Goal: Task Accomplishment & Management: Manage account settings

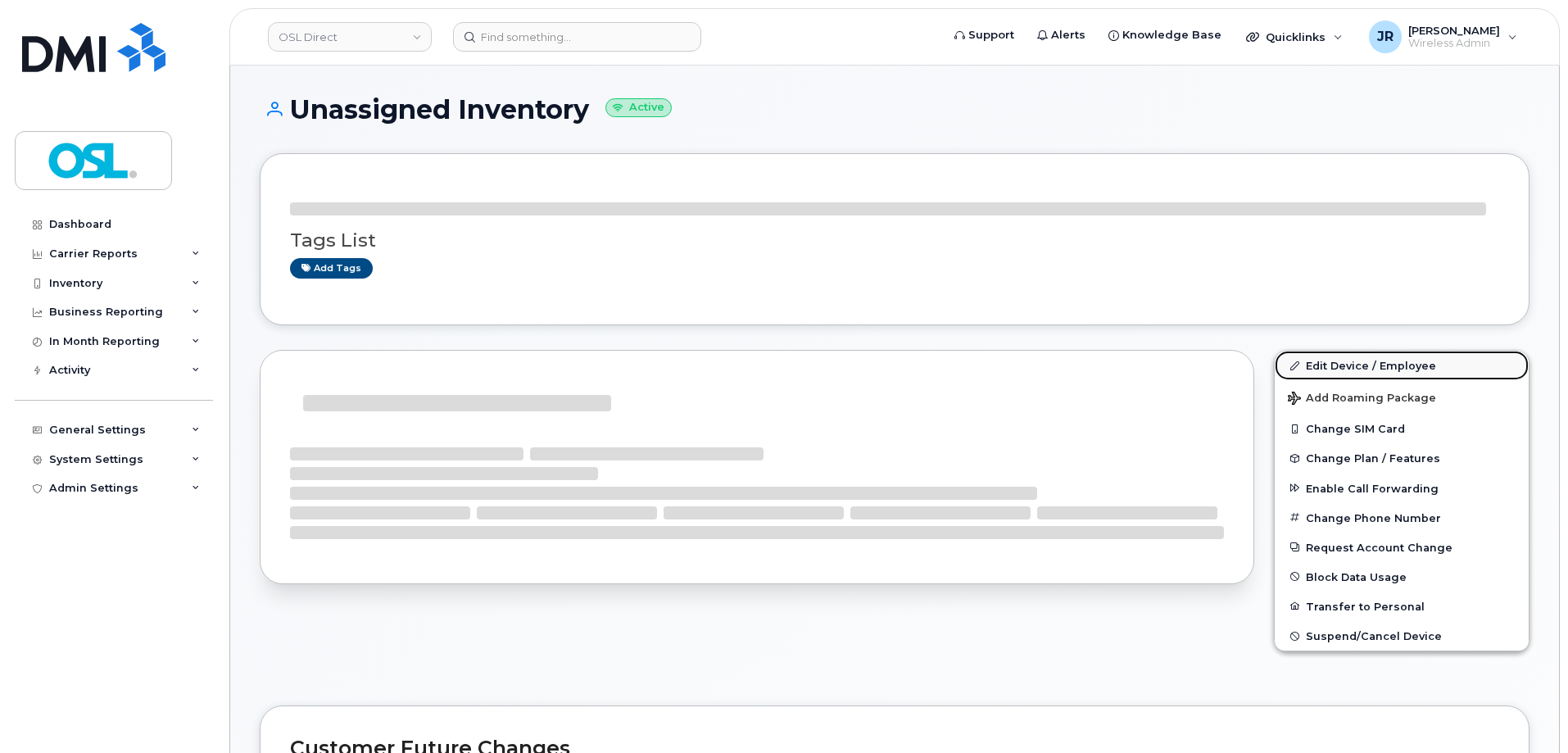
click at [1377, 358] on link "Edit Device / Employee" at bounding box center [1402, 365] width 254 height 30
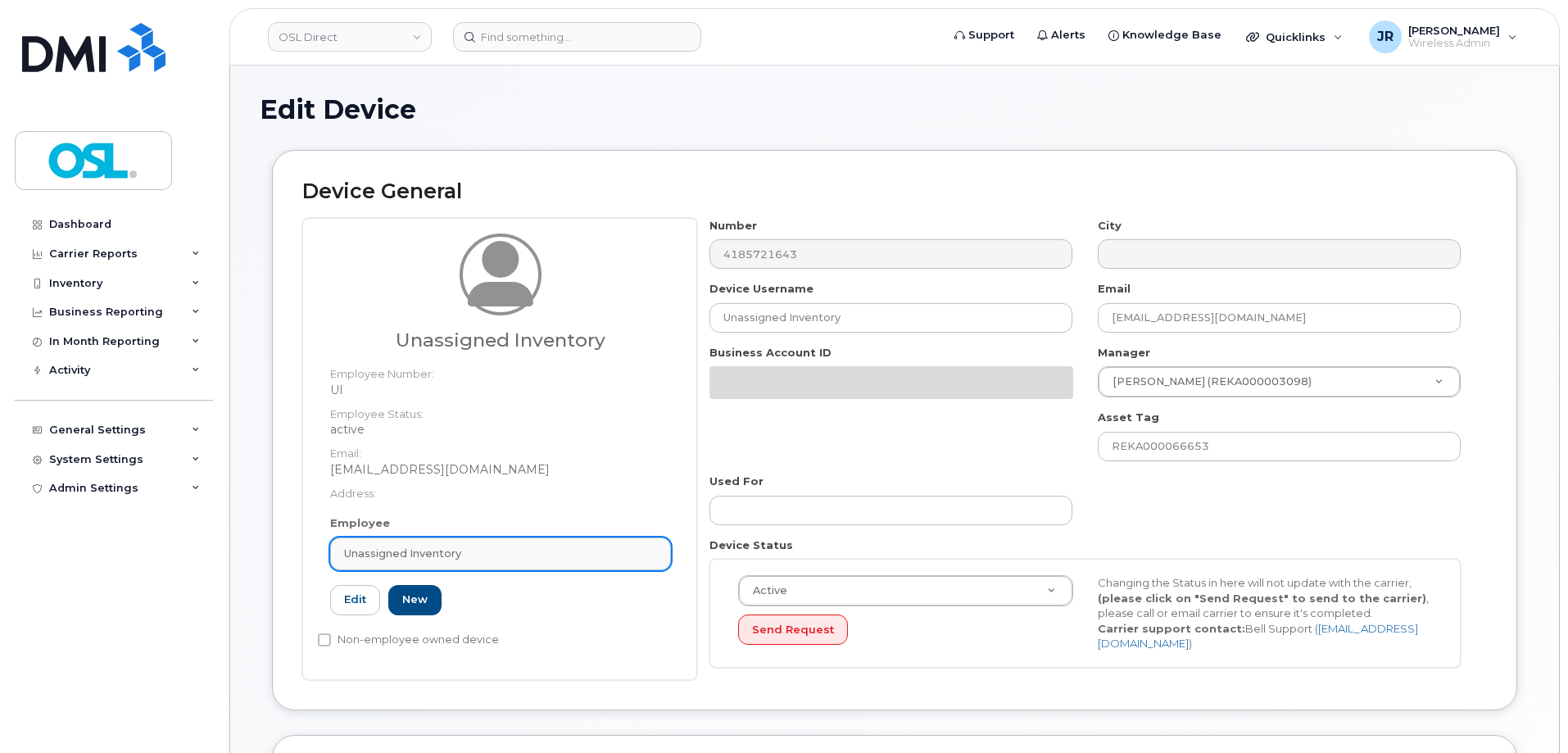
click at [498, 549] on div "Unassigned Inventory" at bounding box center [501, 553] width 313 height 16
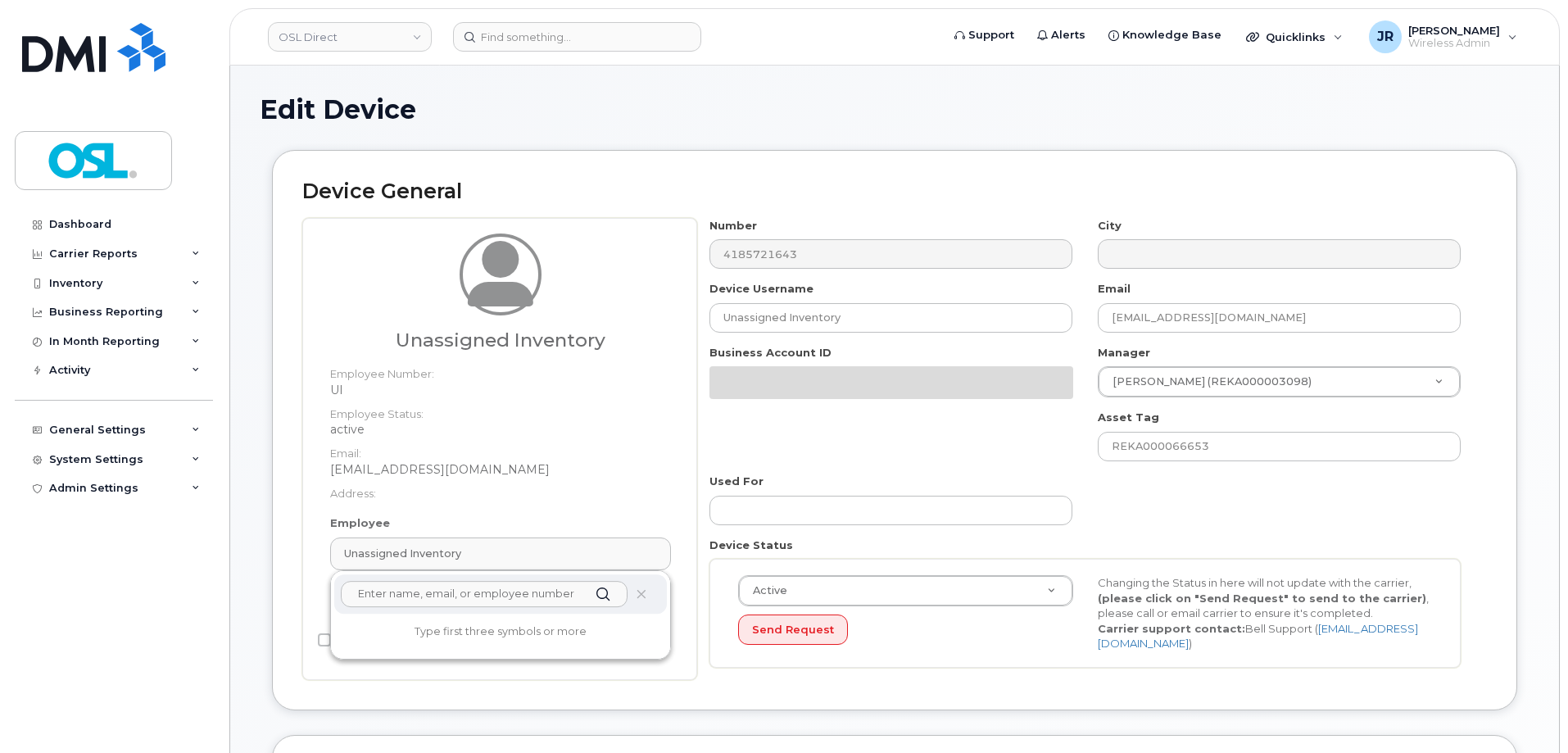
paste input "REKA000155280"
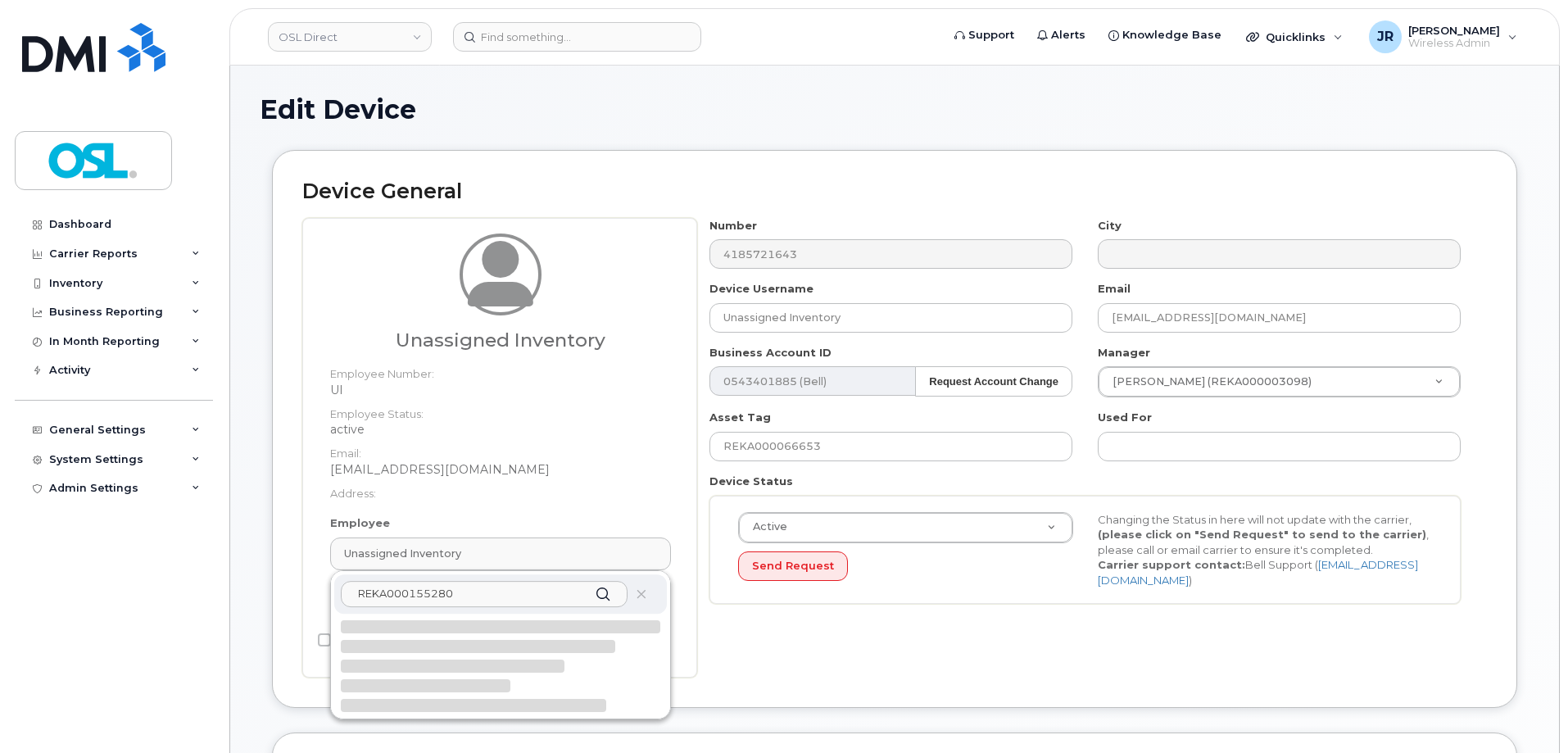
type input "REKA000155280"
click at [461, 652] on p "gabriel.tremblay@osldirect.com" at bounding box center [500, 660] width 306 height 35
type input "REKA000155280"
type input "Gabriel Tremblay"
type input "gabriel.tremblay@osldirect.com"
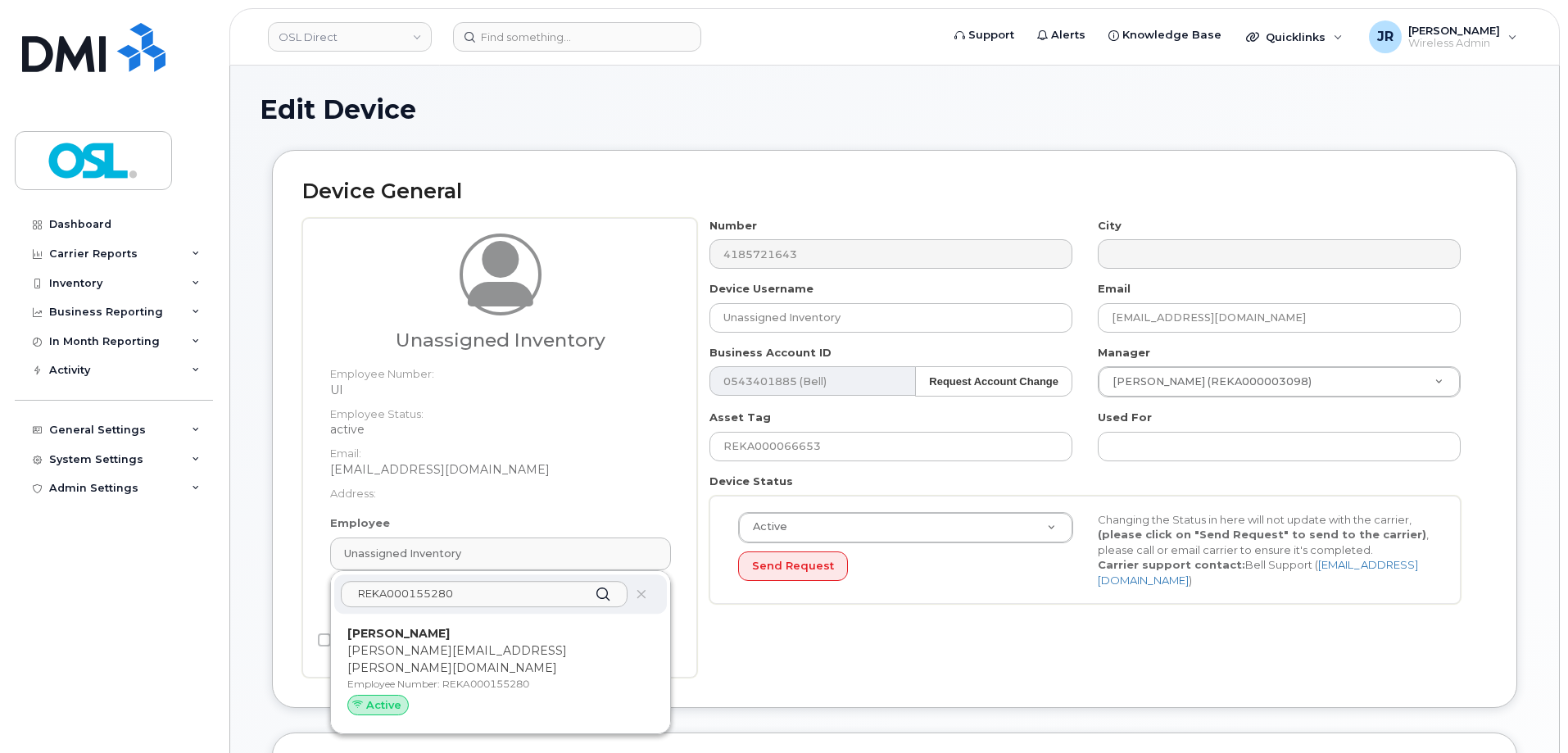
type input "3358105"
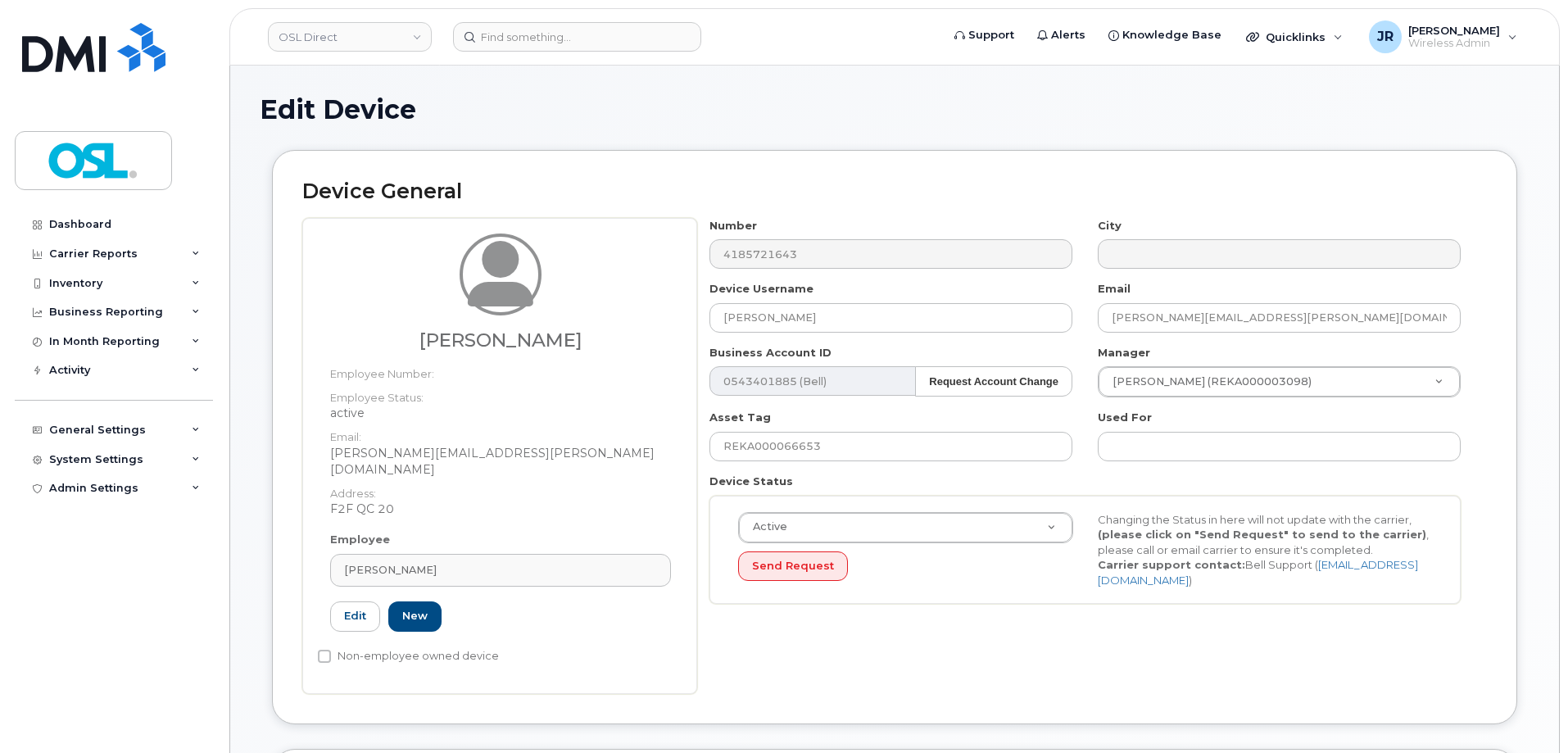
click at [797, 461] on div "Number 4185721643 City Device Username Gabriel Tremblay Email gabriel.tremblay@…" at bounding box center [1085, 417] width 777 height 399
click at [797, 459] on input "REKA000066653" at bounding box center [891, 446] width 363 height 30
paste input "155280"
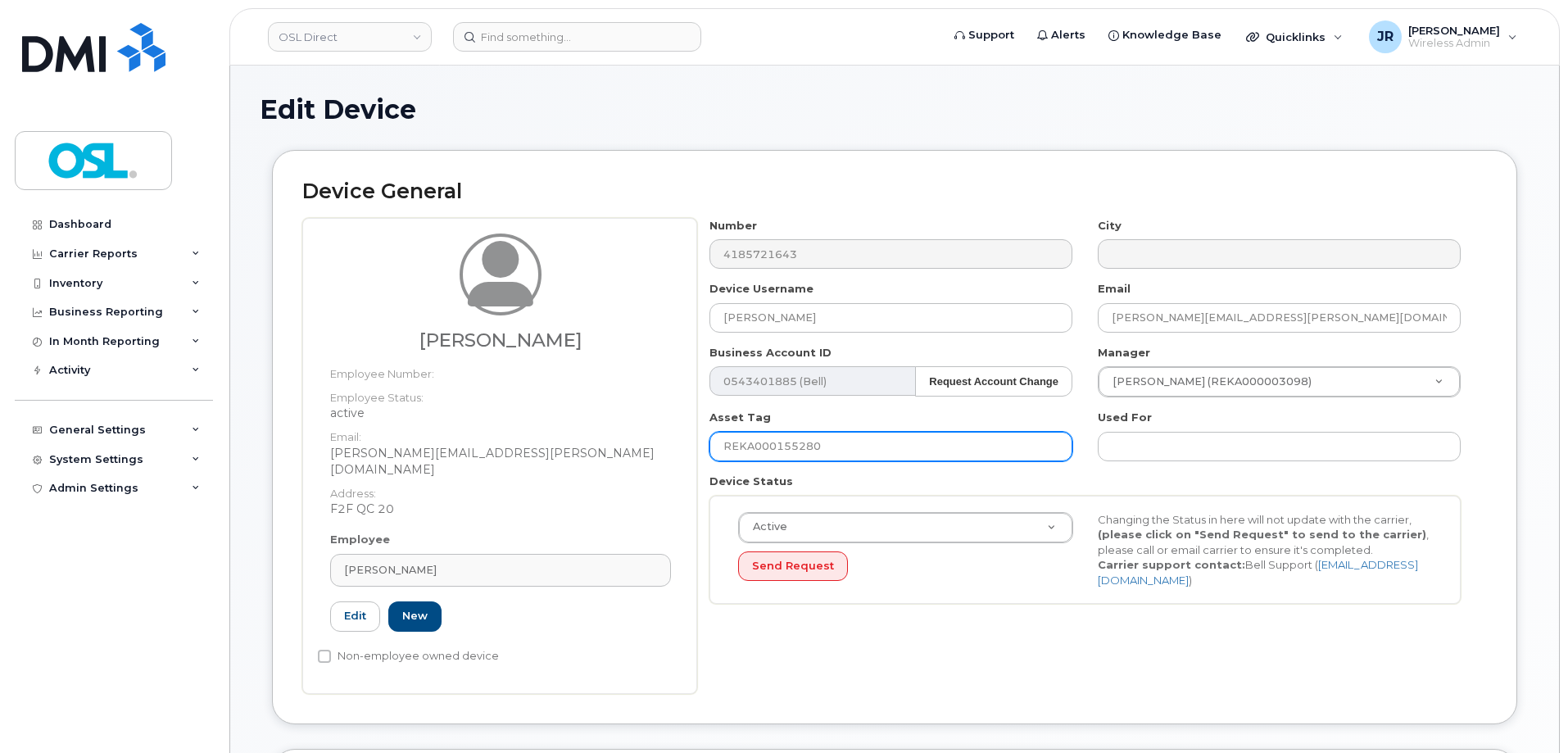
type input "REKA000155280"
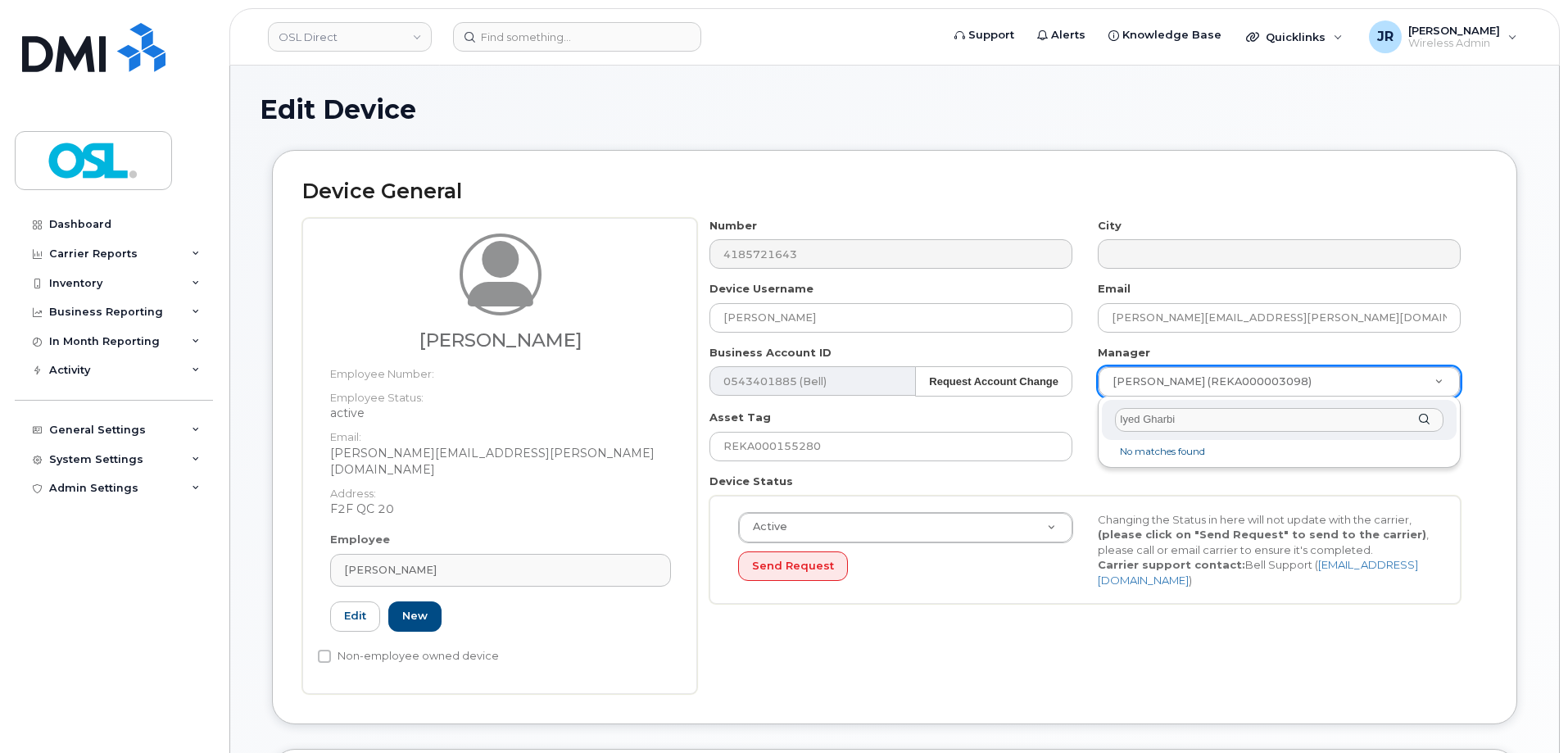
click at [1124, 419] on input "Iyed Gharbi" at bounding box center [1279, 419] width 329 height 23
type input "Gharbi"
type input "1610169"
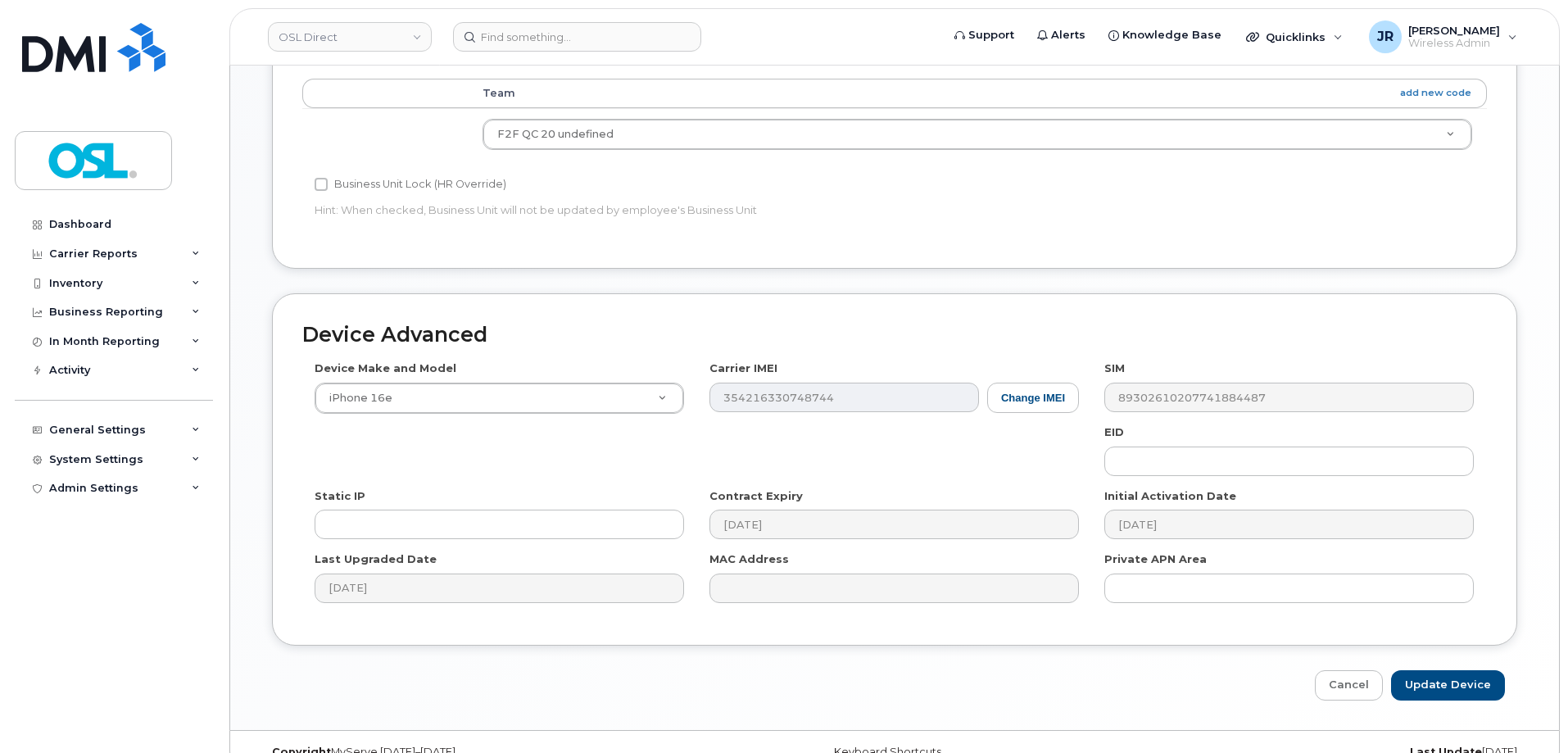
scroll to position [750, 0]
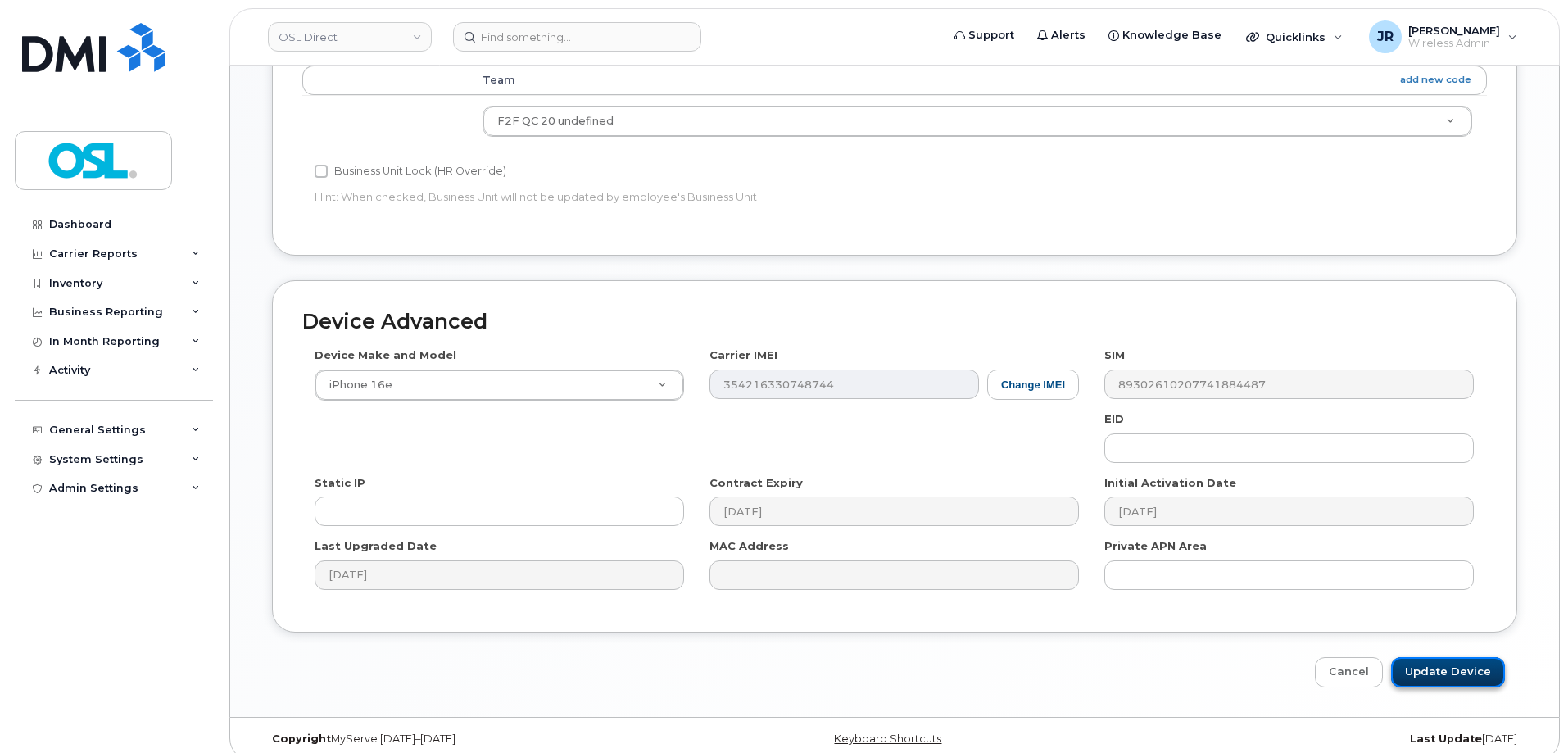
click at [1424, 656] on input "Update Device" at bounding box center [1448, 671] width 114 height 30
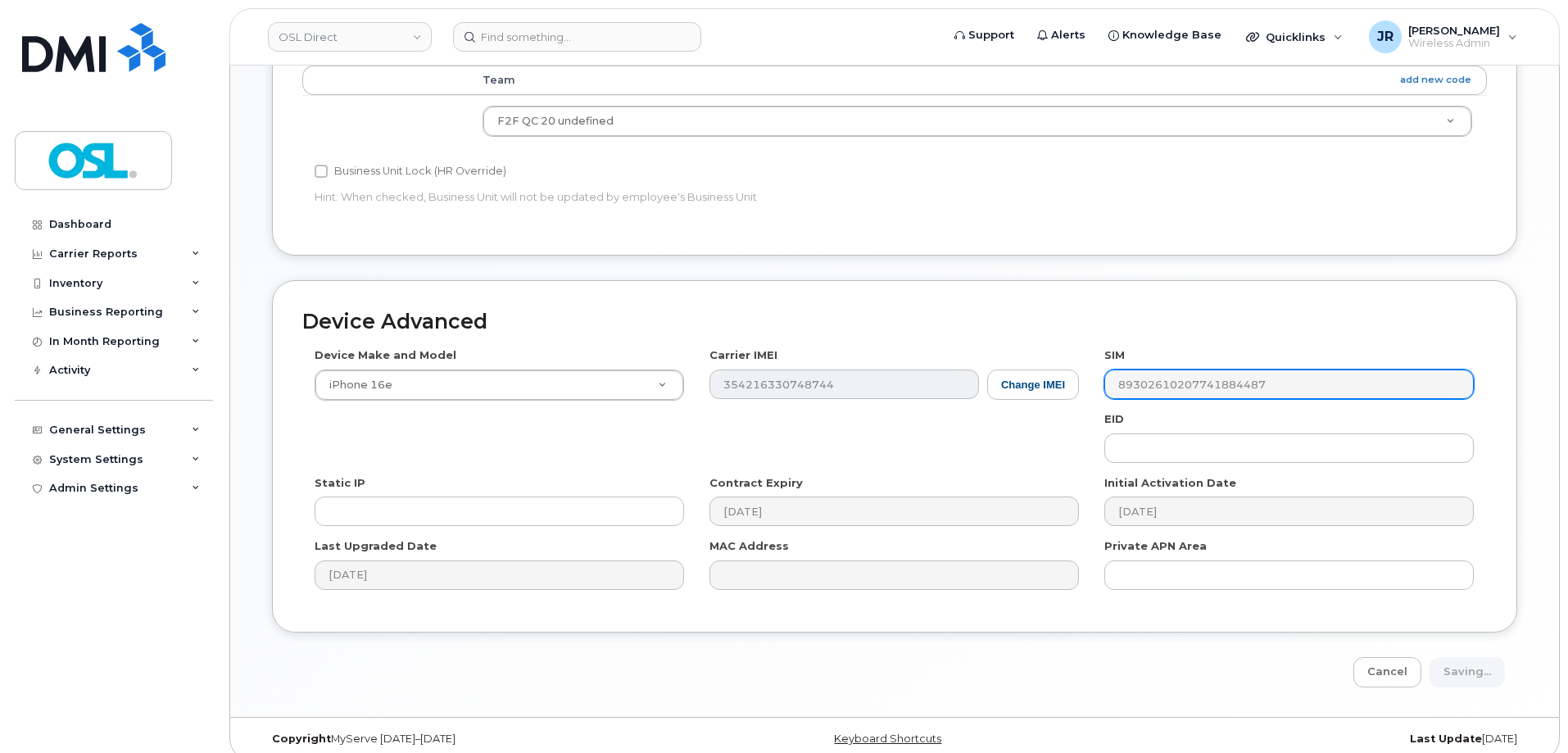
type input "Saving..."
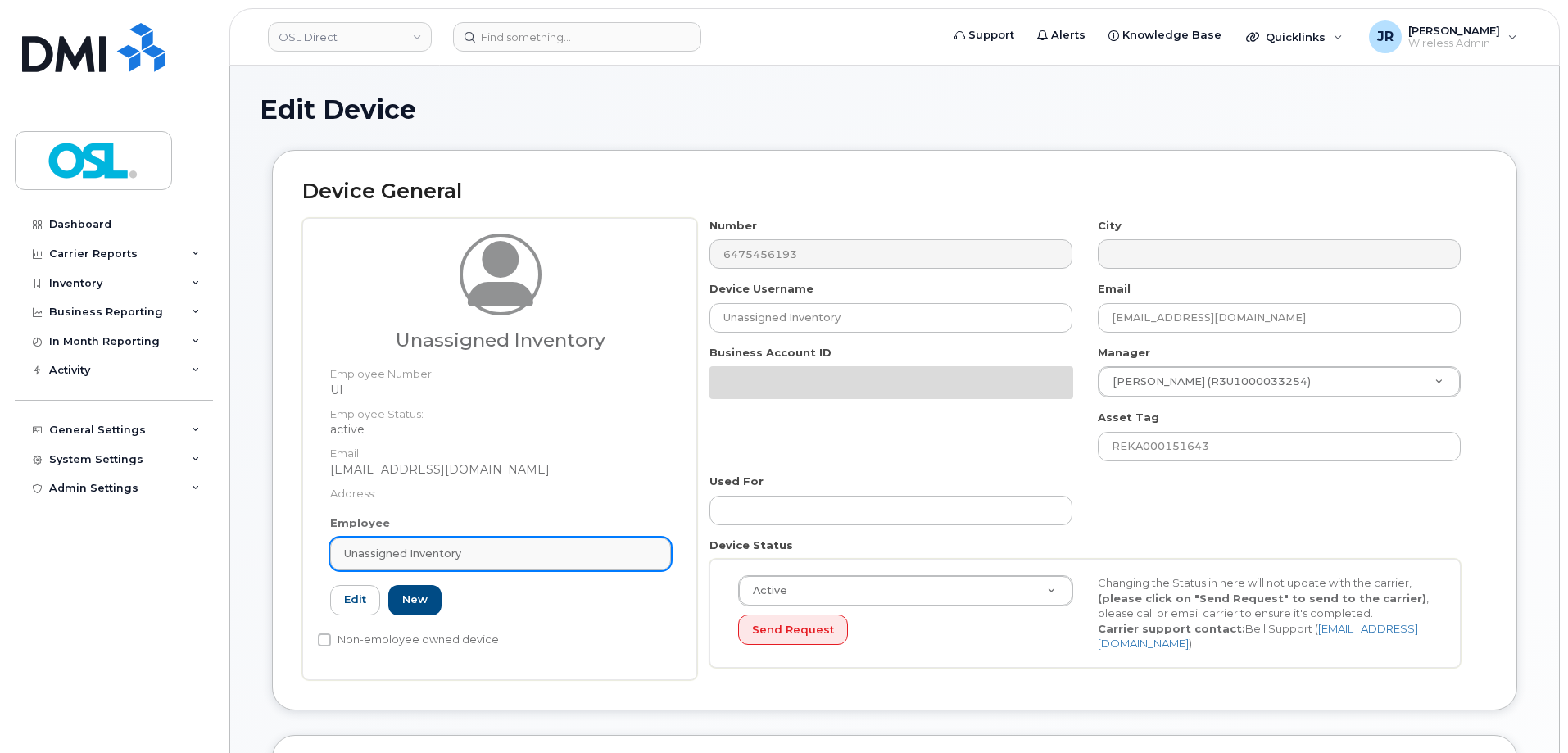
click at [514, 561] on div "Unassigned Inventory" at bounding box center [501, 553] width 313 height 16
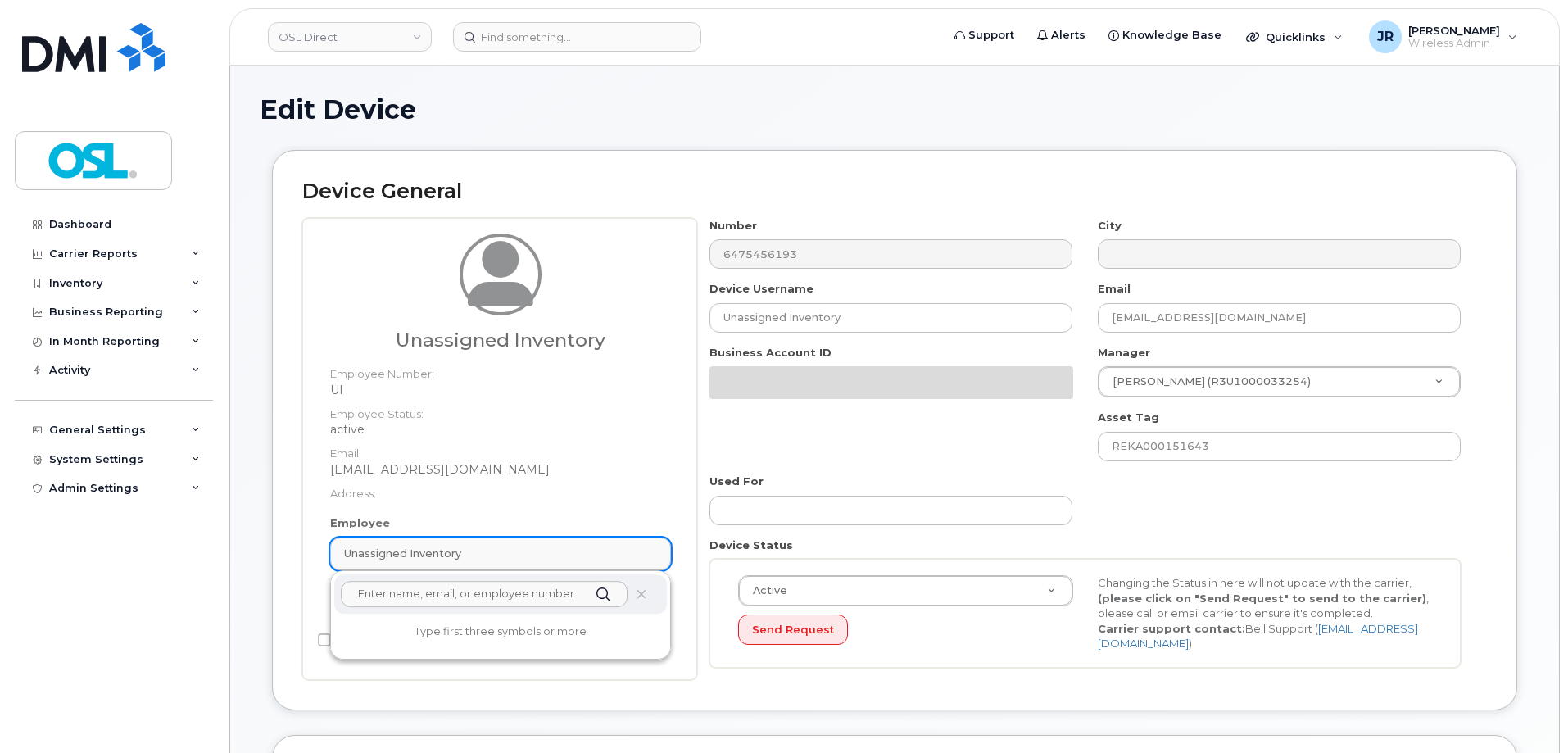
paste input "REKA000155280"
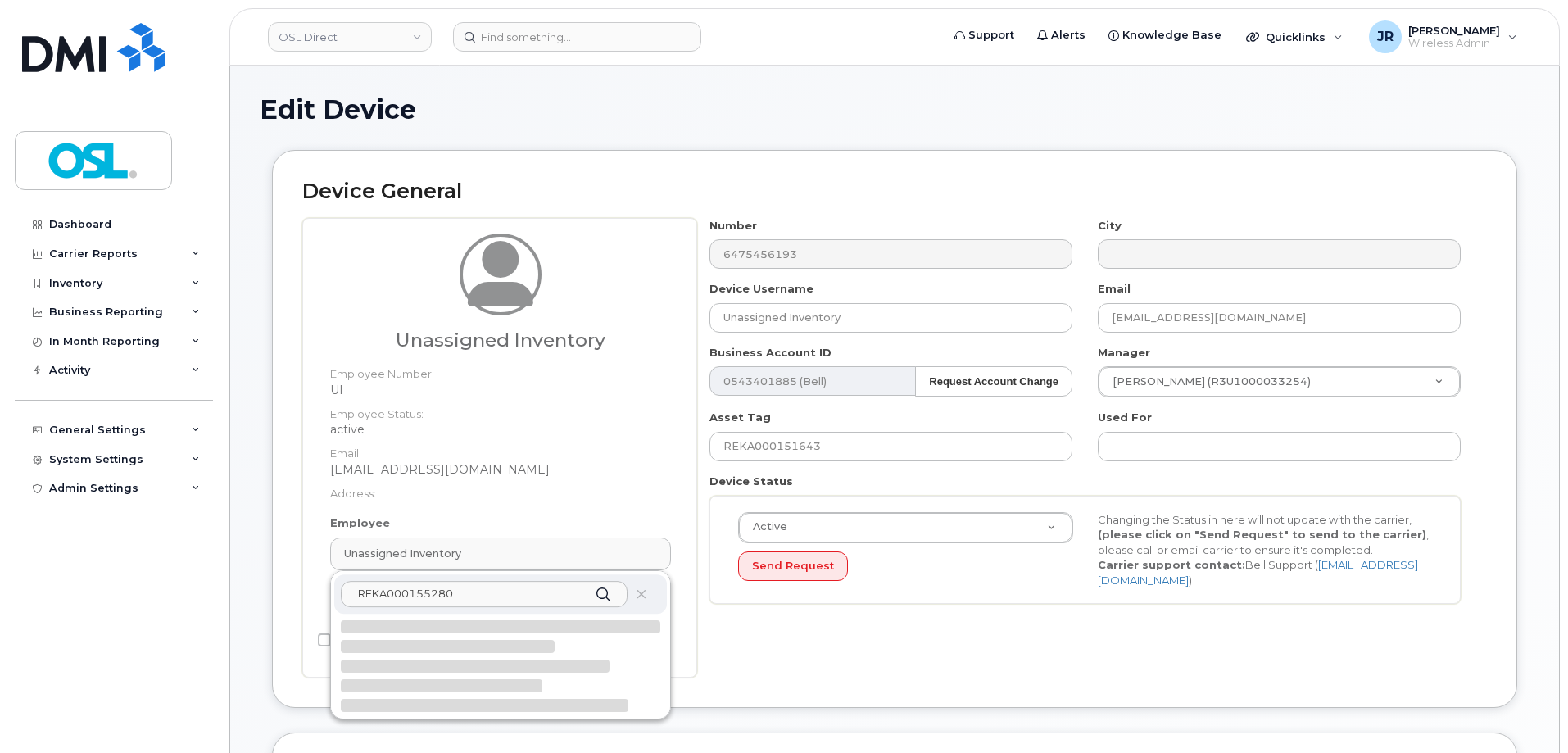
type input "REKA000155280"
drag, startPoint x: 484, startPoint y: 623, endPoint x: 857, endPoint y: 58, distance: 677.0
click at [484, 623] on div "Gabriel Tremblay gabriel.tremblay@osldirect.com Employee Number: REKA000155280 …" at bounding box center [500, 673] width 332 height 107
type input "REKA000155280"
type input "Gabriel Tremblay"
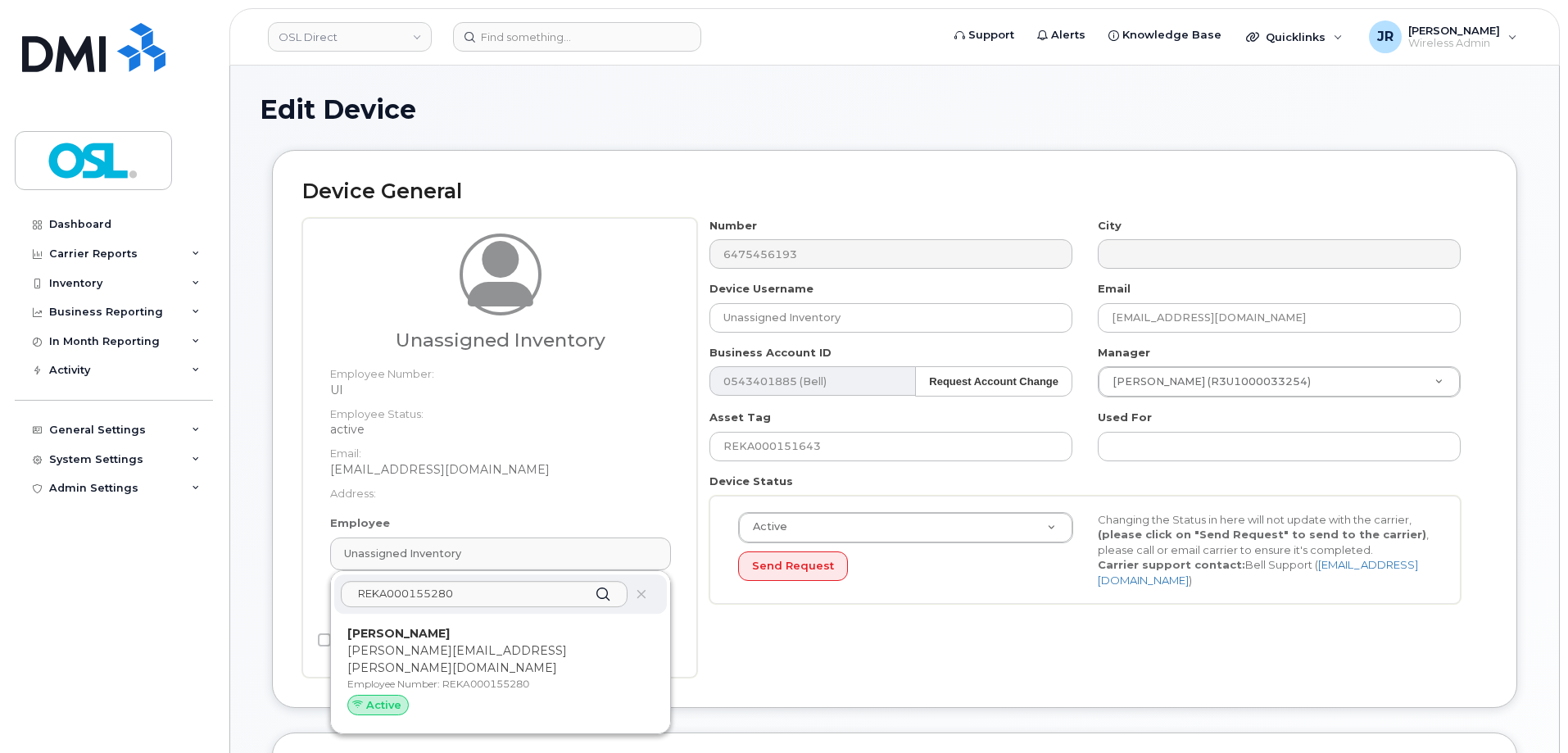
type input "gabriel.tremblay@osldirect.com"
type input "3358105"
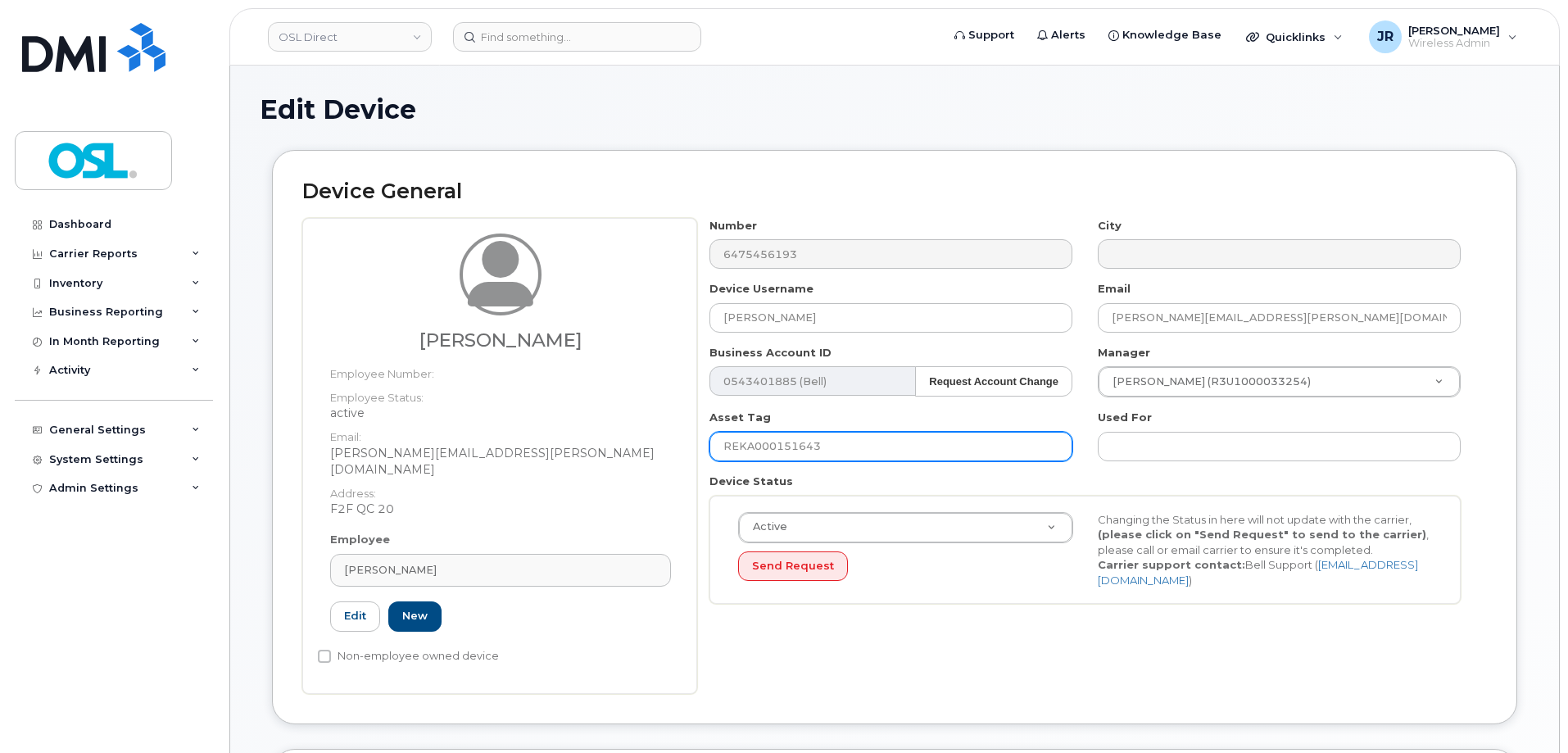
click at [791, 432] on input "REKA000151643" at bounding box center [891, 446] width 363 height 30
paste input "5280"
type input "REKA000155280"
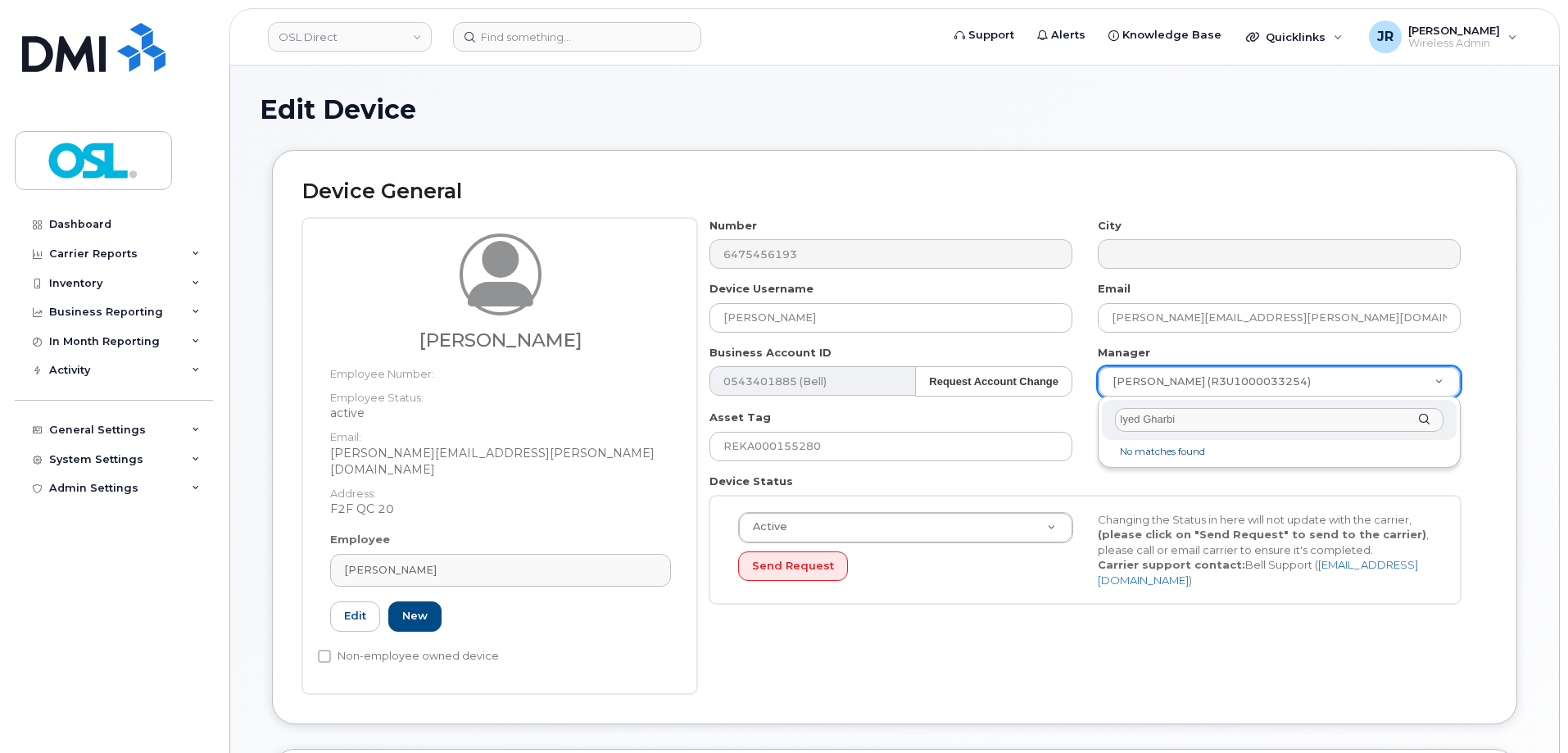
click at [1140, 424] on input "Iyed Gharbi" at bounding box center [1279, 419] width 329 height 23
click at [1135, 421] on input "Iyed Gharbi" at bounding box center [1279, 419] width 329 height 23
type input "Iyeed Gharbi"
click at [1232, 441] on div "Iyeed Gharbi Iyeed Gharbi (REKA000065645)" at bounding box center [1278, 437] width 363 height 83
type input "1610169"
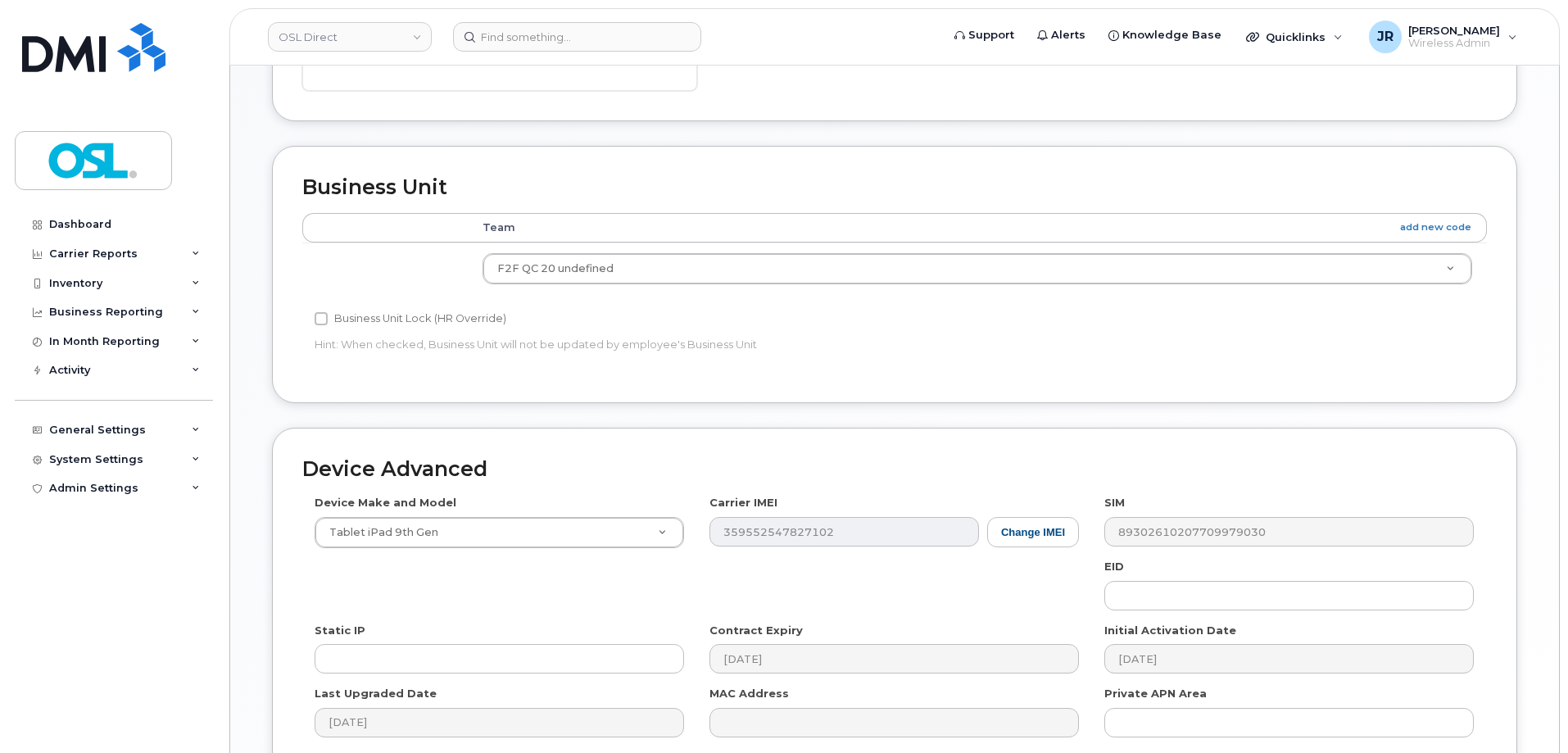
scroll to position [750, 0]
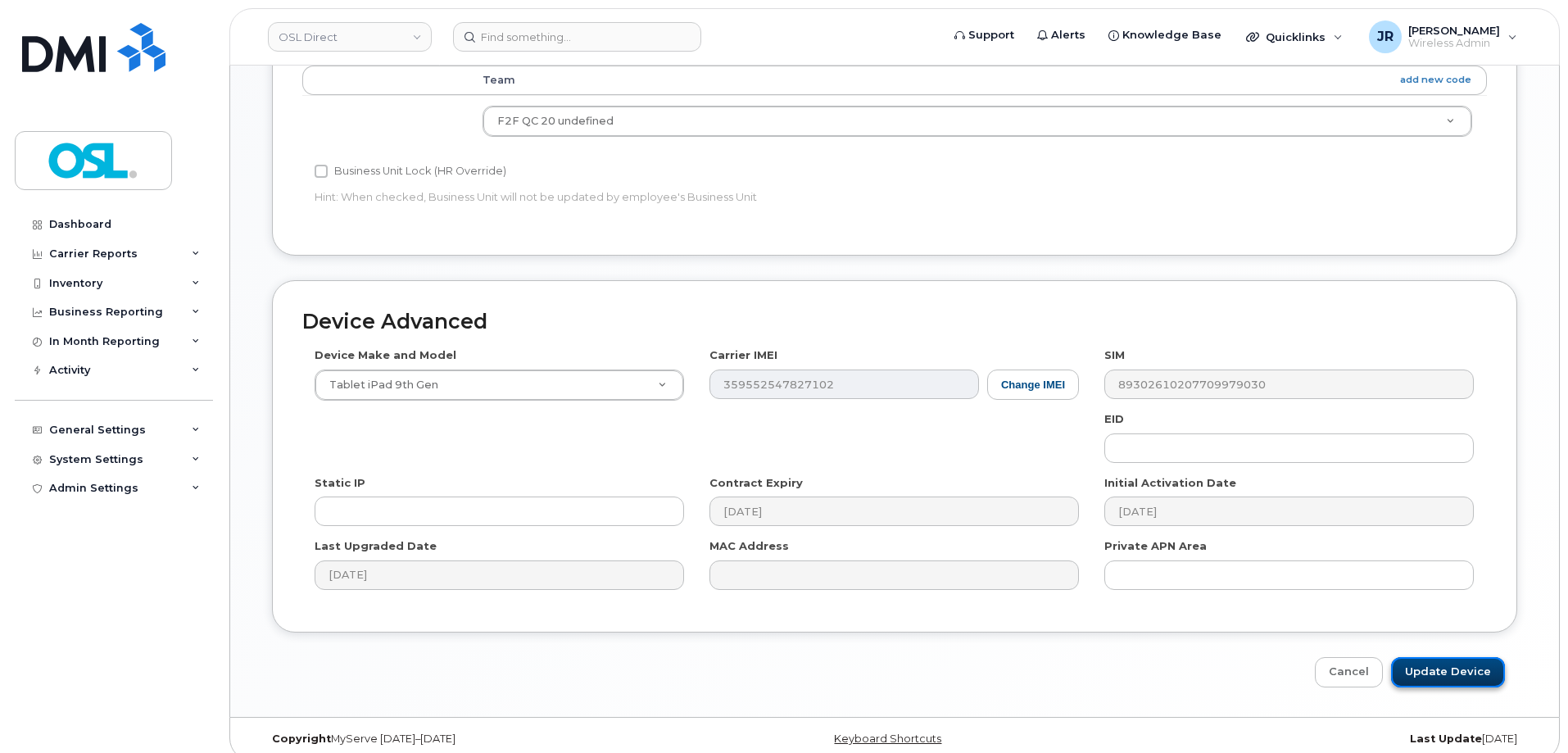
click at [1458, 656] on input "Update Device" at bounding box center [1448, 671] width 114 height 30
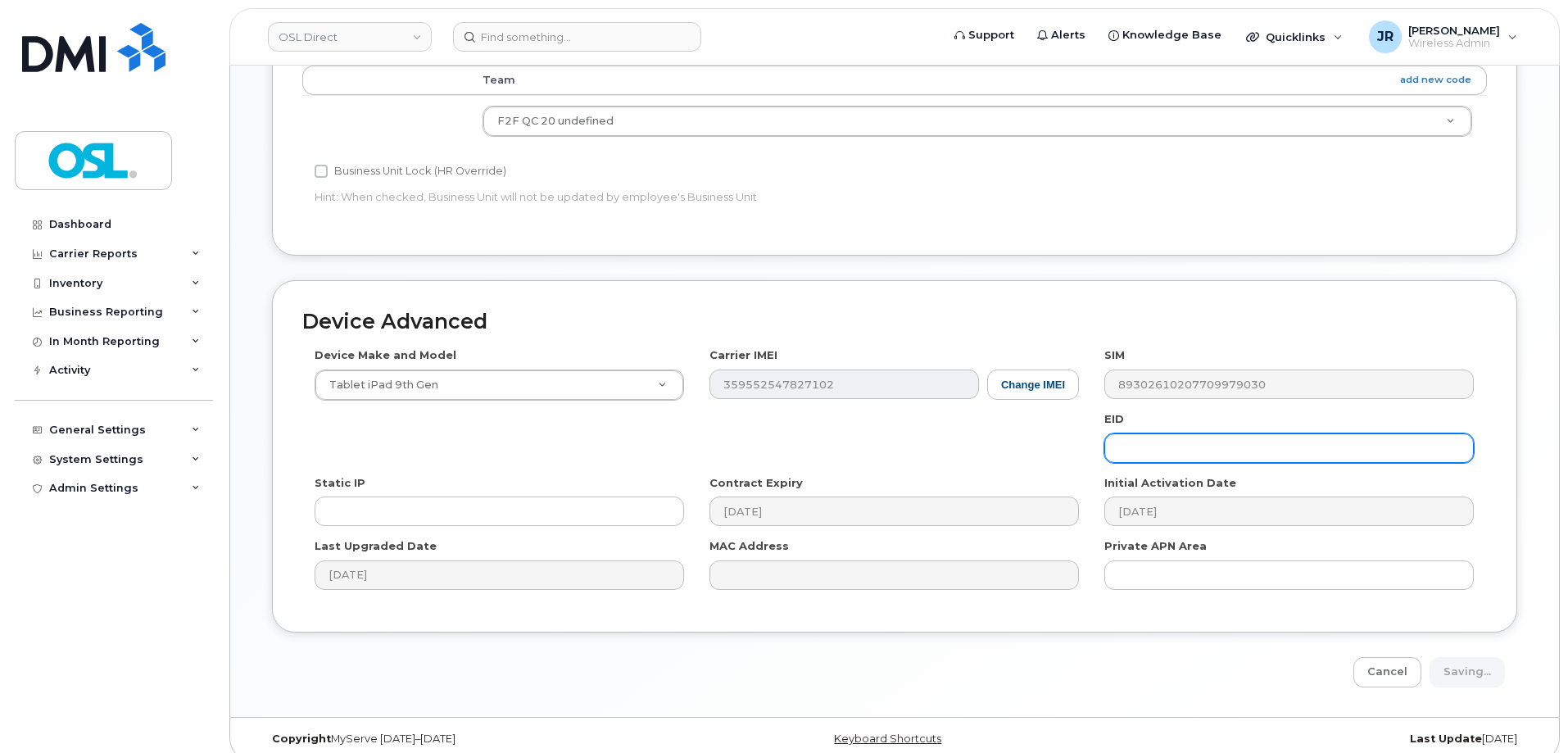
type input "Saving..."
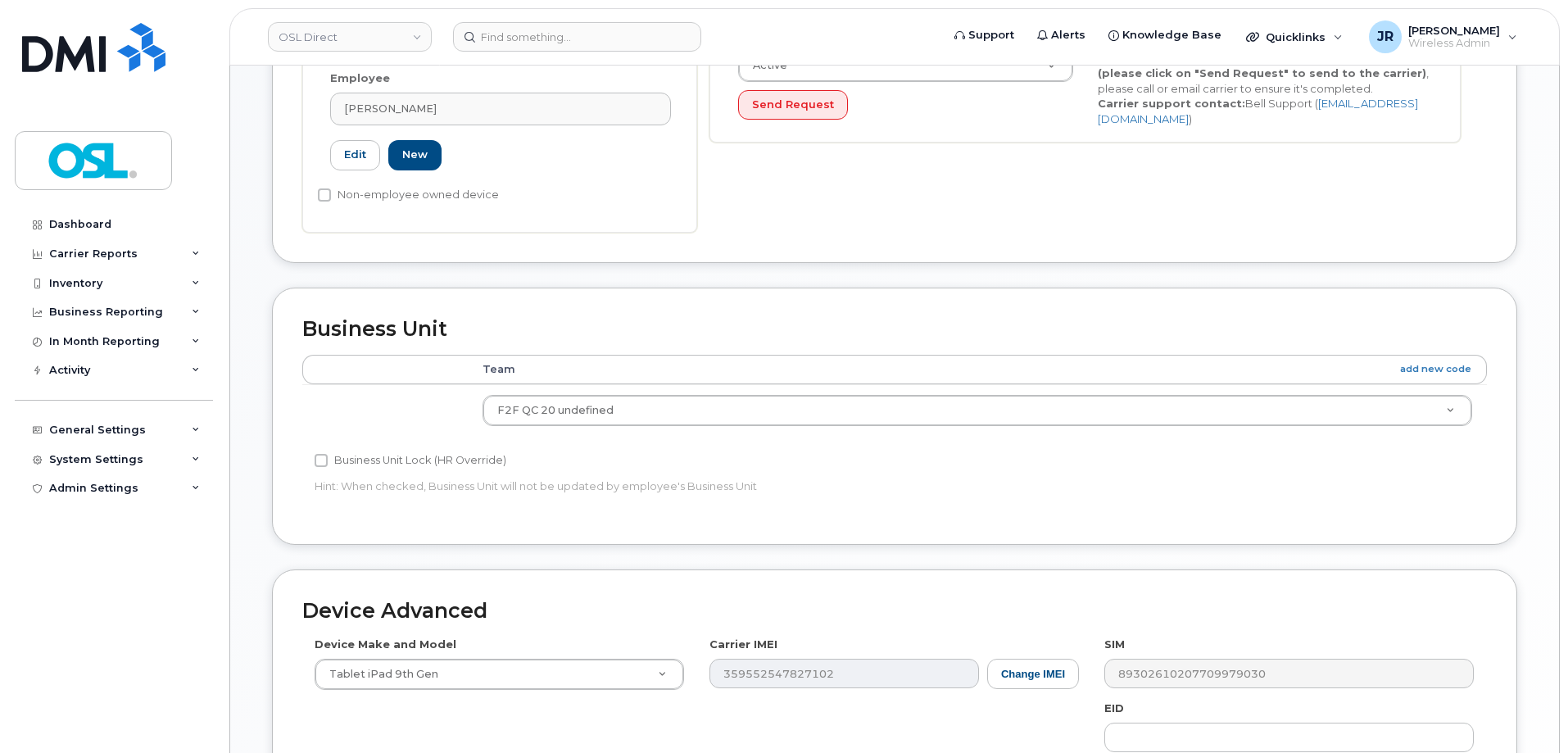
scroll to position [0, 0]
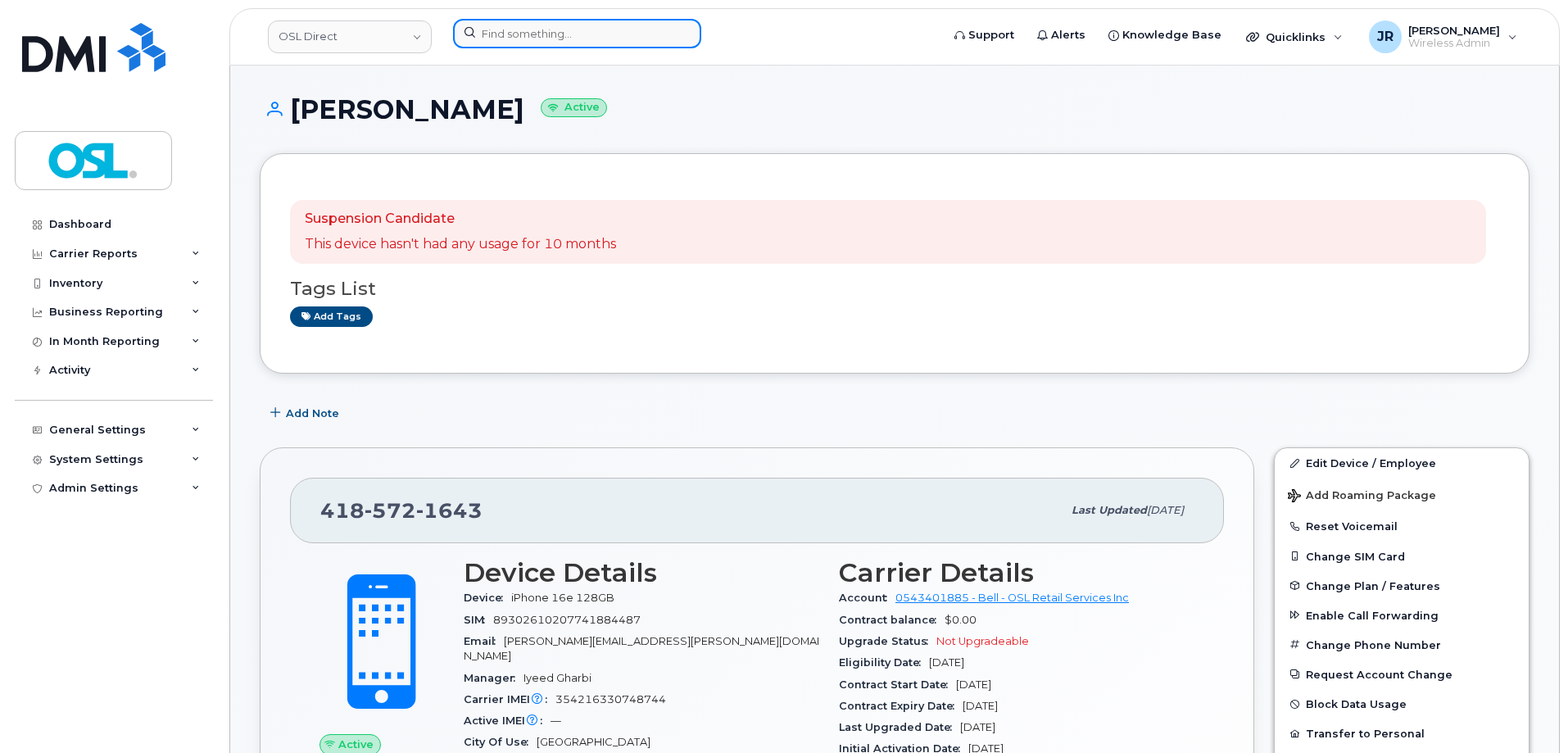
click at [536, 26] on input at bounding box center [577, 34] width 248 height 30
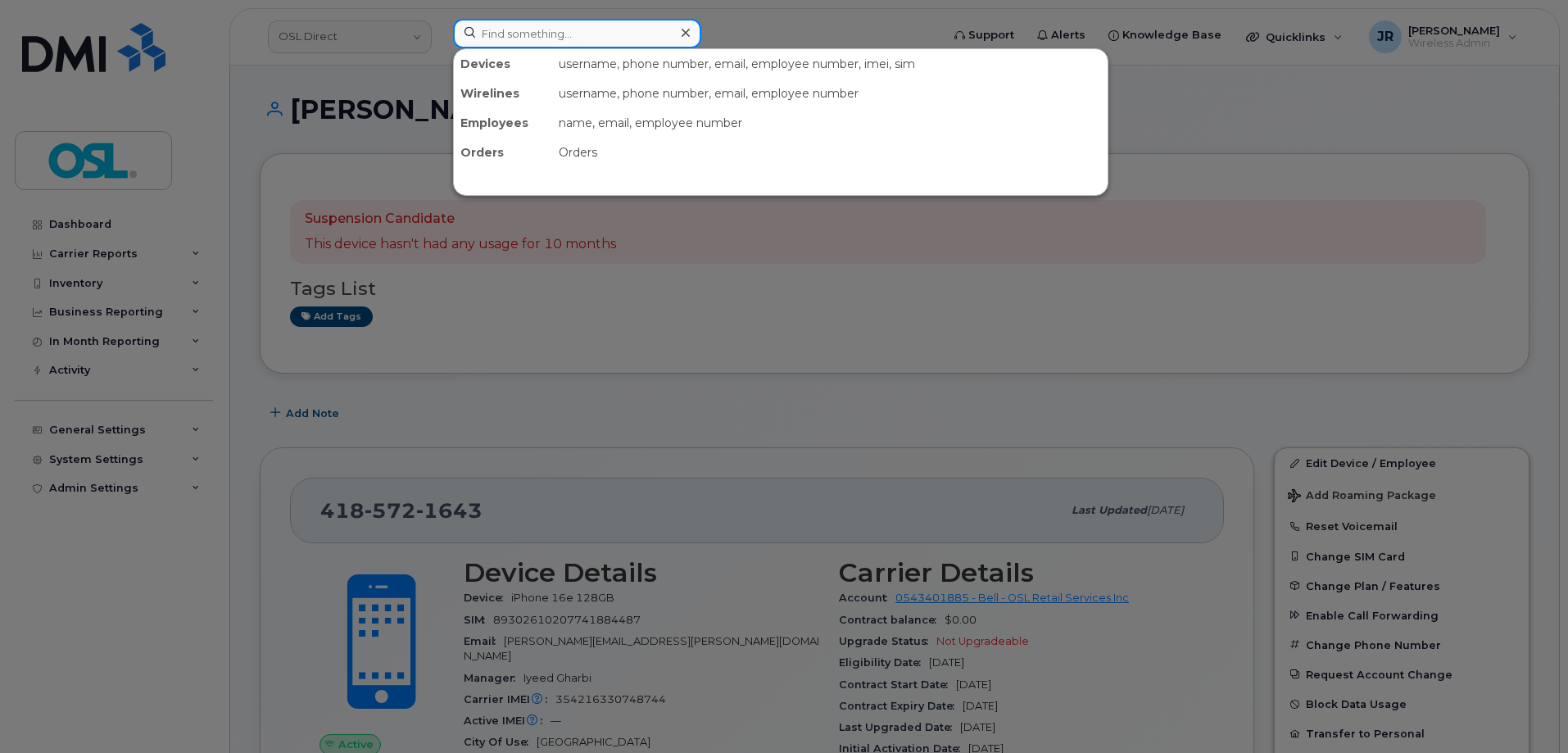
paste input "4189321556"
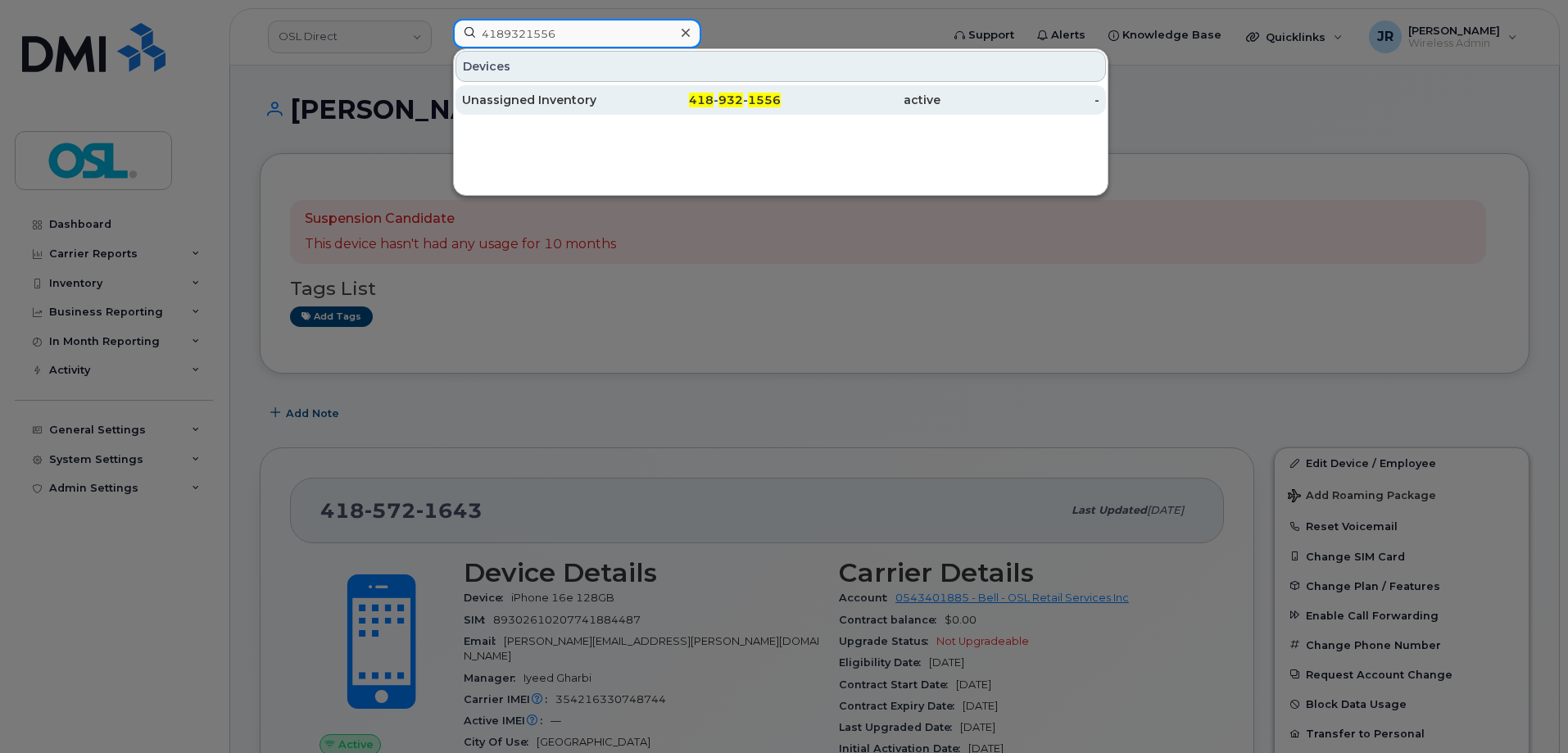
type input "4189321556"
click at [516, 107] on div "Unassigned Inventory" at bounding box center [542, 100] width 160 height 17
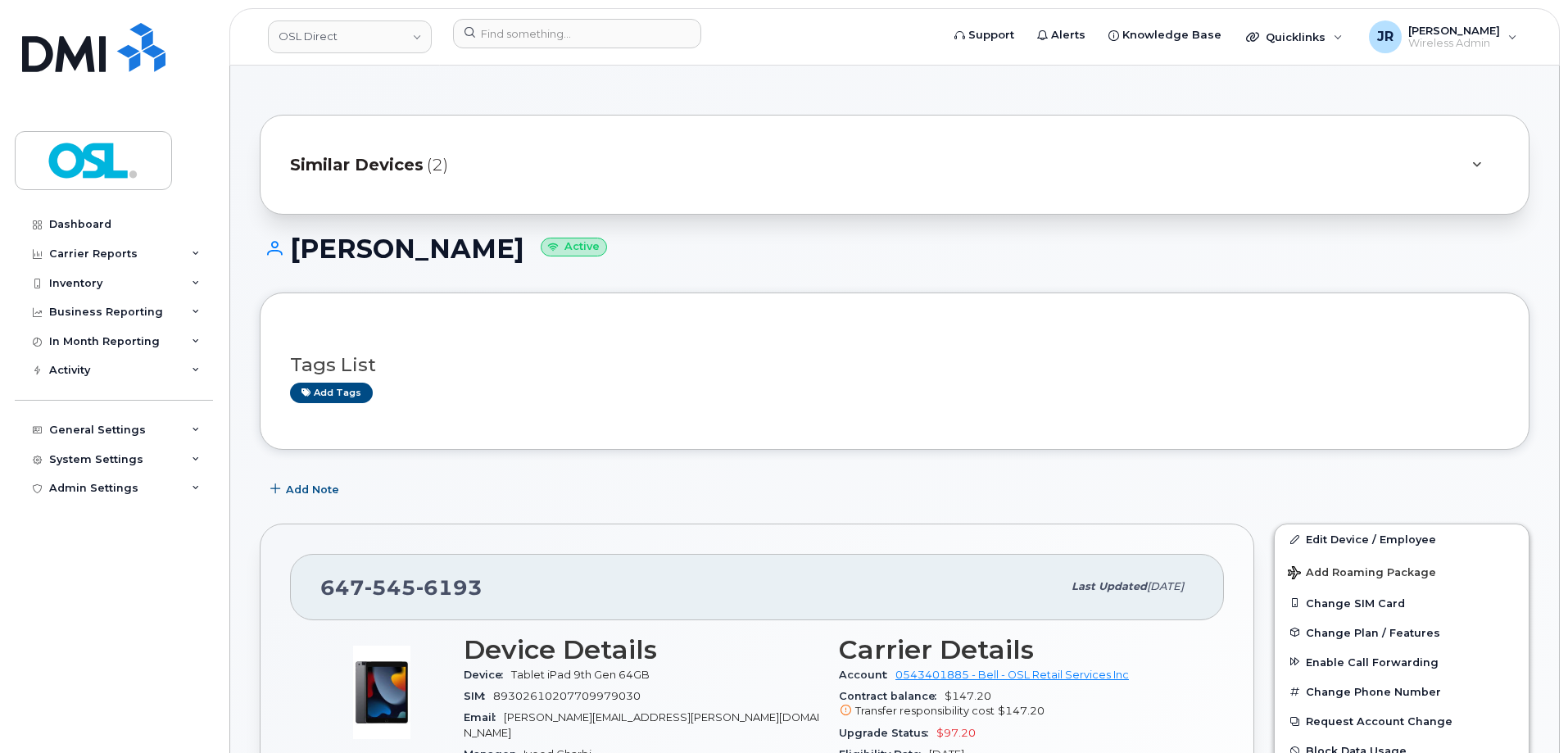
click at [562, 57] on header "OSL Direct Support Alerts Knowledge Base Quicklinks Suspend / Cancel Device Cha…" at bounding box center [895, 37] width 1331 height 57
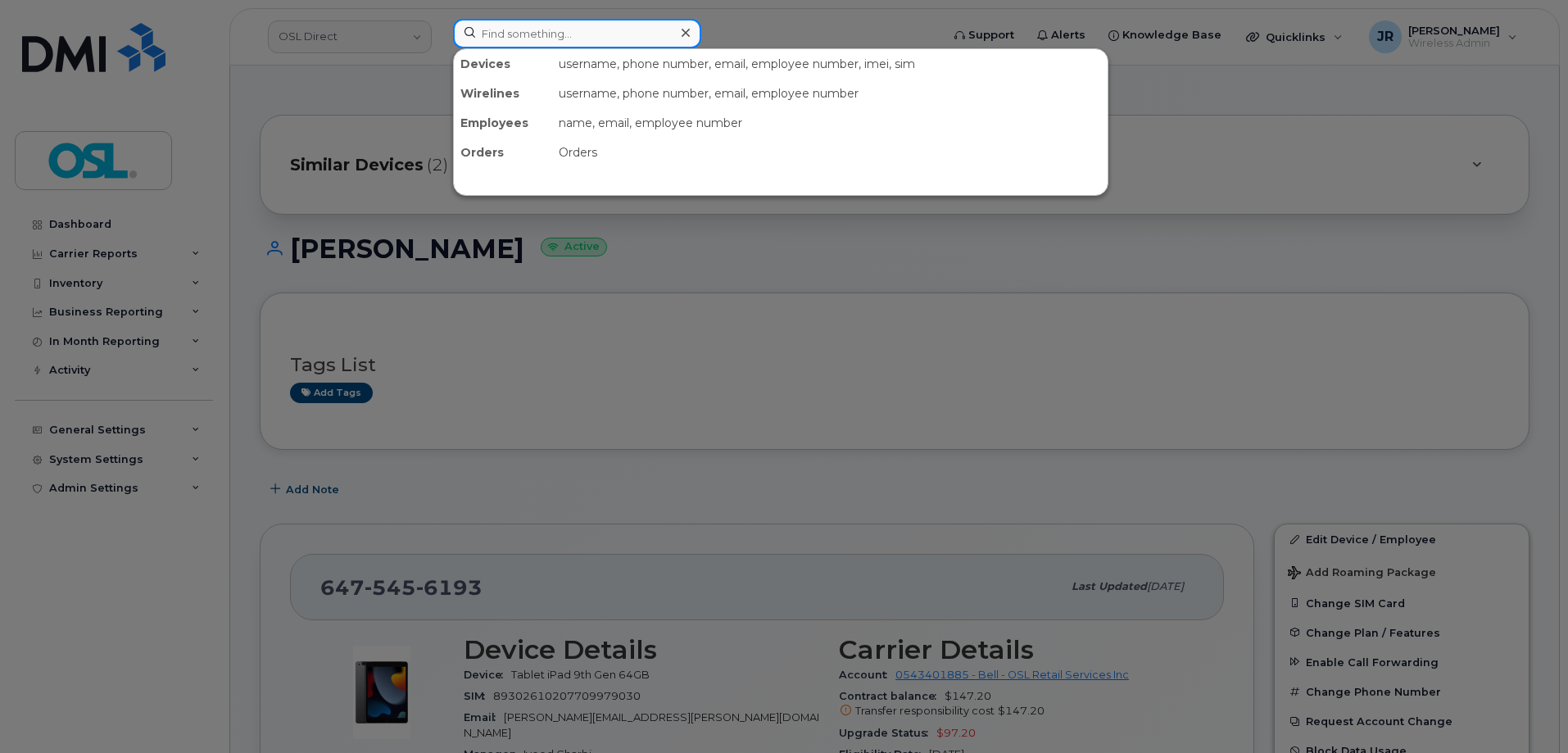
click at [566, 29] on input at bounding box center [577, 34] width 248 height 30
paste input "4164355277"
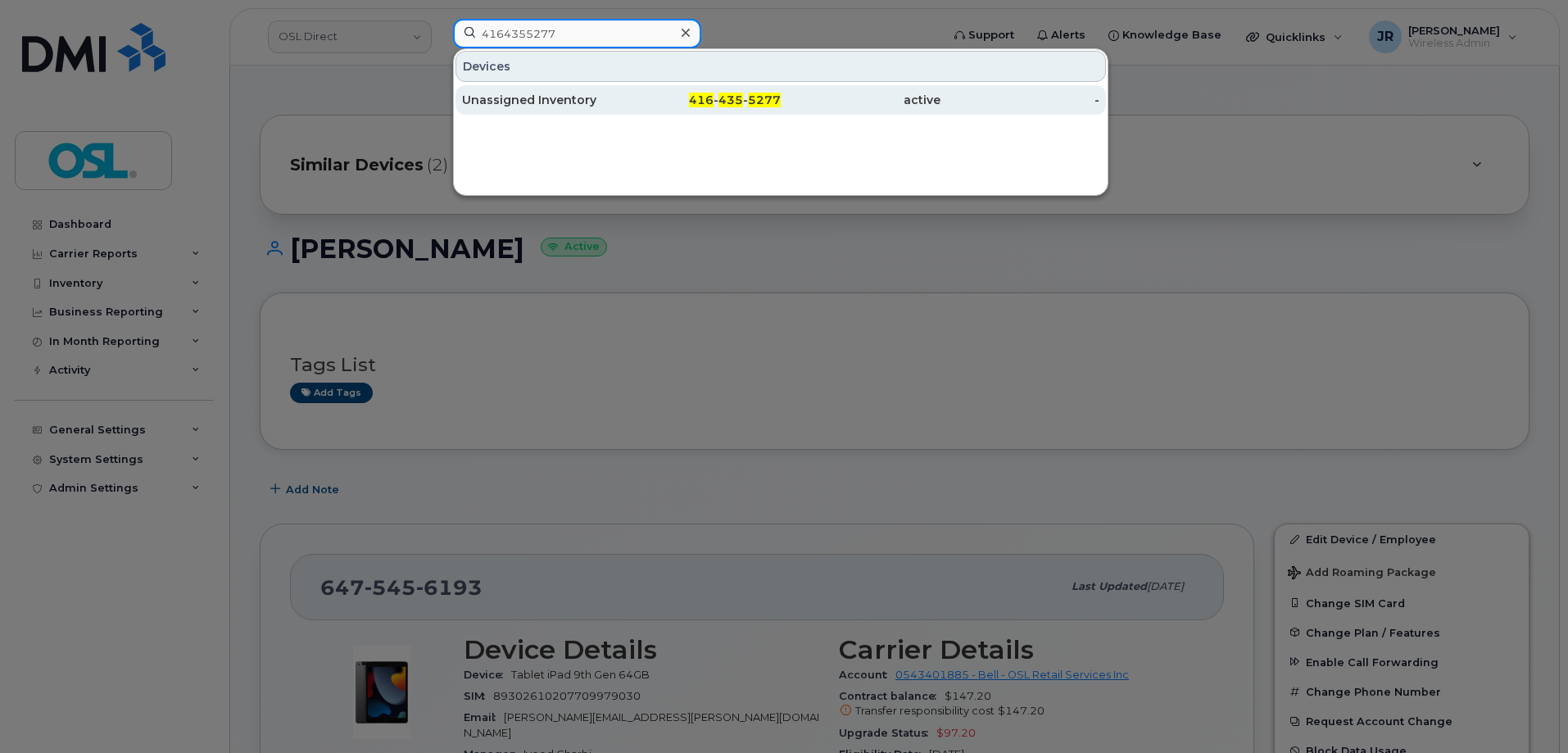
type input "4164355277"
click at [559, 106] on div "Unassigned Inventory" at bounding box center [542, 100] width 160 height 17
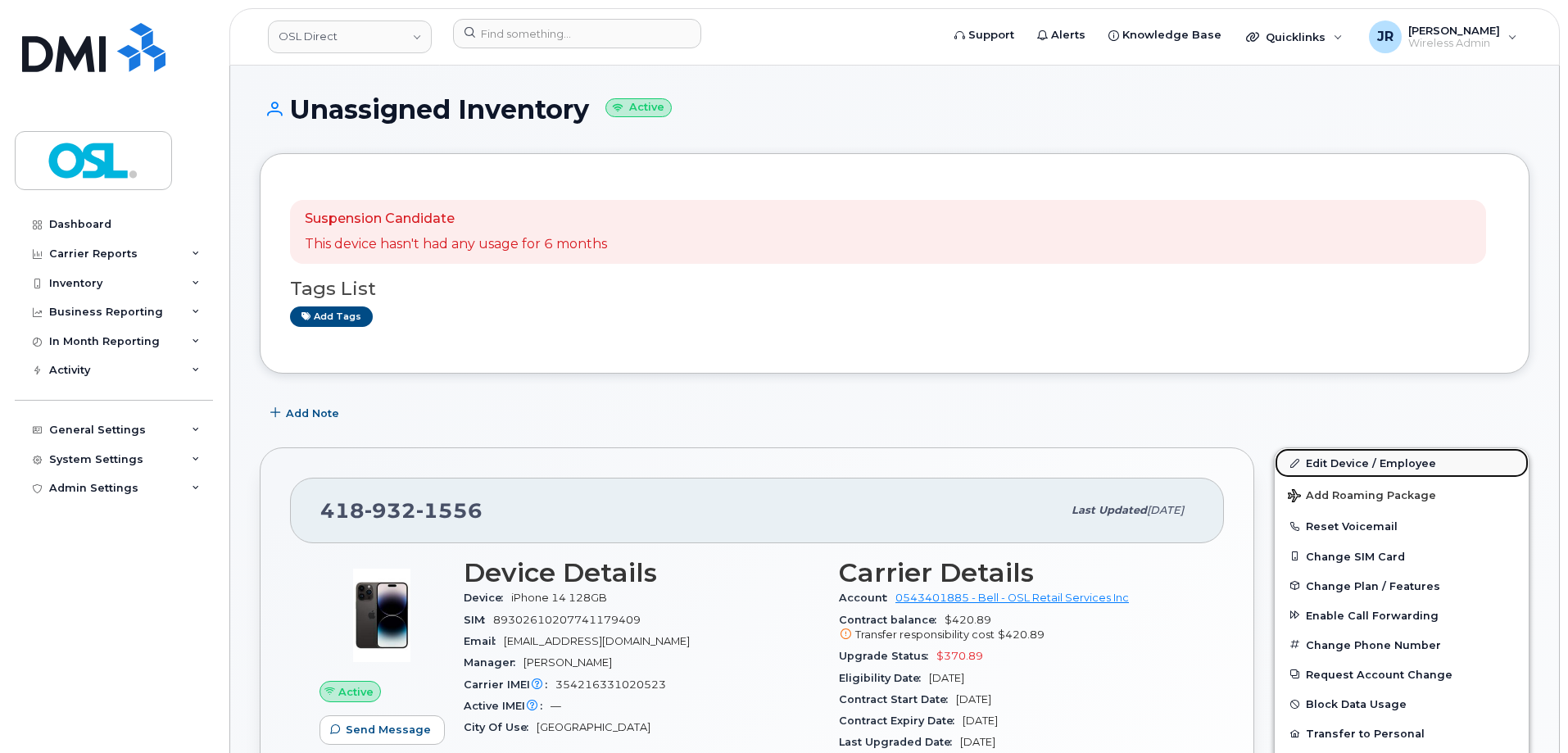
click at [1356, 453] on link "Edit Device / Employee" at bounding box center [1402, 463] width 254 height 30
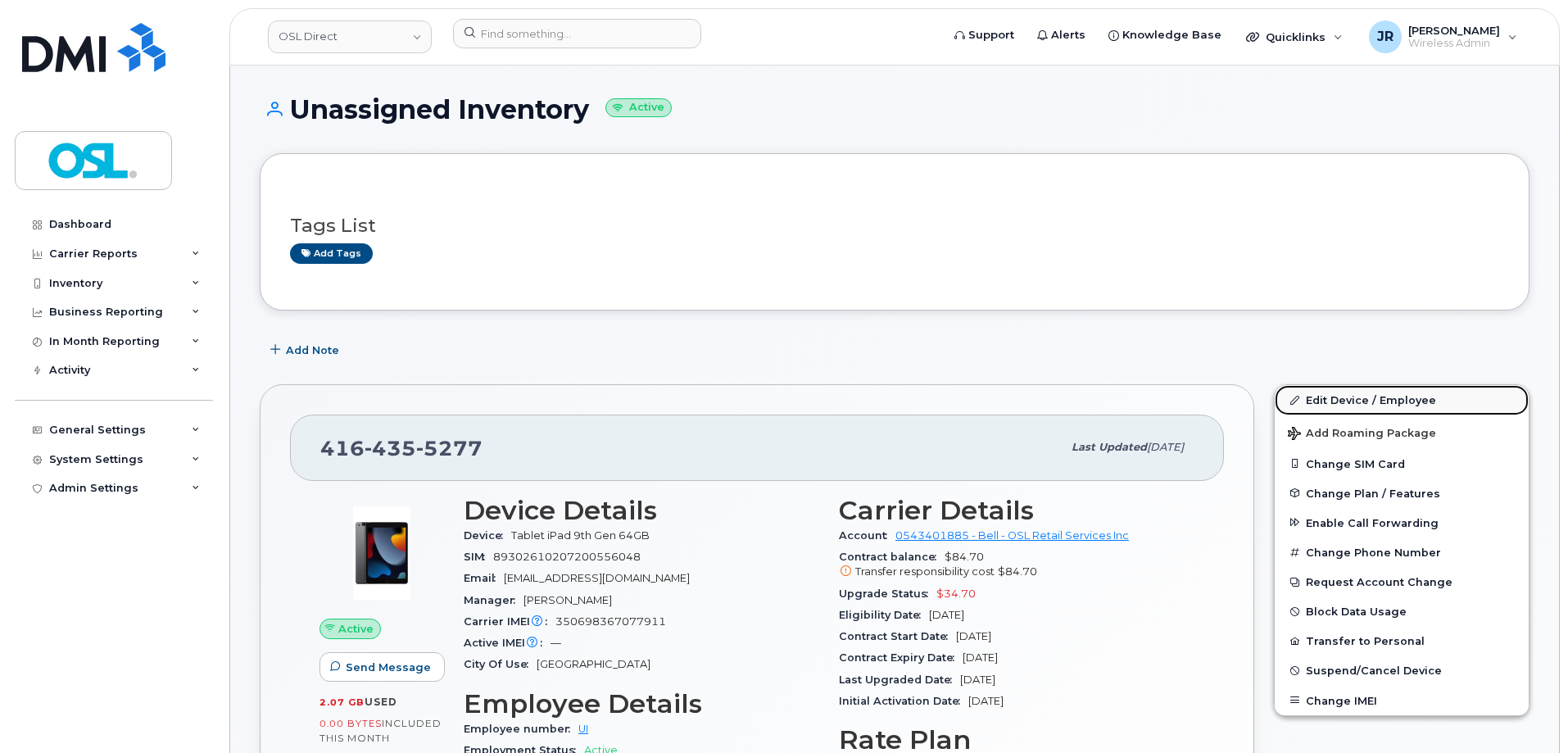
click at [1338, 396] on link "Edit Device / Employee" at bounding box center [1402, 400] width 254 height 30
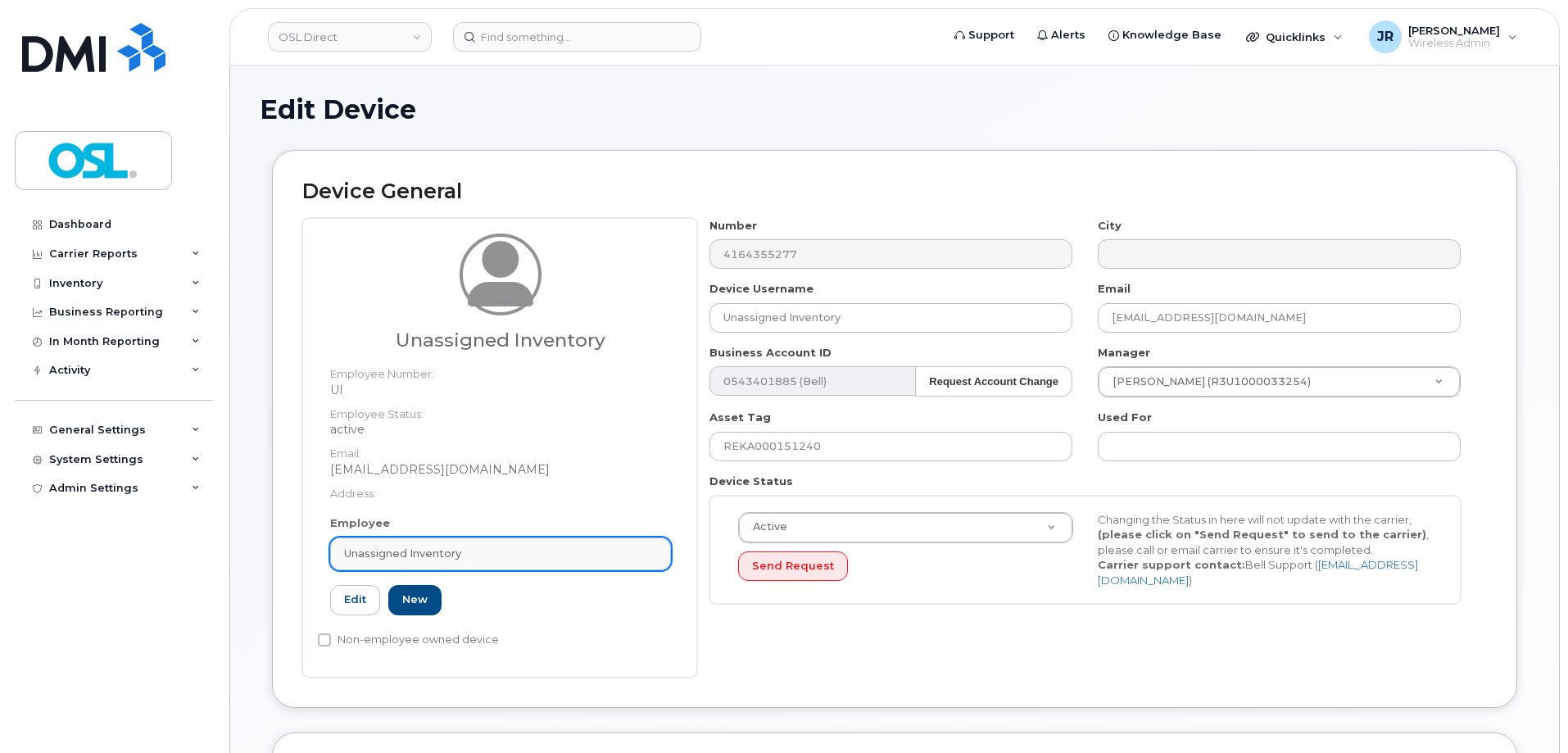
click at [492, 558] on div "Unassigned Inventory" at bounding box center [501, 553] width 313 height 16
paste input "REKA000155265"
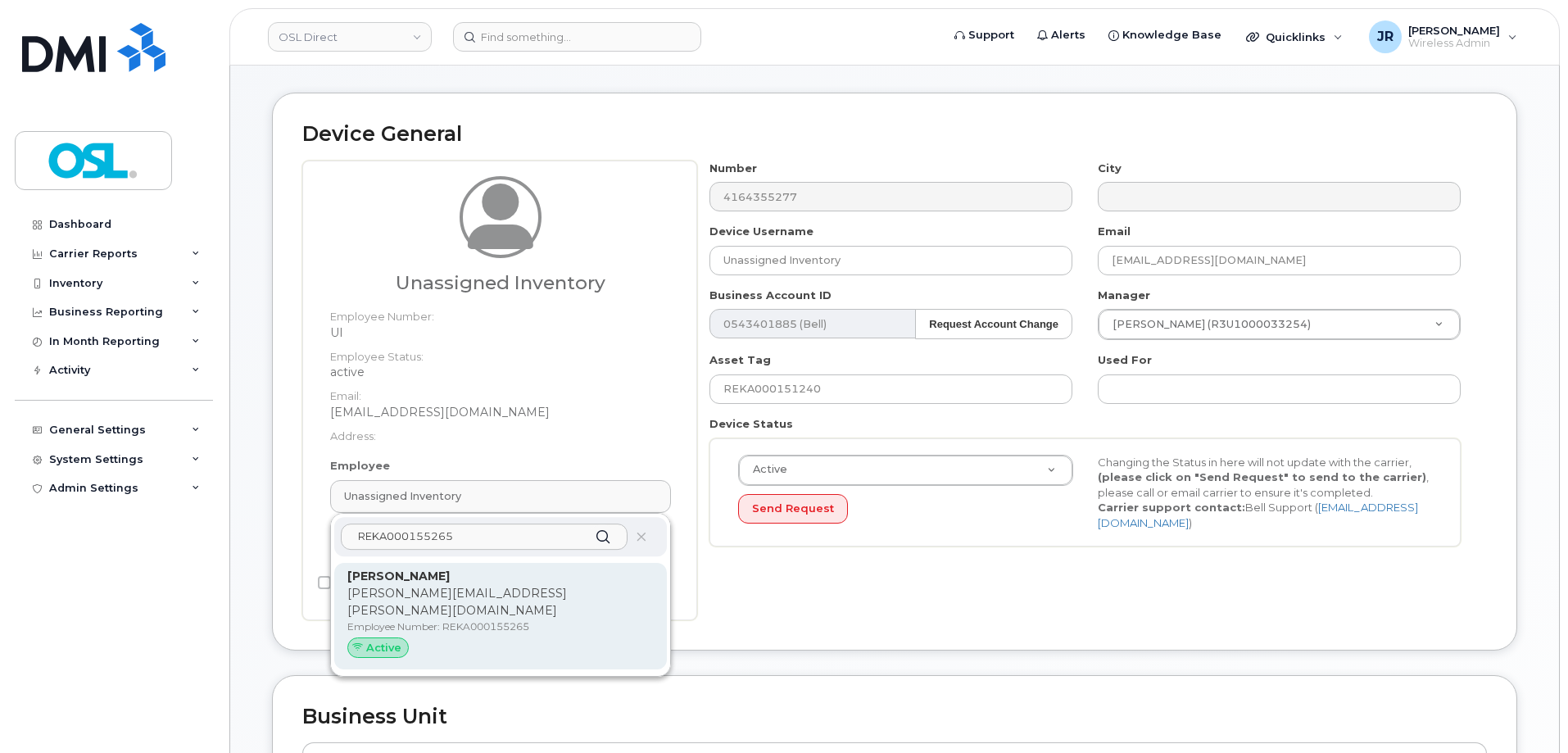
scroll to position [82, 0]
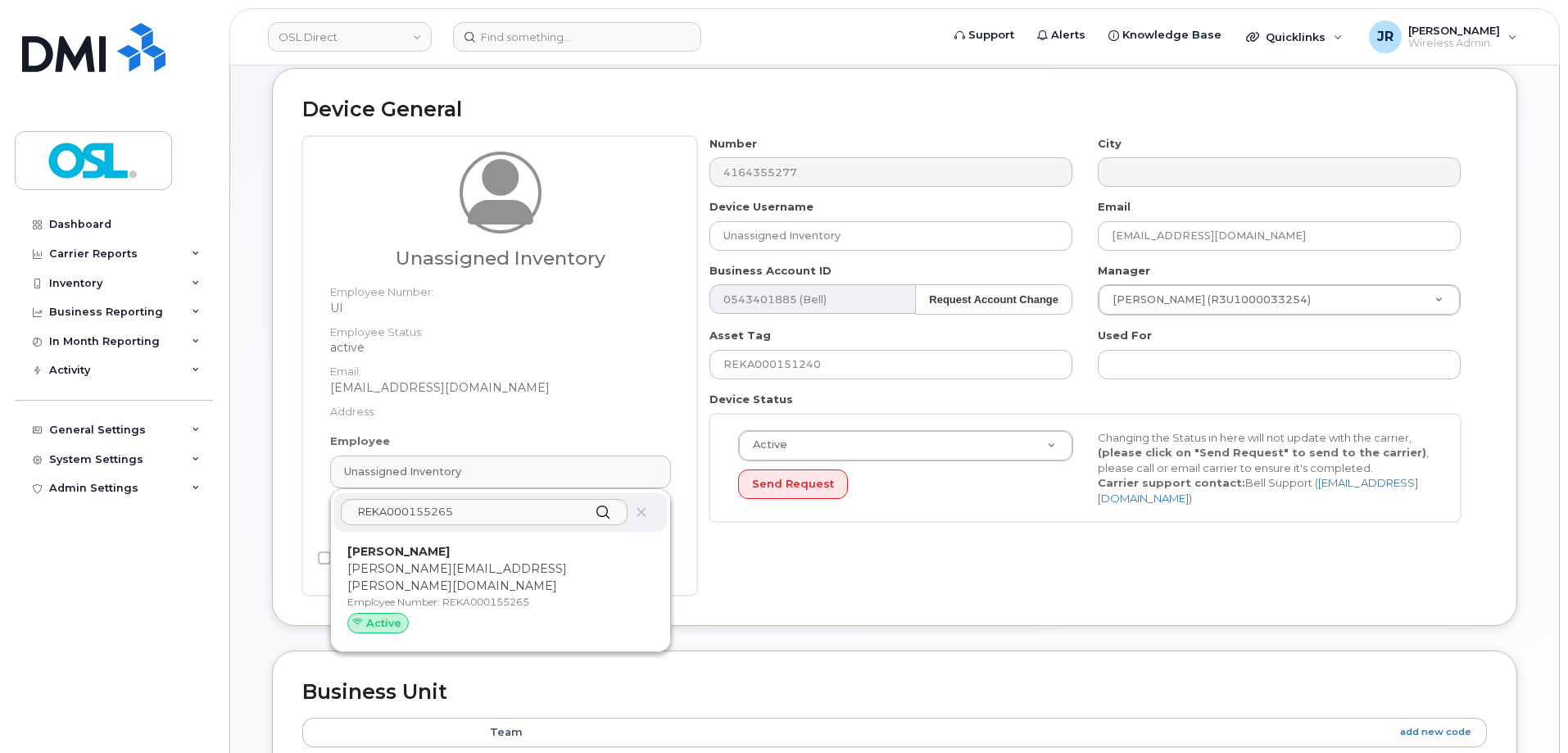
type input "REKA000155265"
click at [464, 573] on p "andres.dealba@osldirect.com" at bounding box center [500, 577] width 306 height 35
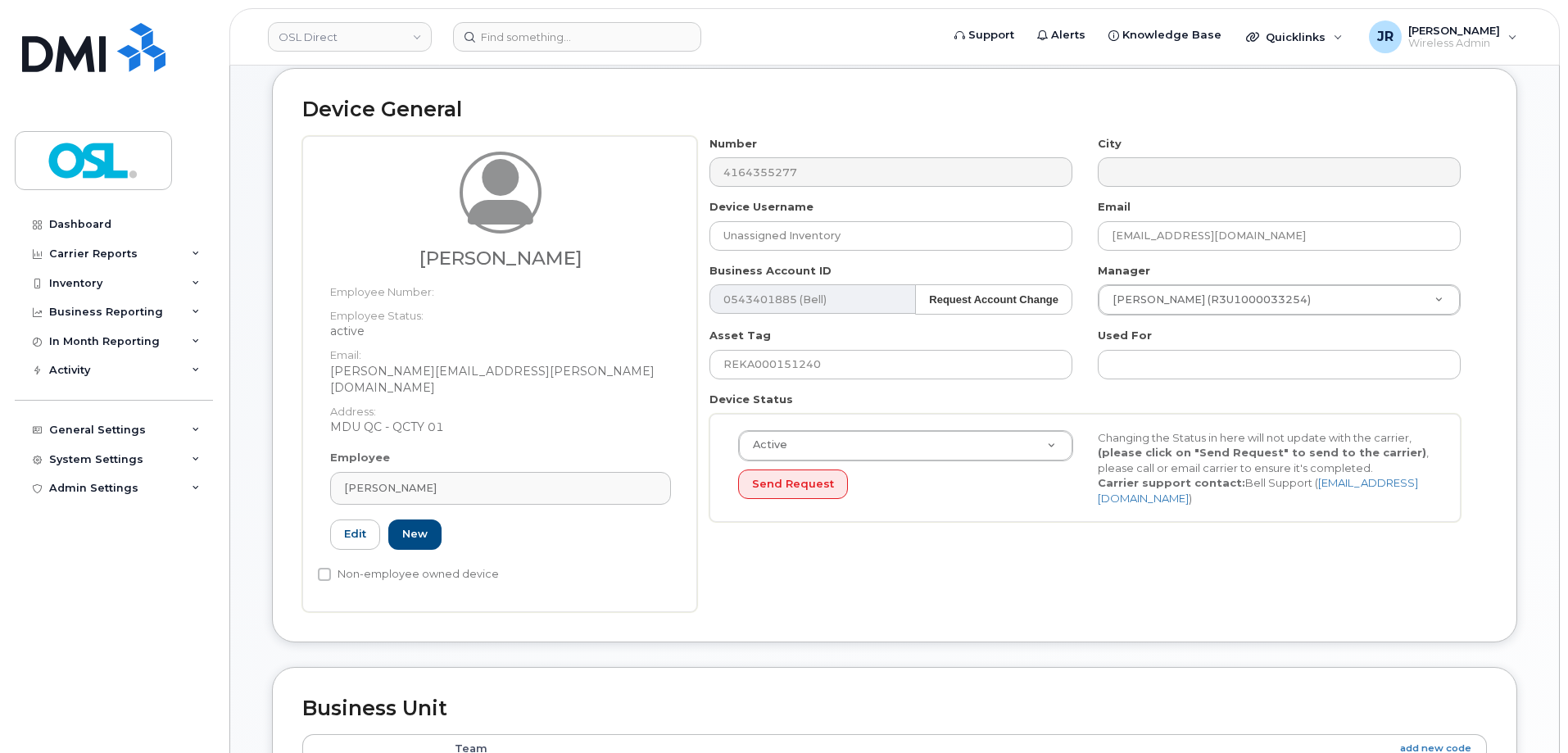
type input "REKA000155265"
type input "Andres De Alba"
type input "andres.dealba@osldirect.com"
type input "4728830"
click at [781, 357] on input "REKA000151240" at bounding box center [891, 364] width 363 height 30
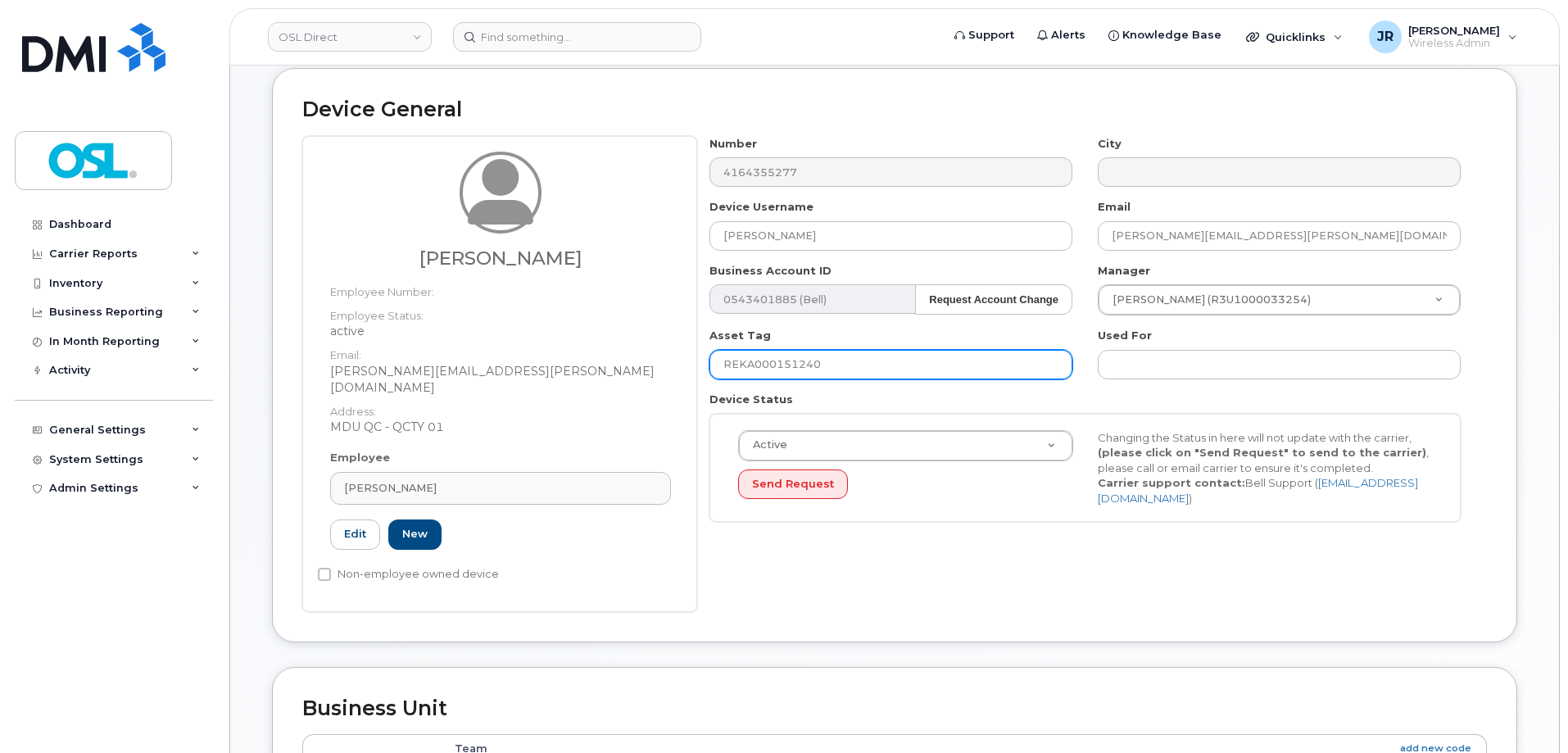
click at [781, 357] on input "REKA000151240" at bounding box center [891, 364] width 363 height 30
paste input "5265"
type input "REKA000155265"
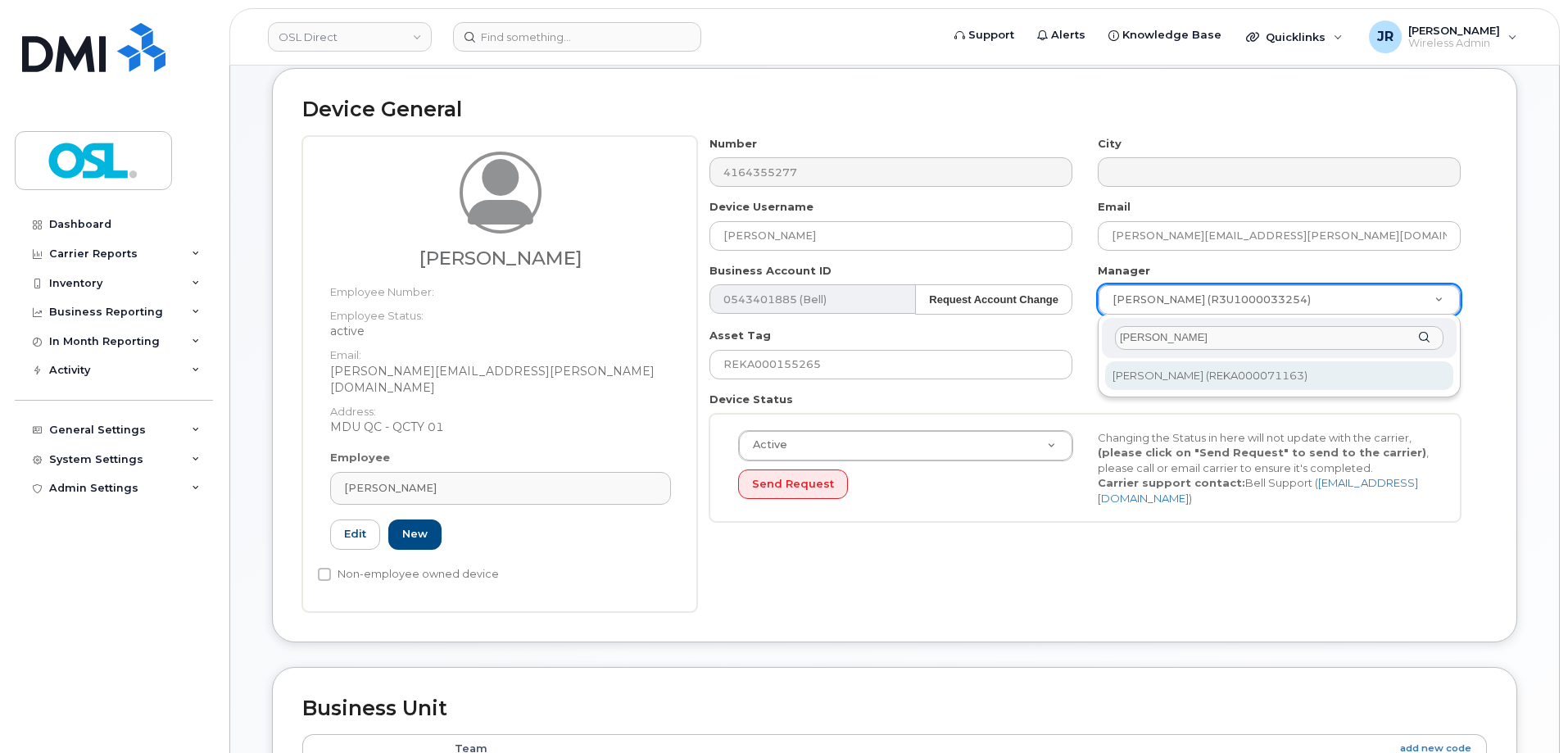
type input "Loyee Carridice"
type input "2094622"
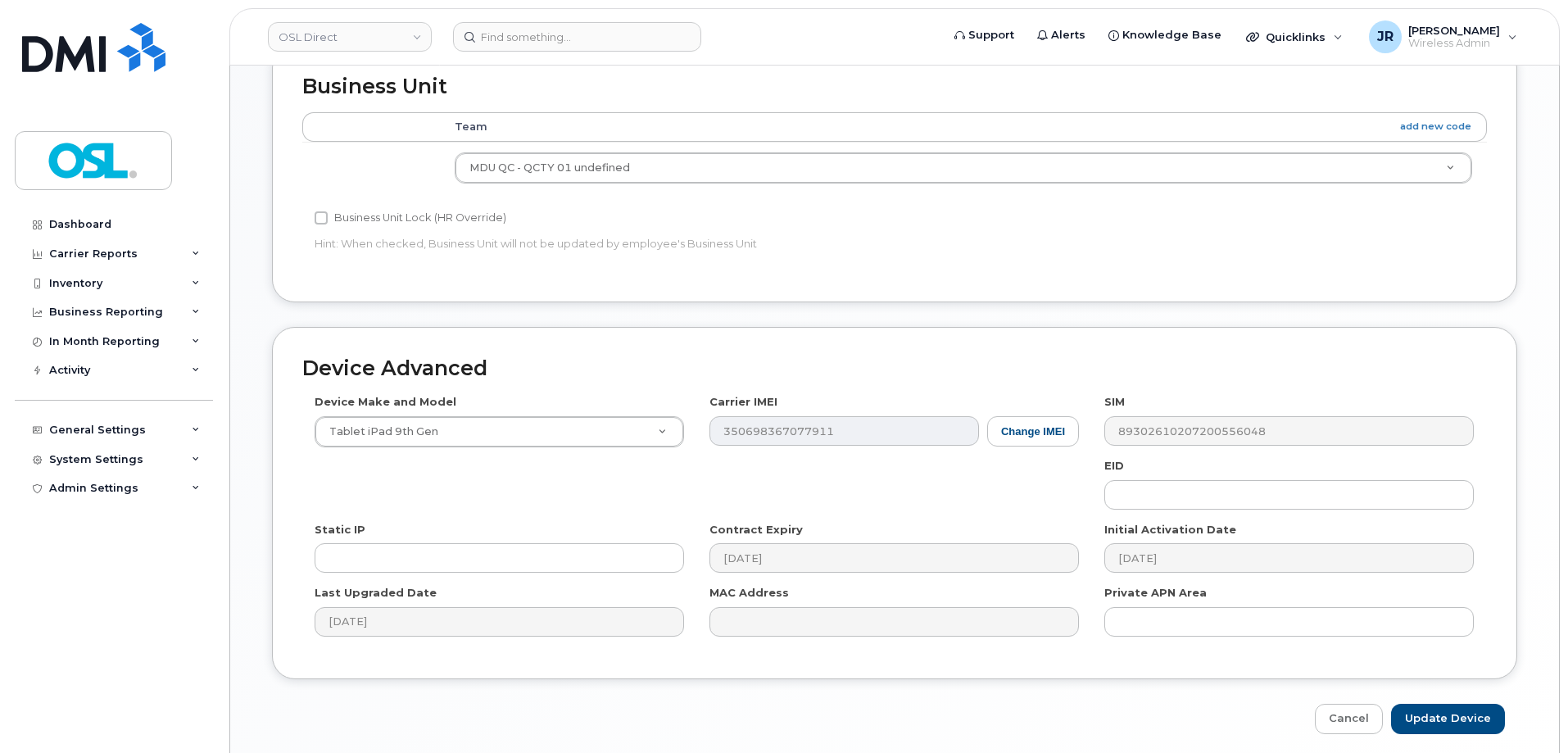
scroll to position [750, 0]
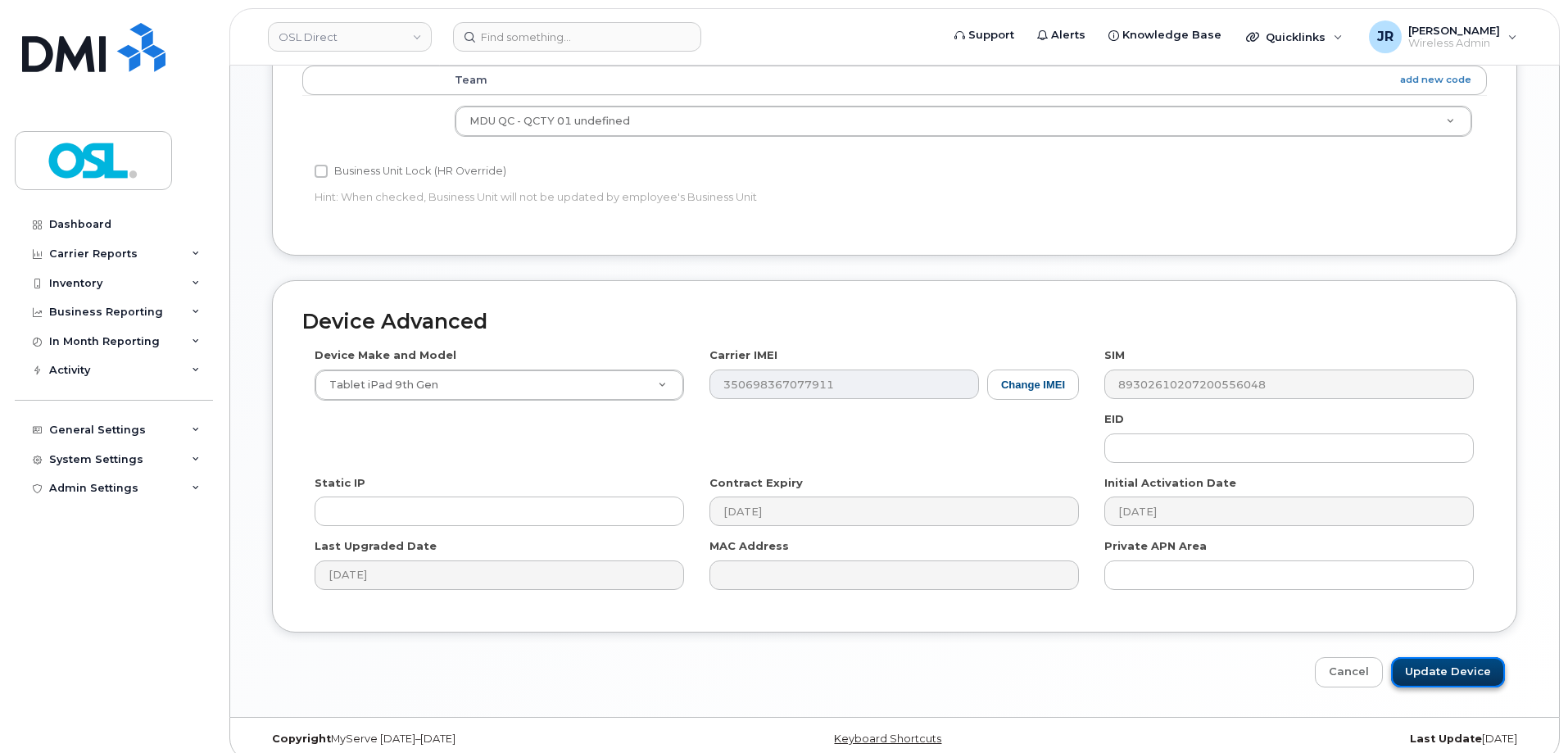
click at [1437, 656] on input "Update Device" at bounding box center [1448, 671] width 114 height 30
type input "Saving..."
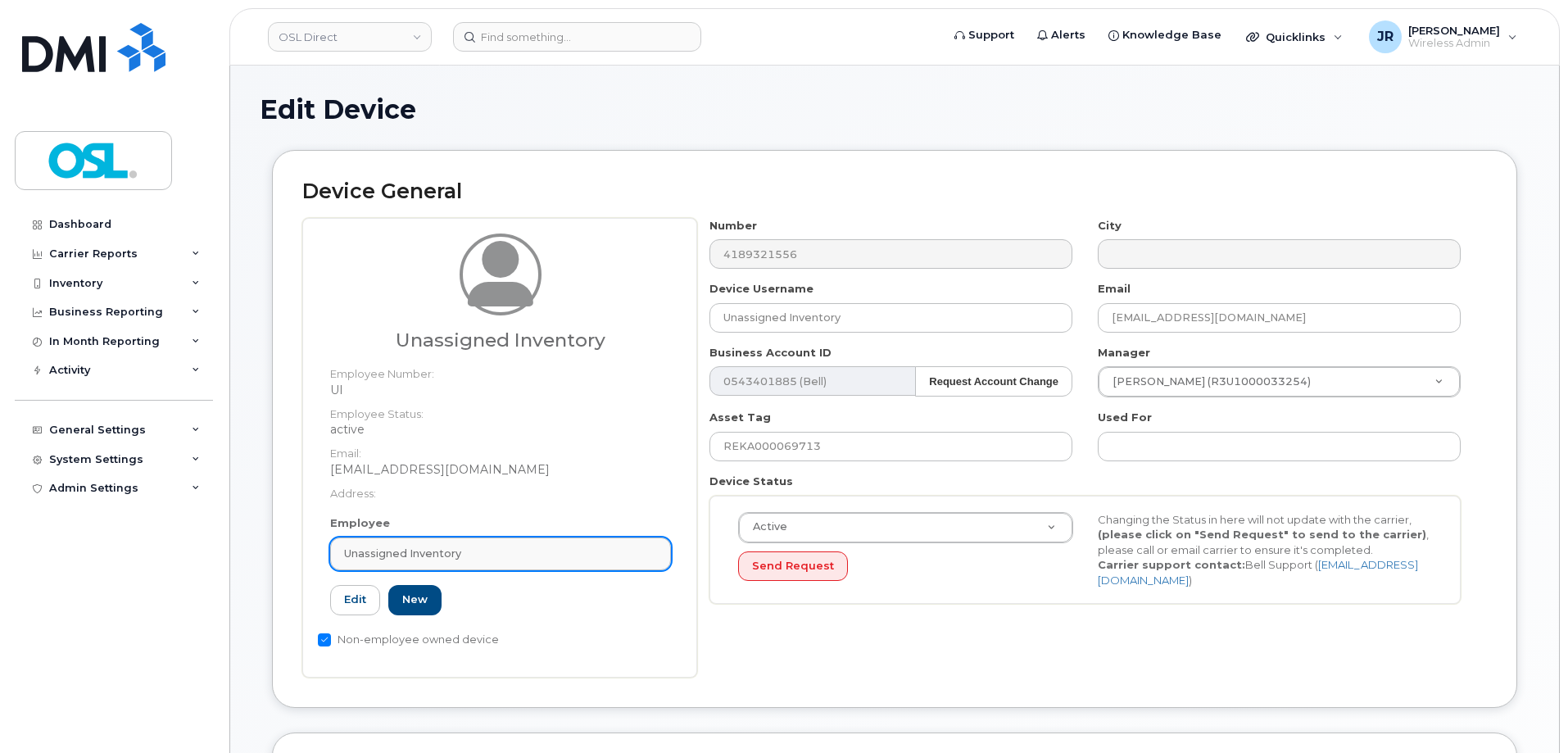
click at [502, 544] on link "Unassigned Inventory" at bounding box center [501, 554] width 341 height 33
paste input "REKA000155265"
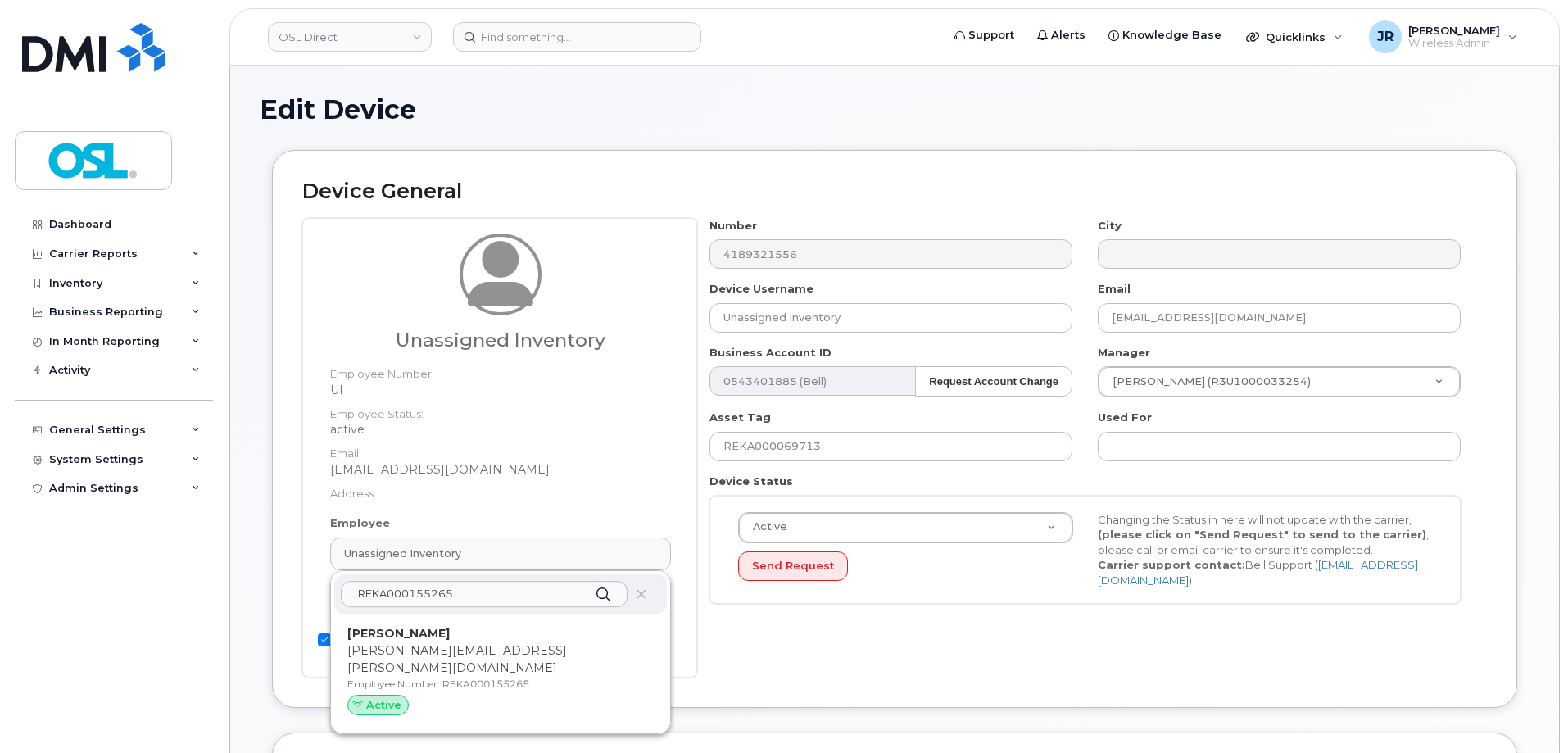
type input "REKA000155265"
click at [445, 659] on div "Andres De Alba andres.dealba@osldirect.com Employee Number: REKA000155265 Active" at bounding box center [500, 674] width 306 height 97
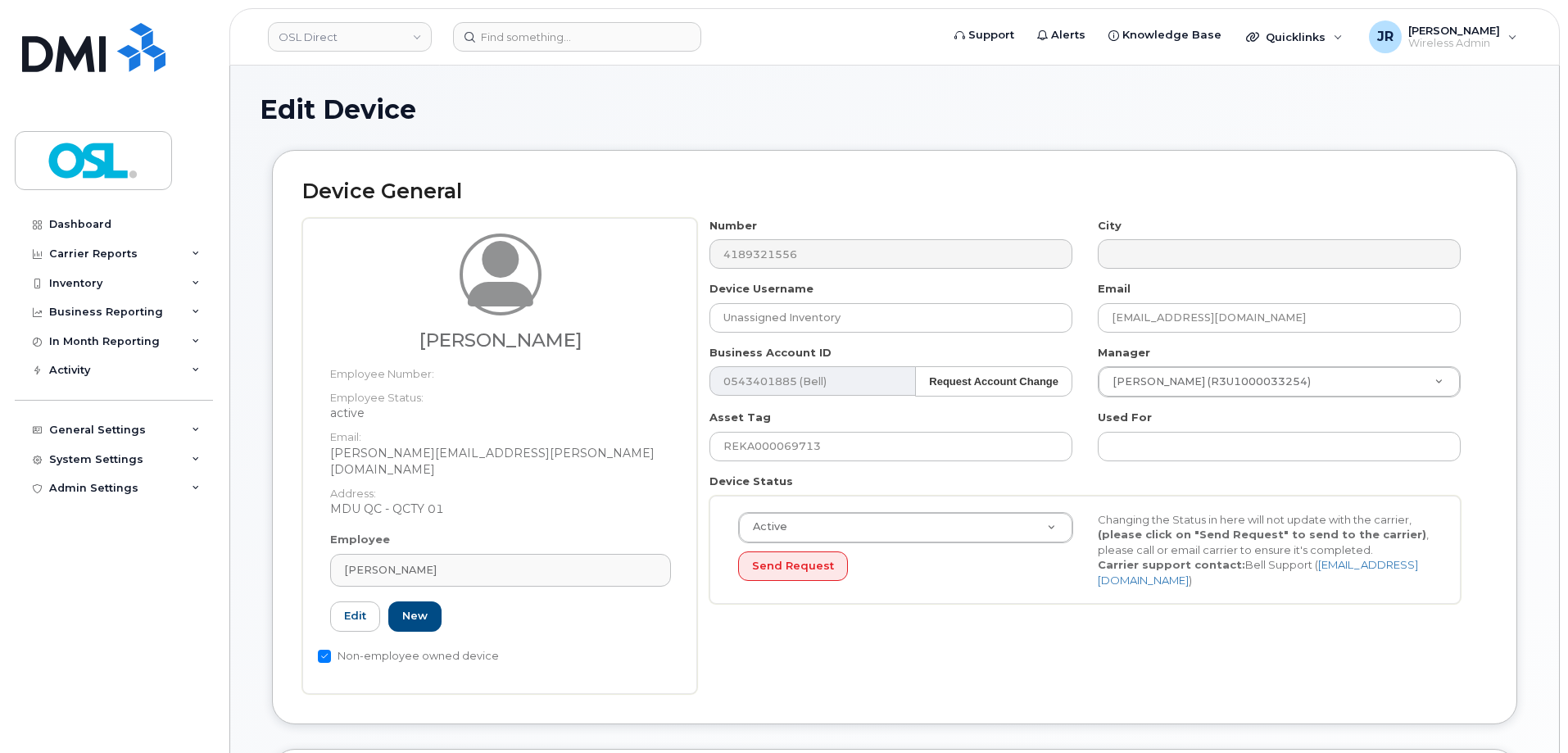
type input "REKA000155265"
type input "[PERSON_NAME]"
type input "[PERSON_NAME][EMAIL_ADDRESS][PERSON_NAME][DOMAIN_NAME]"
type input "4728830"
click at [804, 445] on input "REKA000069713" at bounding box center [891, 446] width 363 height 30
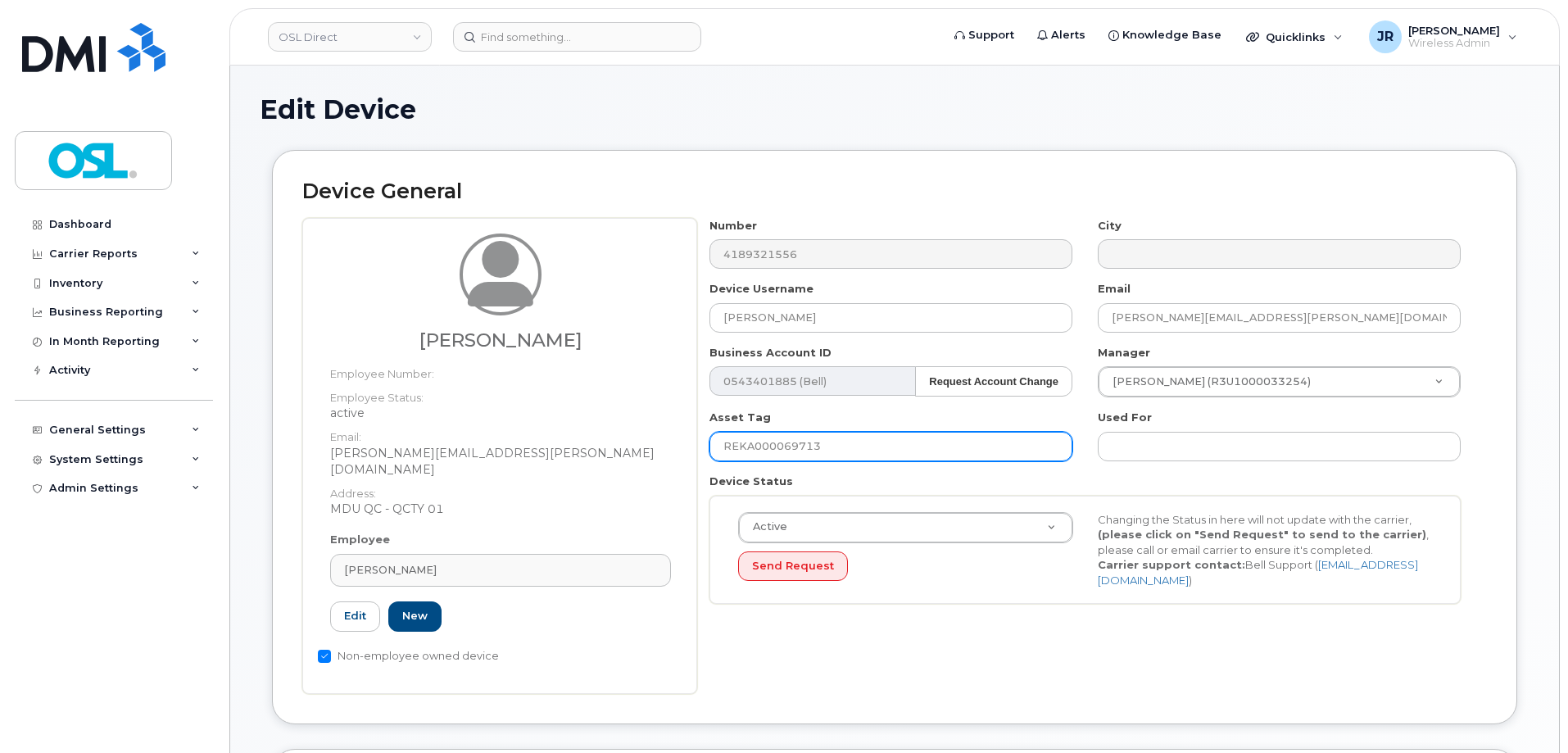
click at [804, 445] on input "REKA000069713" at bounding box center [891, 446] width 363 height 30
paste input "155265"
type input "REKA000155265"
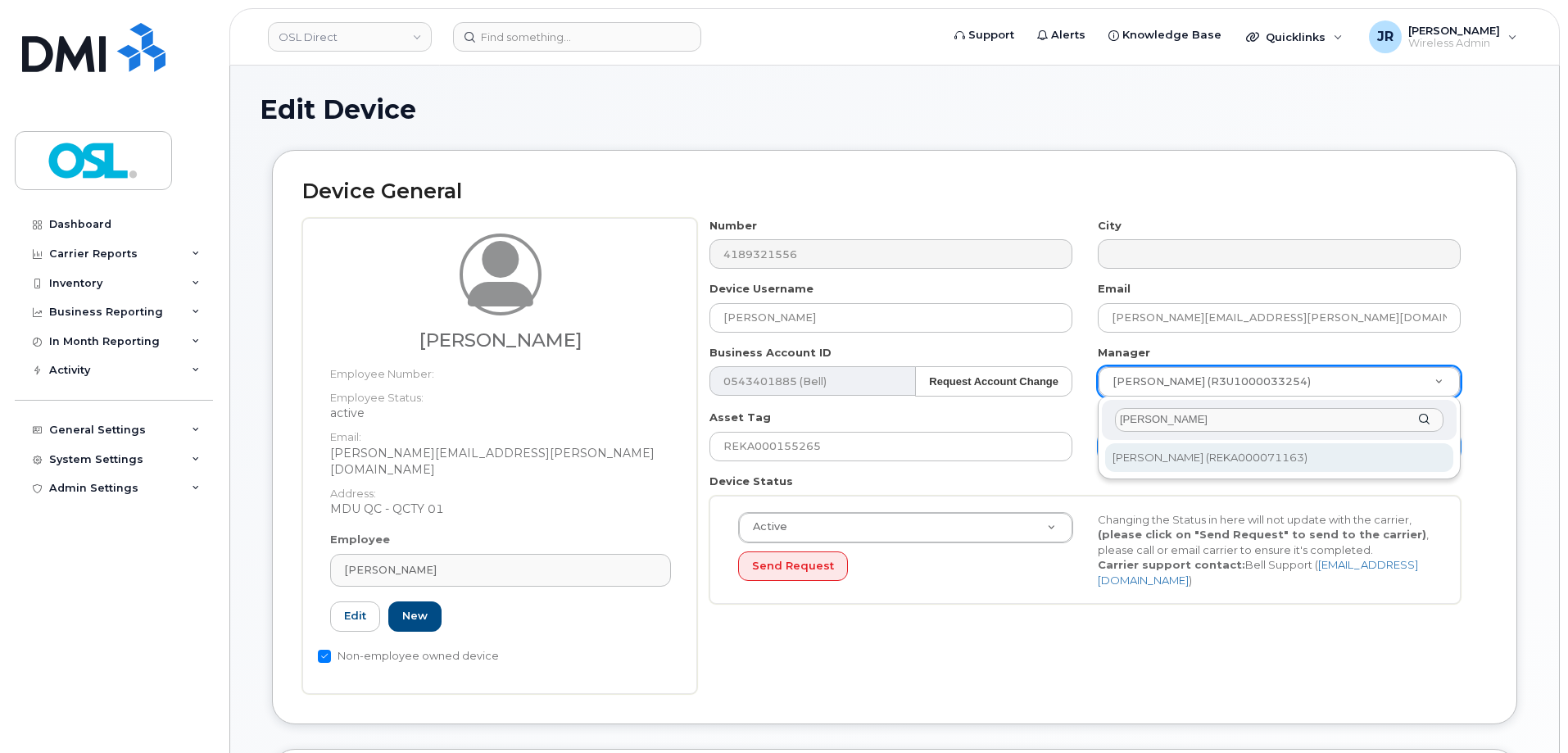
type input "[PERSON_NAME]"
type input "2094622"
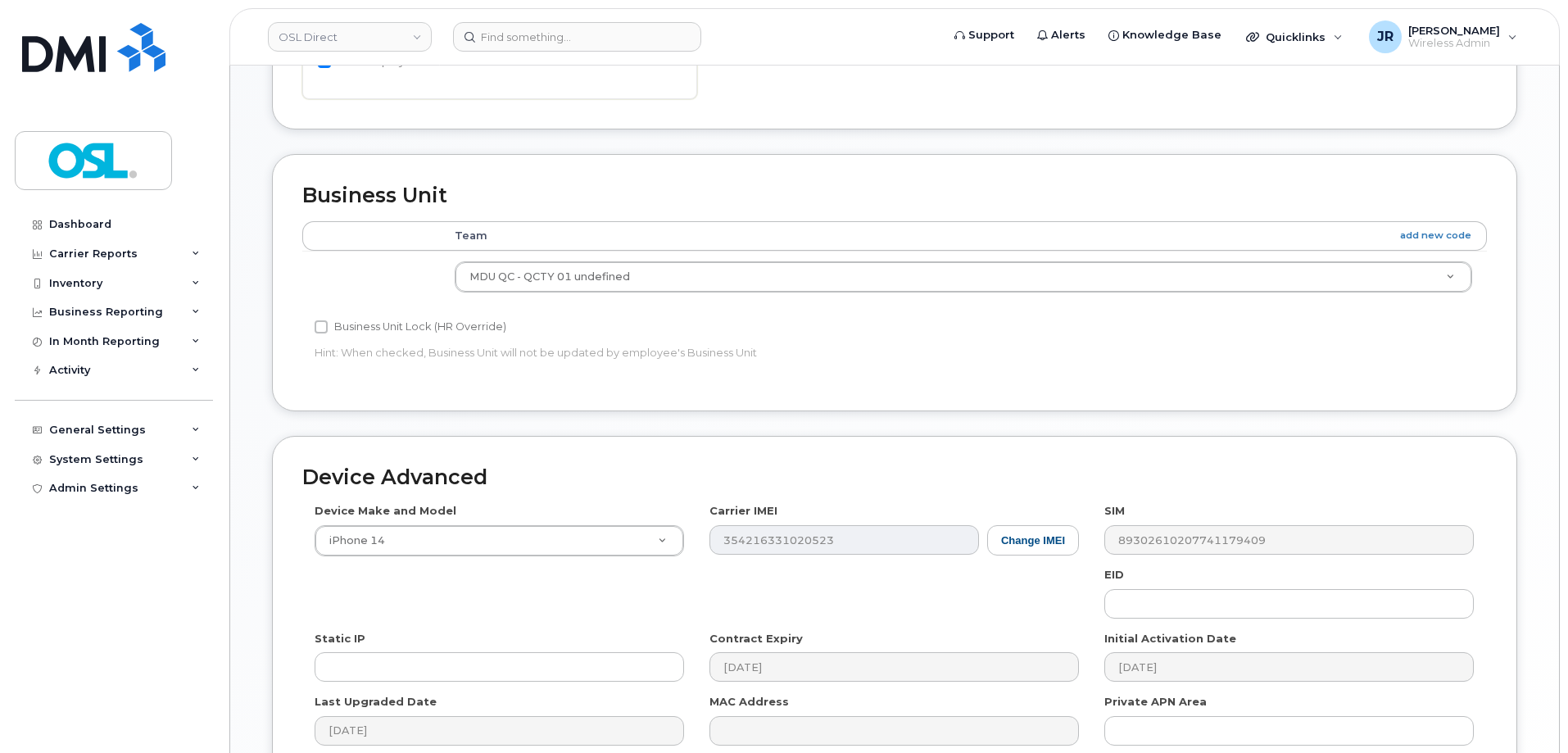
scroll to position [750, 0]
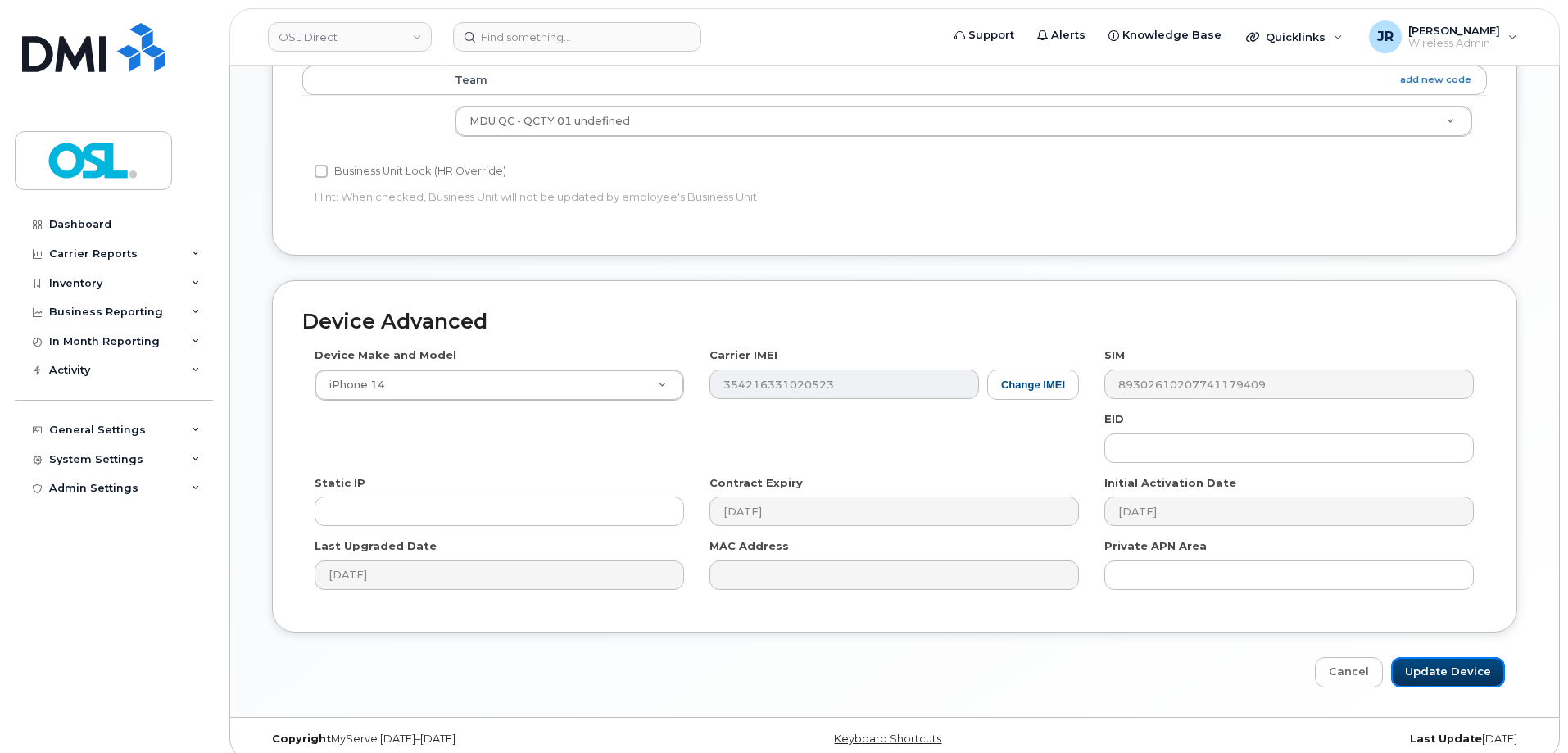
click at [1428, 656] on input "Update Device" at bounding box center [1448, 671] width 114 height 30
type input "Saving..."
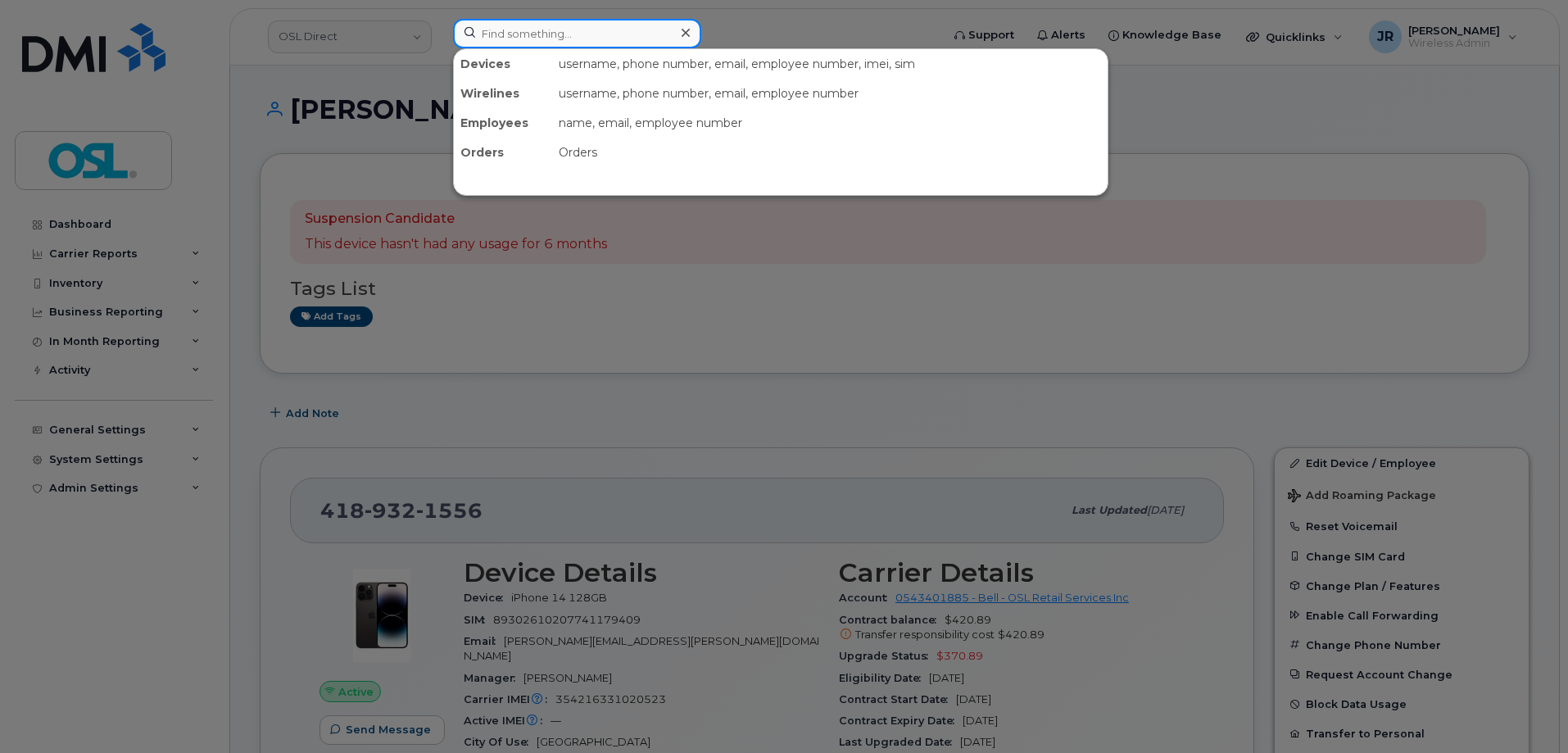
click at [564, 33] on input at bounding box center [577, 34] width 248 height 30
paste input "4186907615"
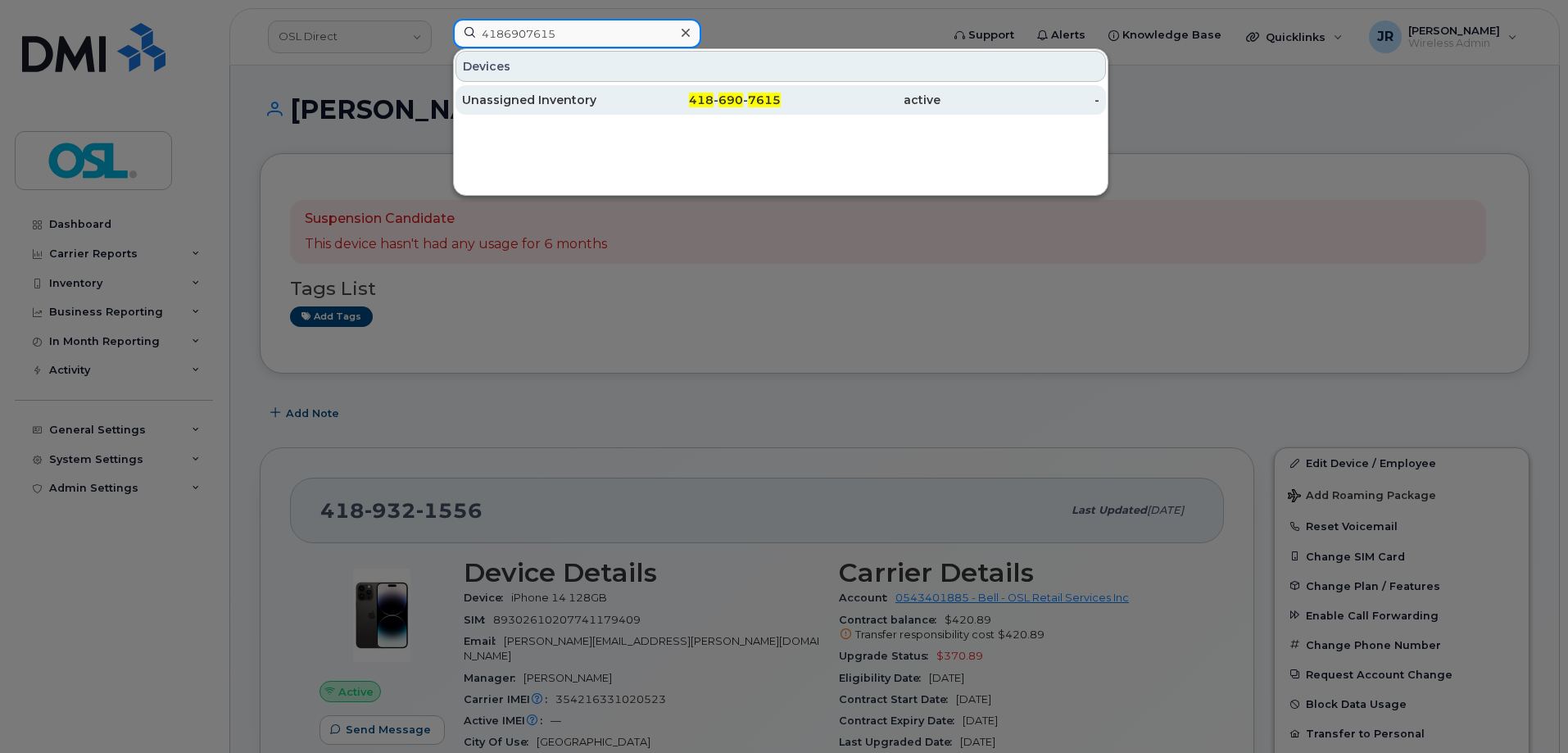
type input "4186907615"
click at [504, 86] on div "Unassigned Inventory" at bounding box center [542, 100] width 160 height 30
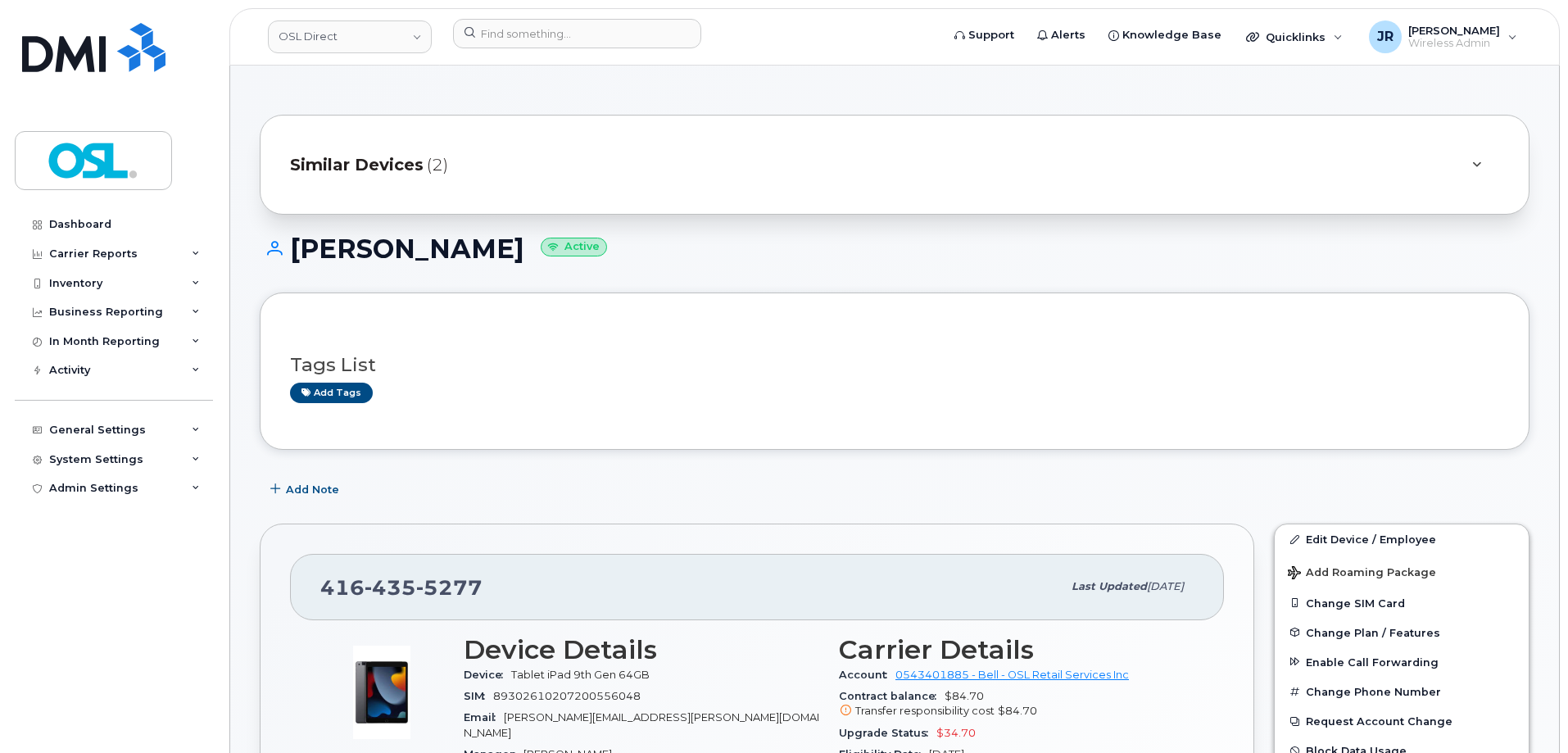
click at [551, 16] on header "OSL Direct Support Alerts Knowledge Base Quicklinks Suspend / Cancel Device Cha…" at bounding box center [895, 37] width 1331 height 57
click at [556, 21] on input at bounding box center [577, 34] width 248 height 30
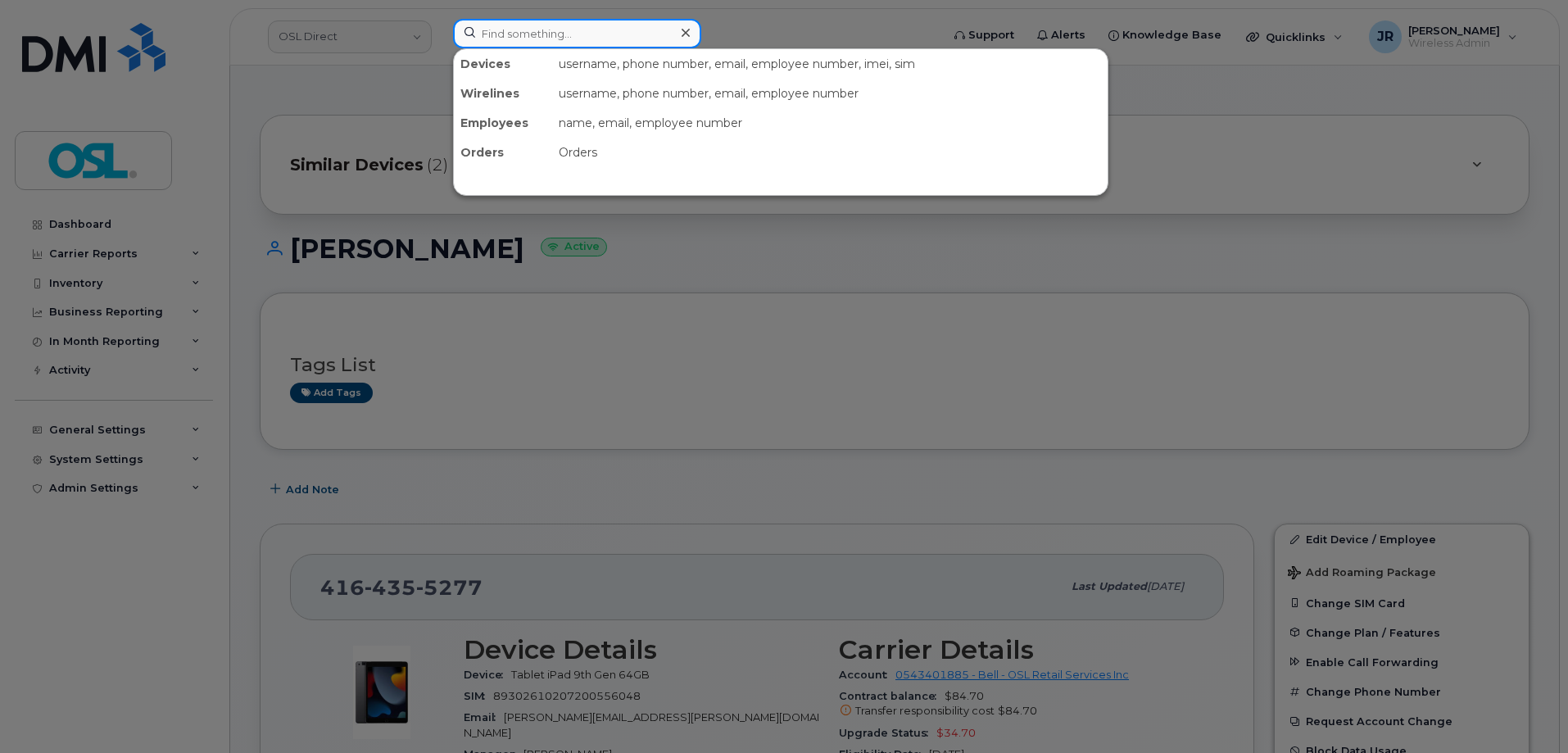
paste input "4374337638"
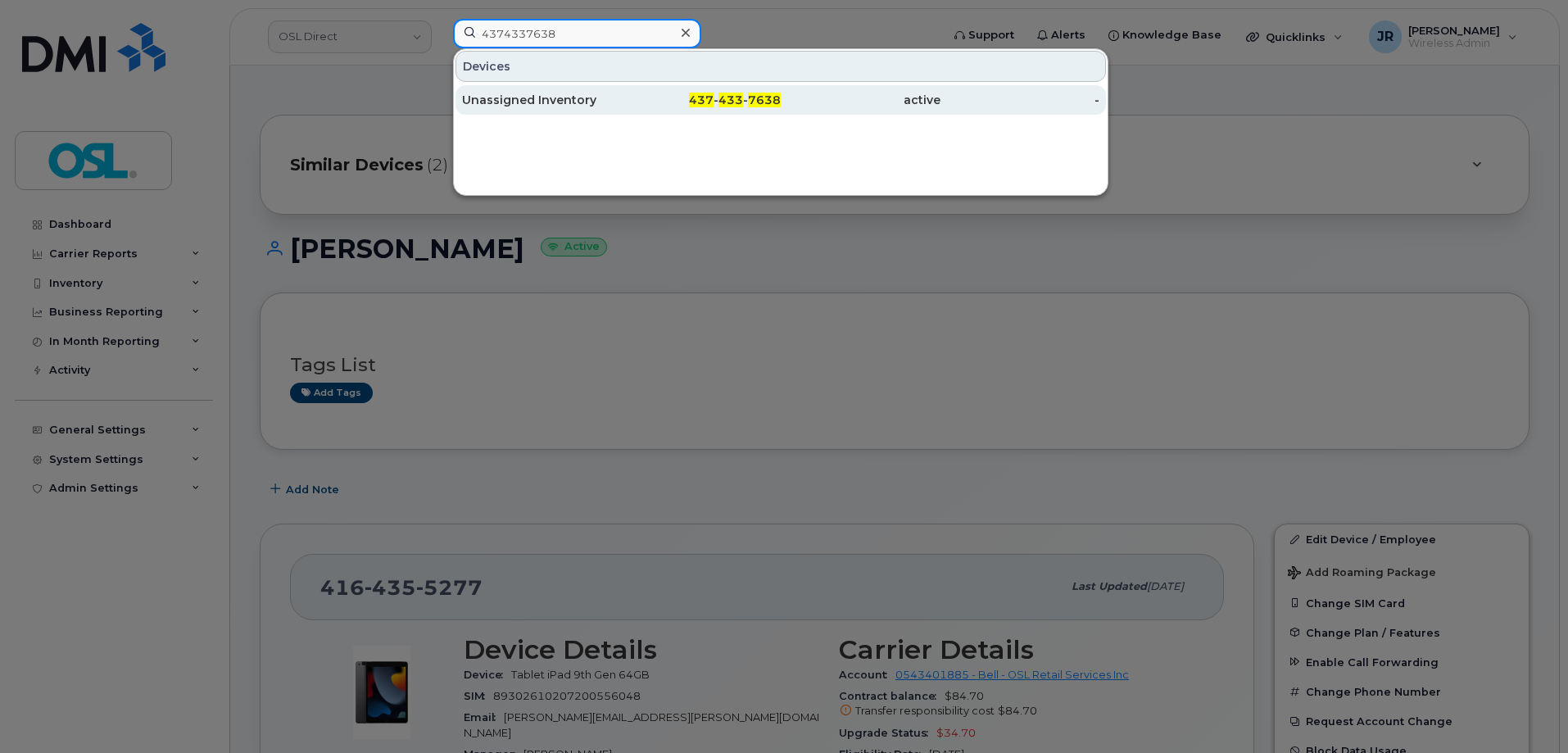
type input "4374337638"
click at [535, 92] on div "Unassigned Inventory" at bounding box center [542, 100] width 160 height 17
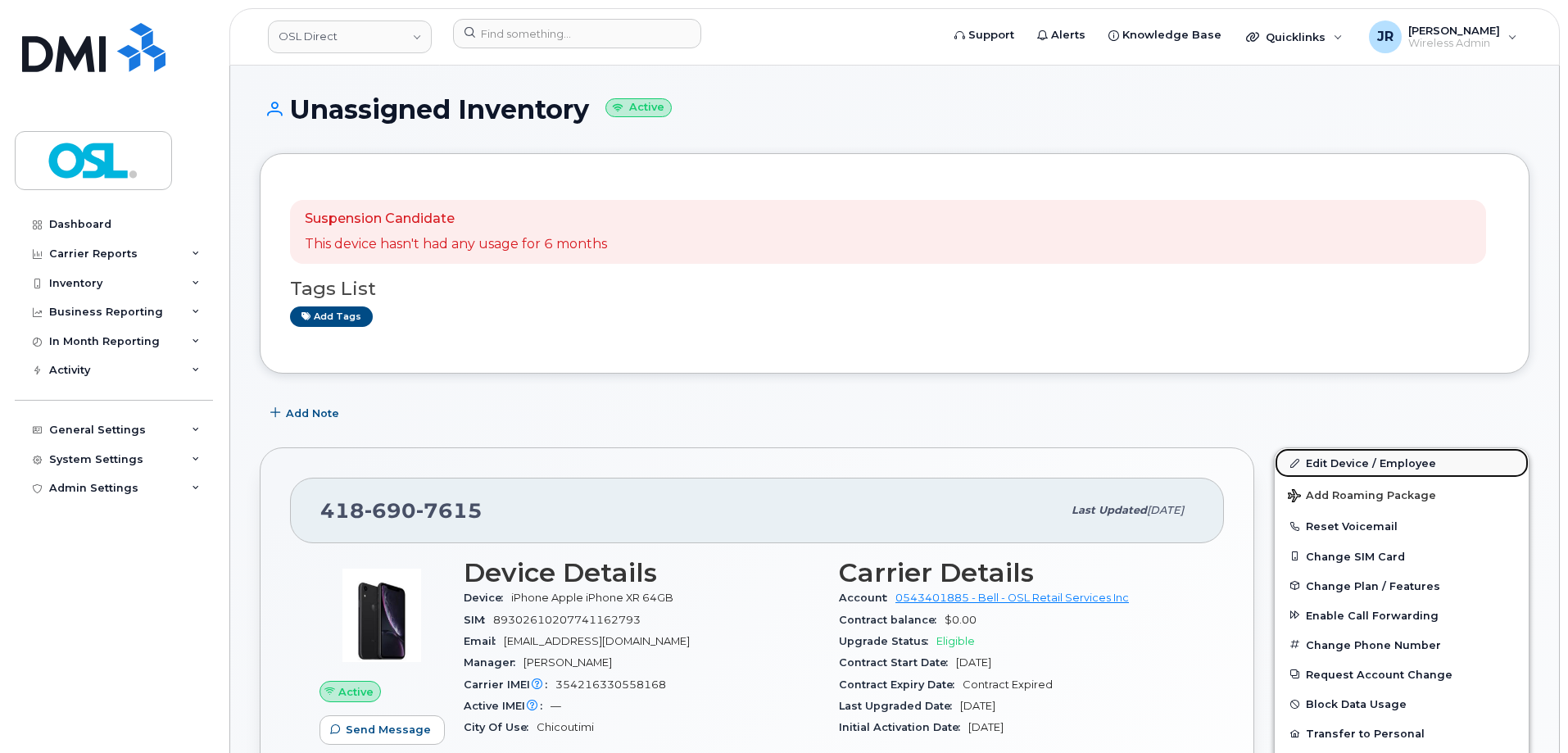
click at [1346, 459] on link "Edit Device / Employee" at bounding box center [1402, 463] width 254 height 30
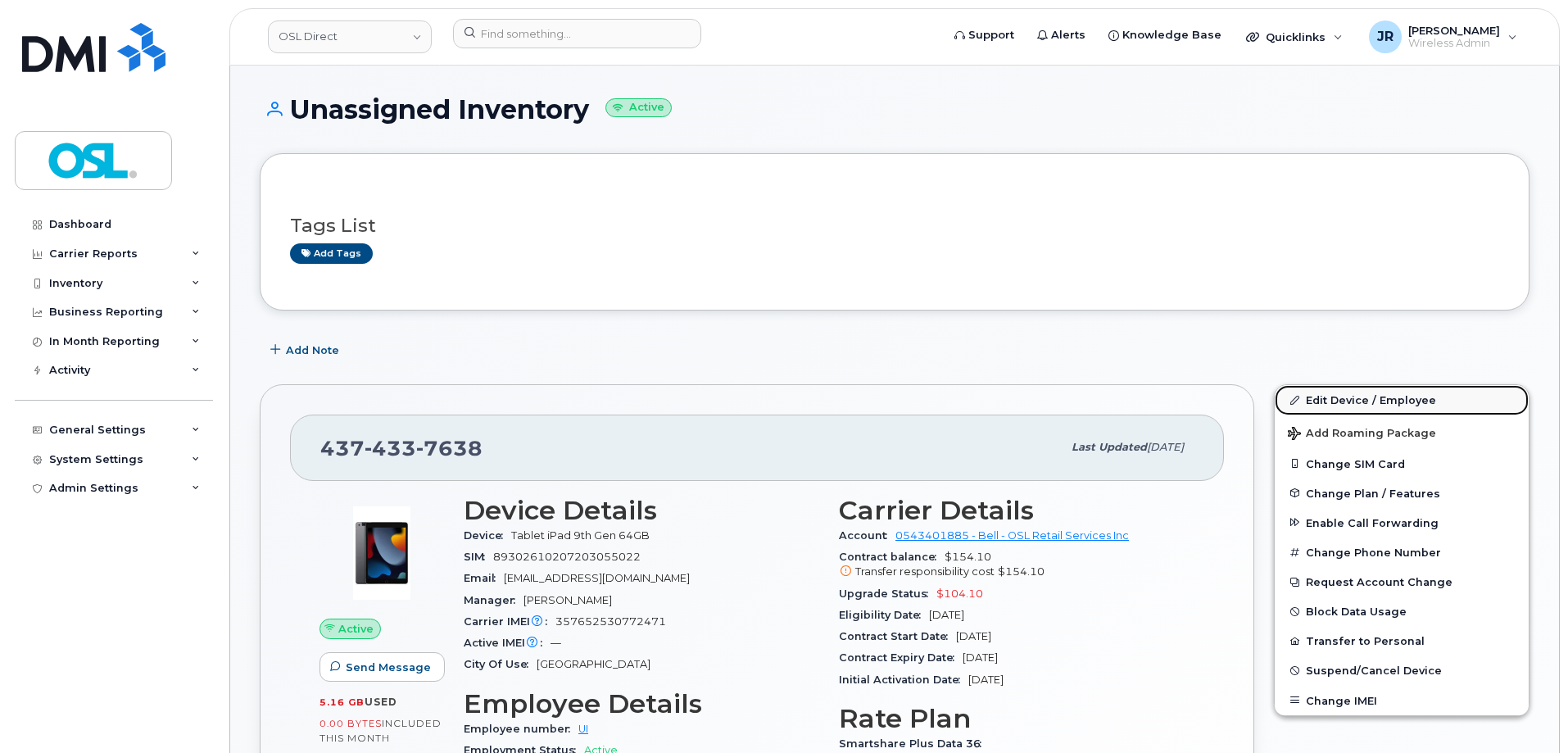
click at [1344, 393] on link "Edit Device / Employee" at bounding box center [1402, 400] width 254 height 30
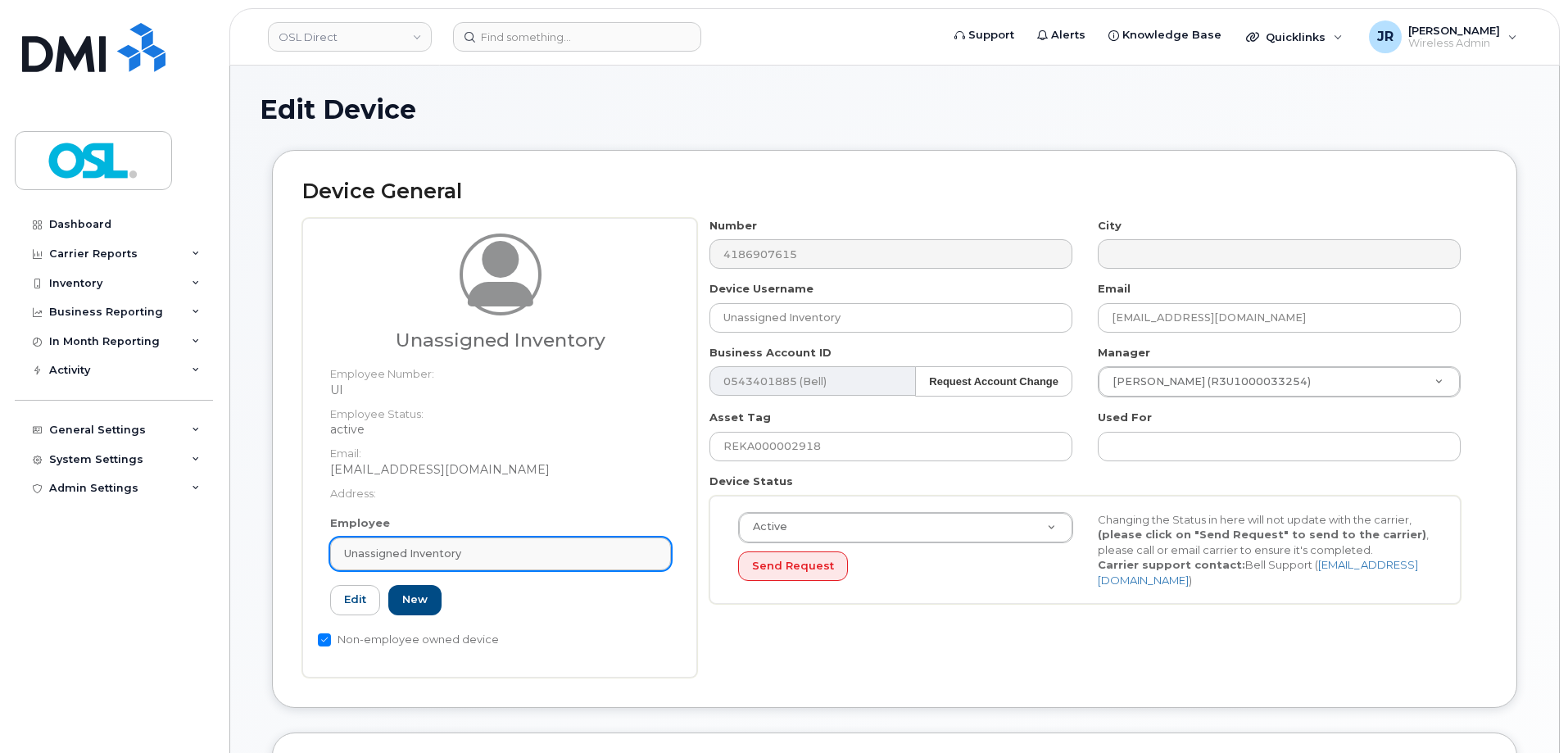
click at [475, 546] on link "Unassigned Inventory" at bounding box center [501, 554] width 341 height 33
paste input "REKA000155264"
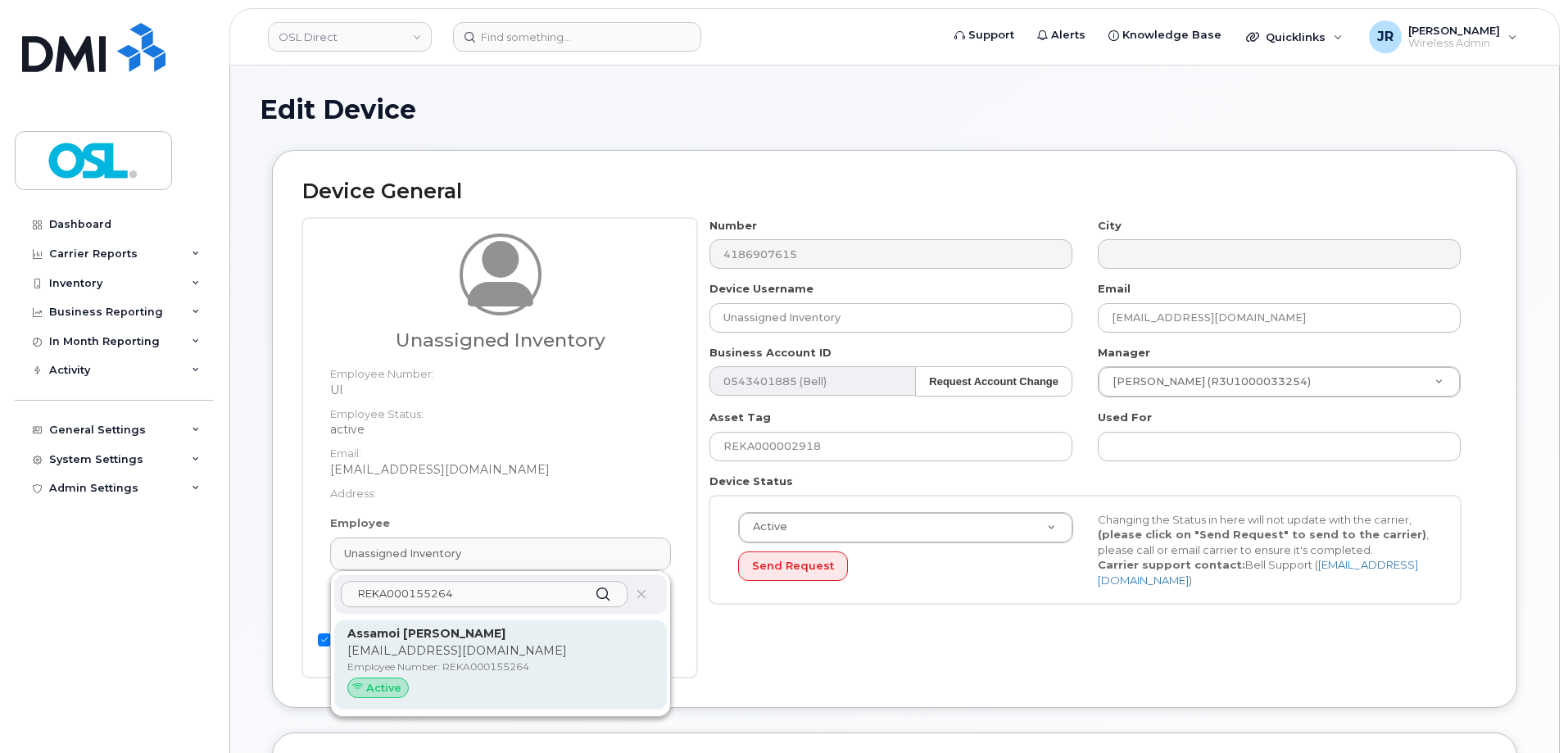
type input "REKA000155264"
click at [460, 641] on p "Assamoi [PERSON_NAME]" at bounding box center [500, 634] width 306 height 17
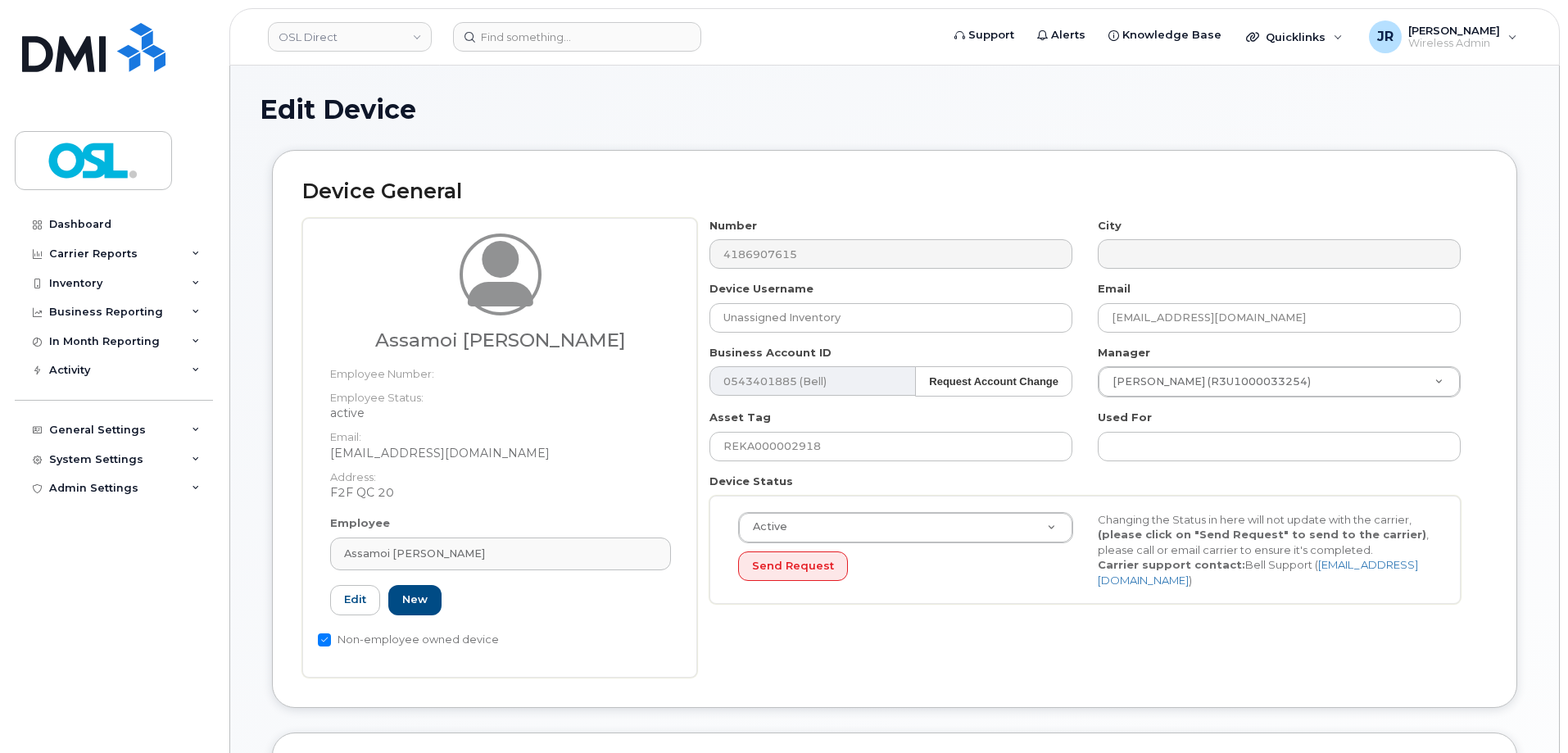
type input "REKA000155264"
type input "Assamoi [PERSON_NAME]"
type input "[EMAIL_ADDRESS][DOMAIN_NAME]"
type input "3358105"
click at [814, 450] on input "REKA000002918" at bounding box center [891, 446] width 363 height 30
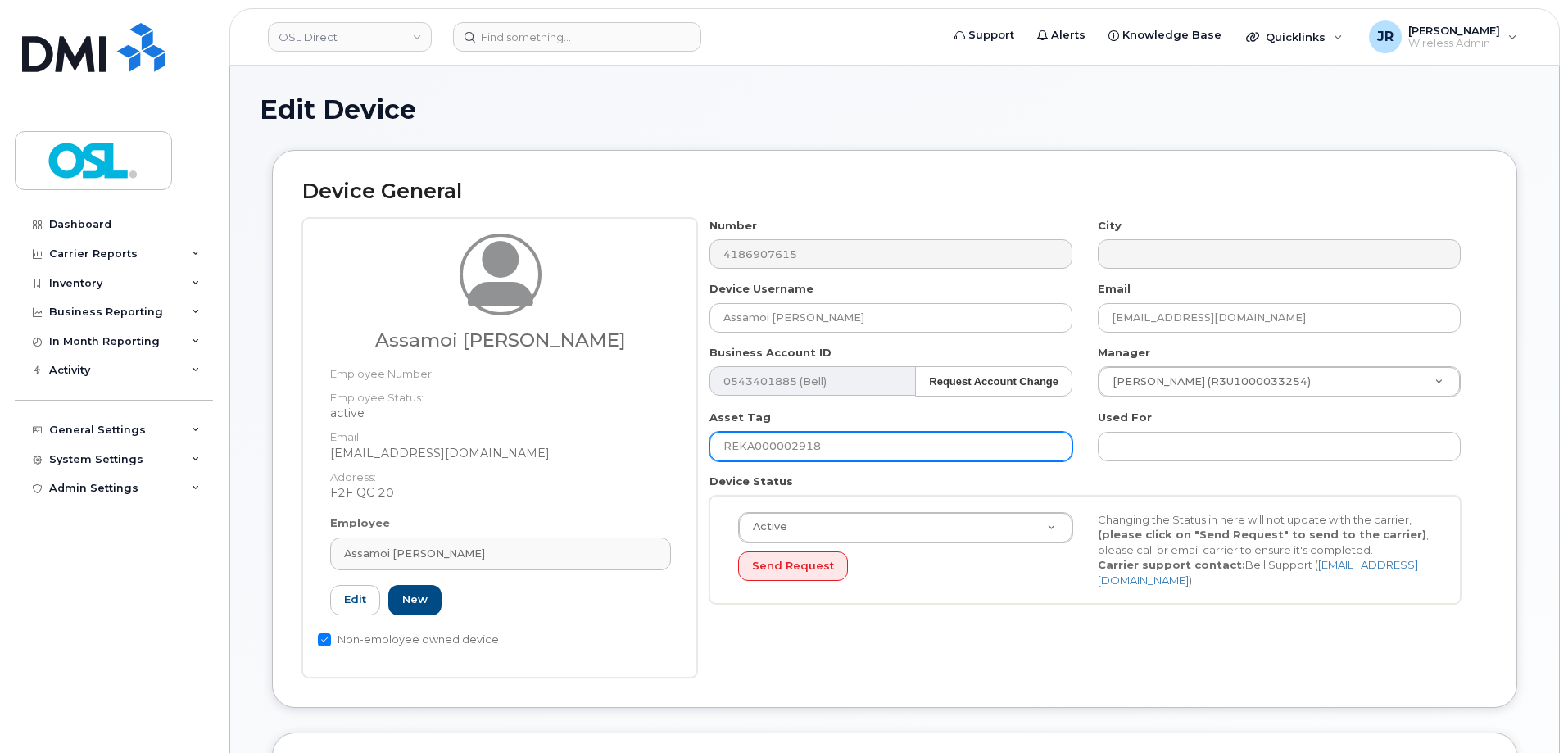
click at [814, 450] on input "REKA000002918" at bounding box center [891, 446] width 363 height 30
paste input "155264"
type input "REKA000155264"
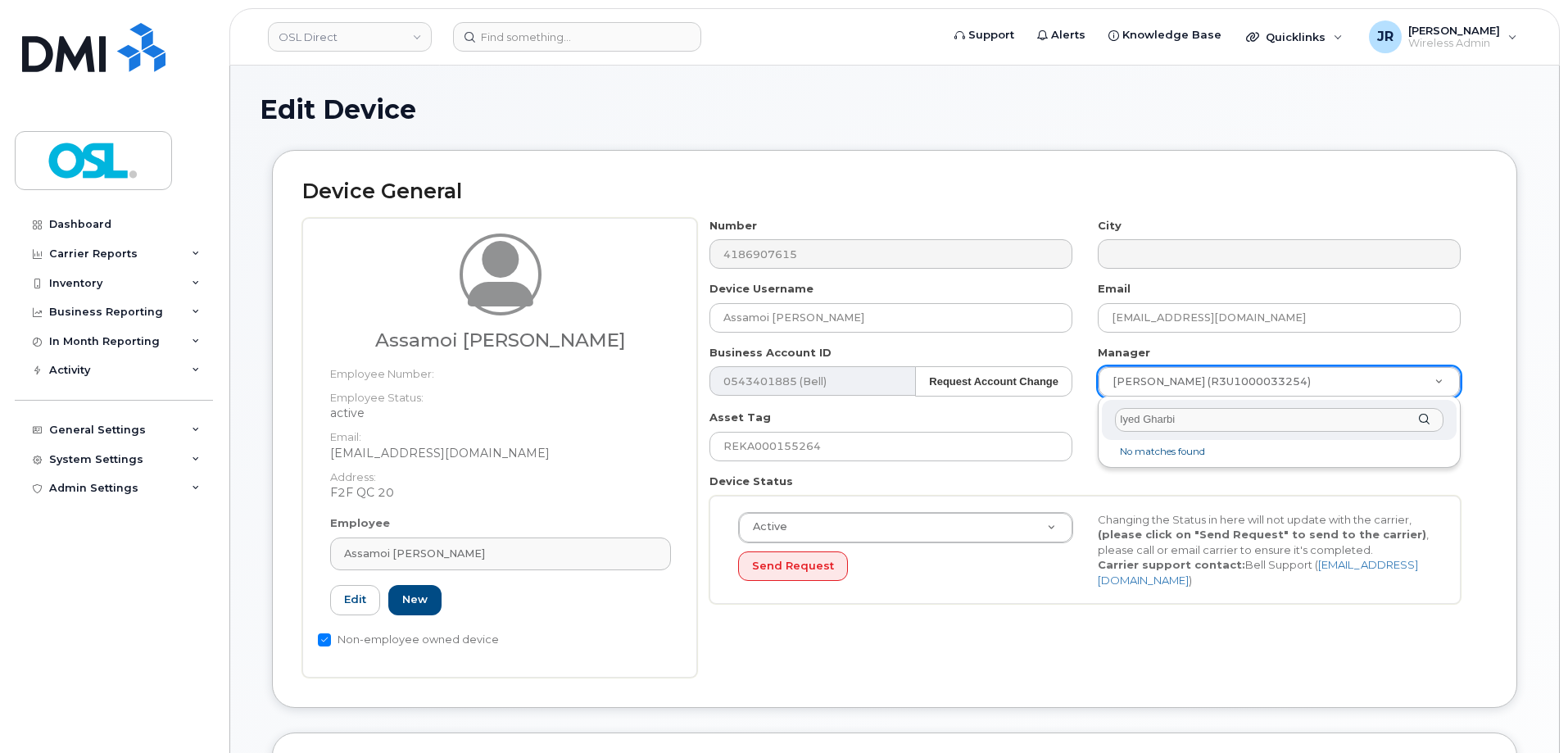
click at [1131, 419] on input "Iyed Gharbi" at bounding box center [1279, 419] width 329 height 23
type input "Iyeed Gharbi"
type input "1610169"
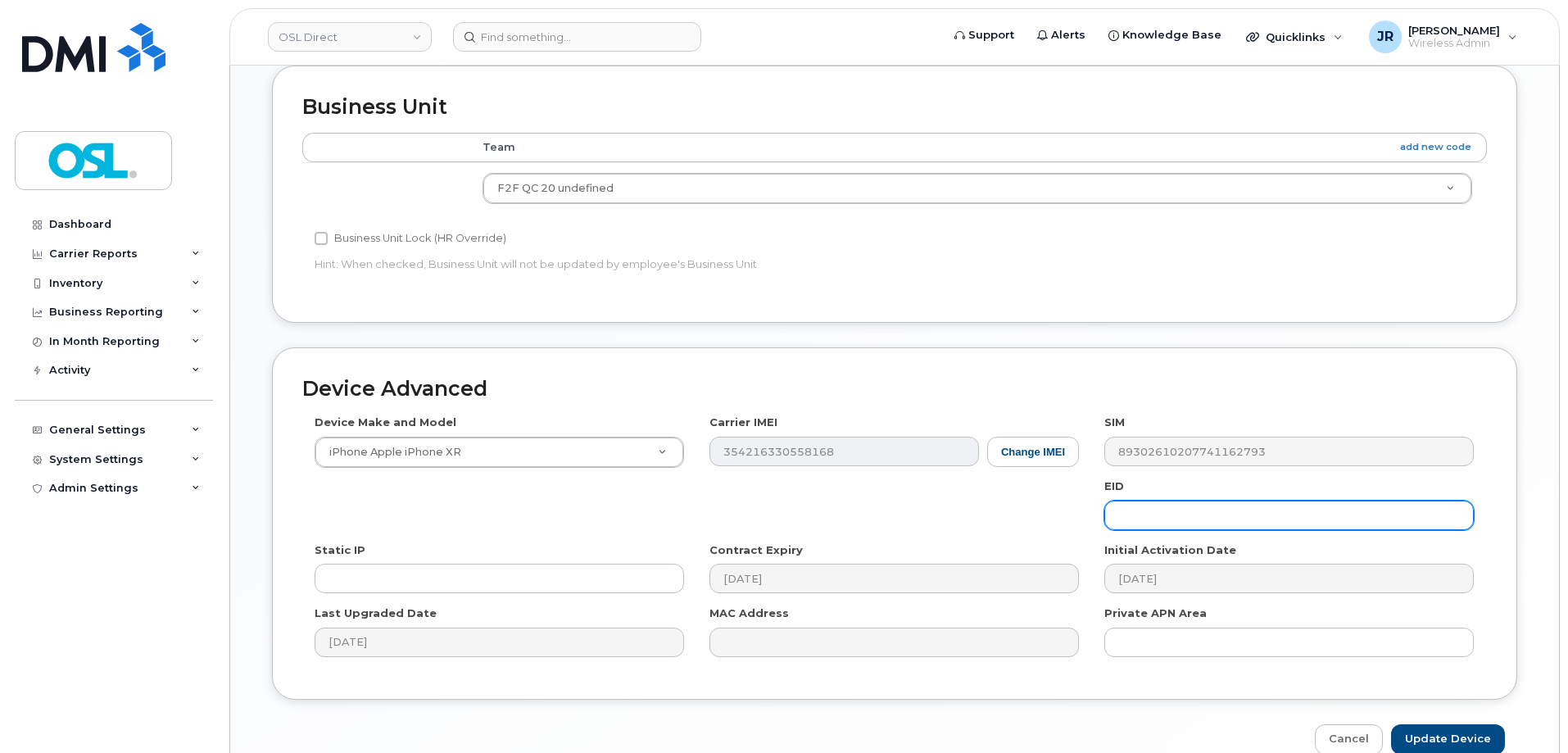
scroll to position [750, 0]
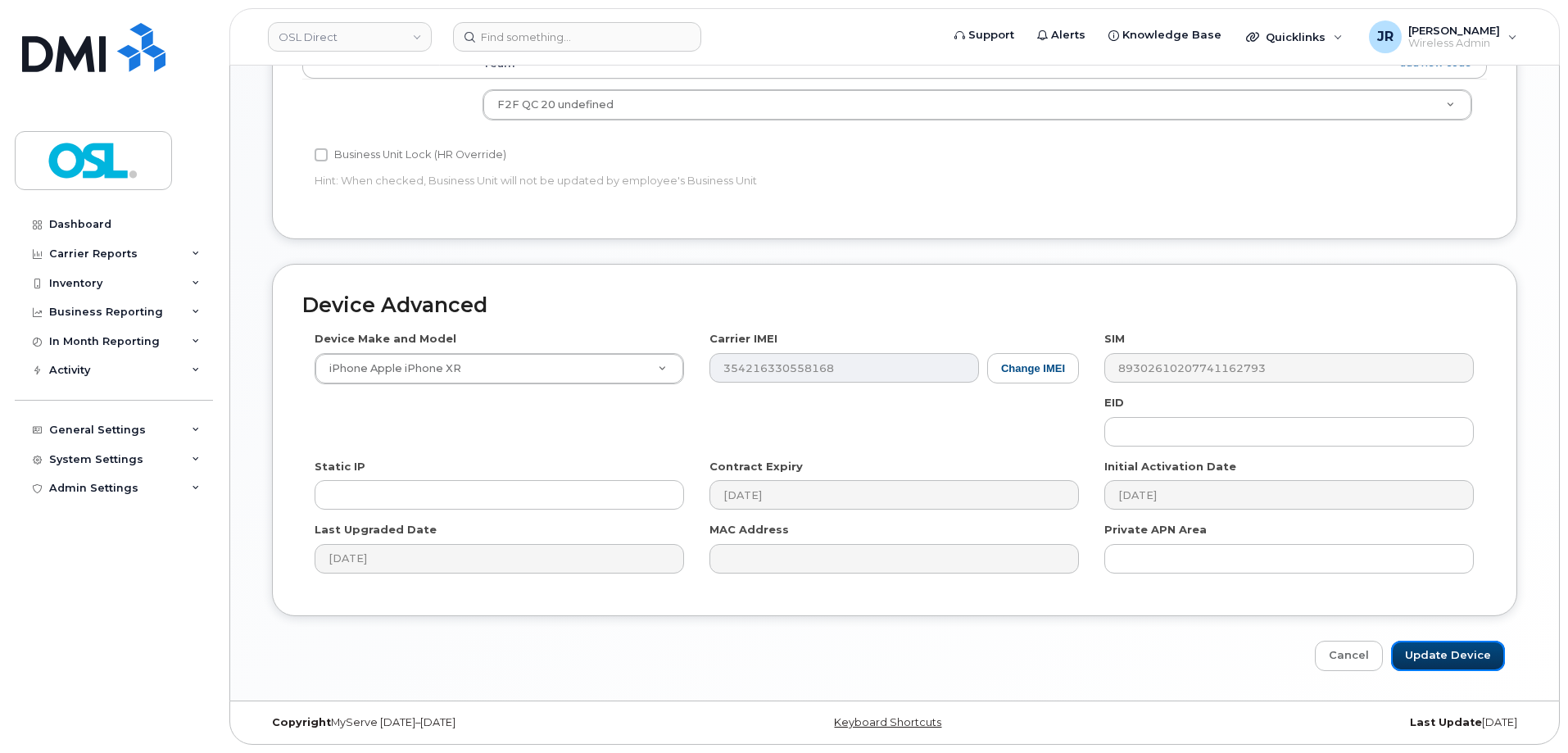
drag, startPoint x: 1422, startPoint y: 650, endPoint x: 1269, endPoint y: 342, distance: 343.9
click at [1423, 650] on input "Update Device" at bounding box center [1448, 656] width 114 height 30
type input "Saving..."
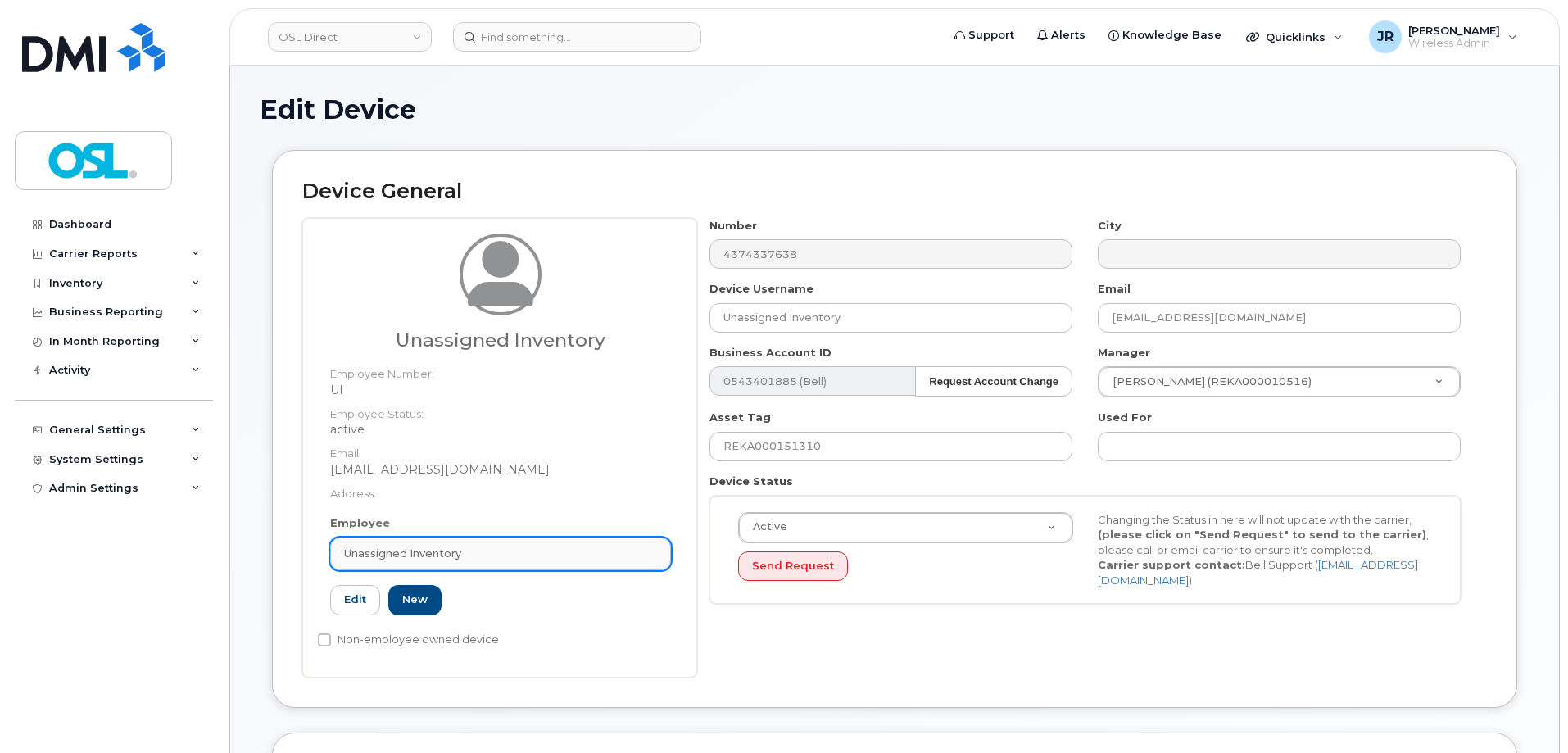
click at [512, 557] on div "Unassigned Inventory" at bounding box center [501, 553] width 313 height 16
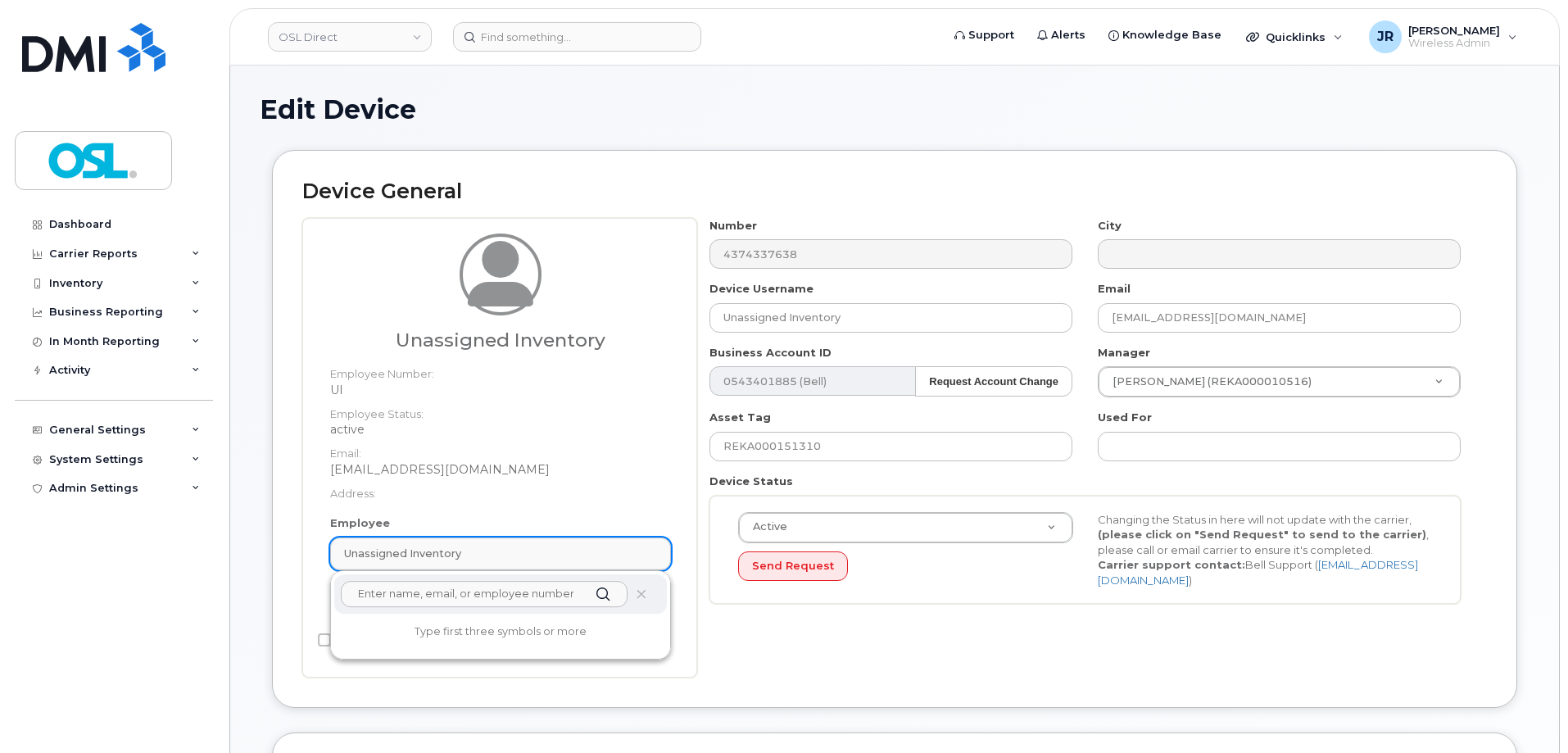
paste input "REKA000155264"
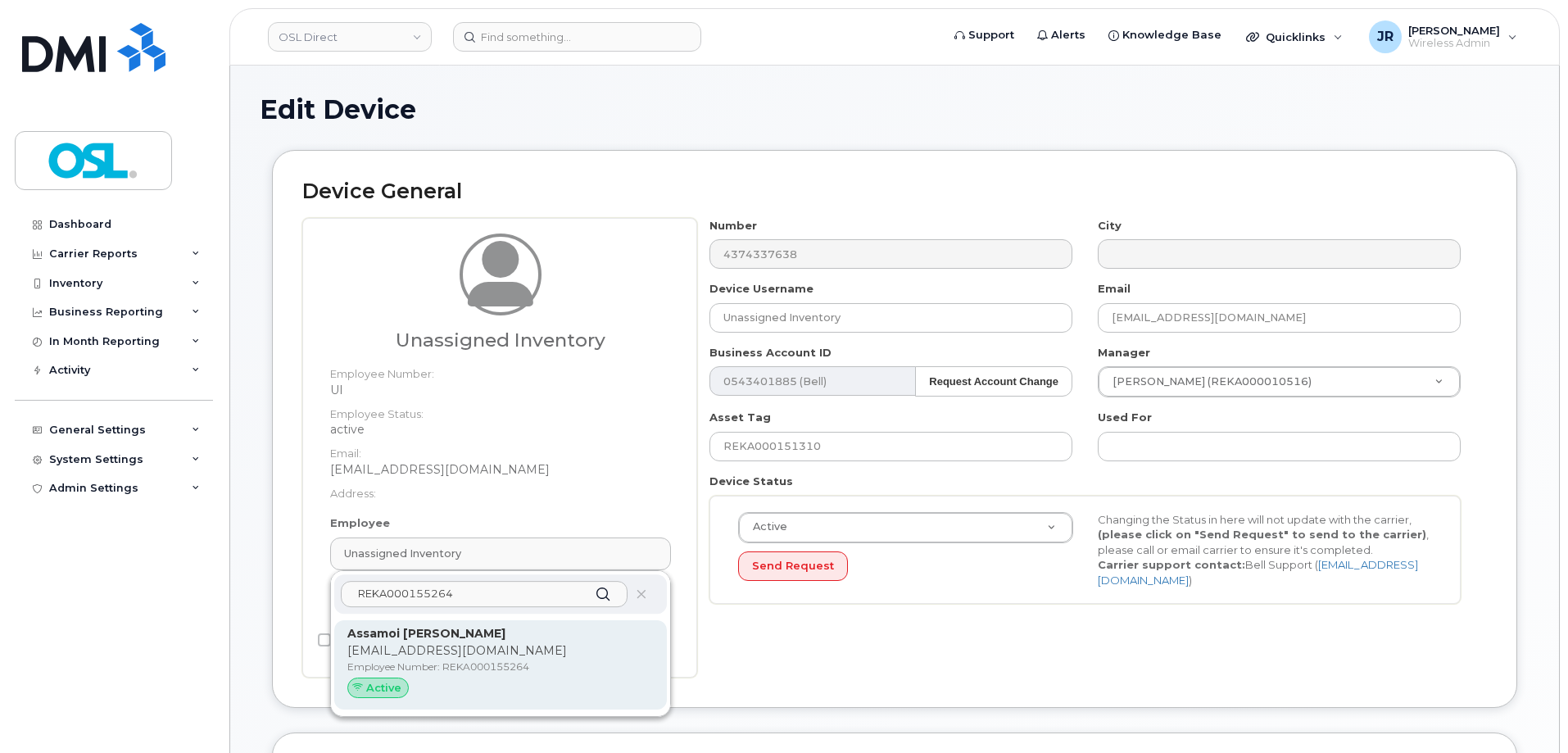
type input "REKA000155264"
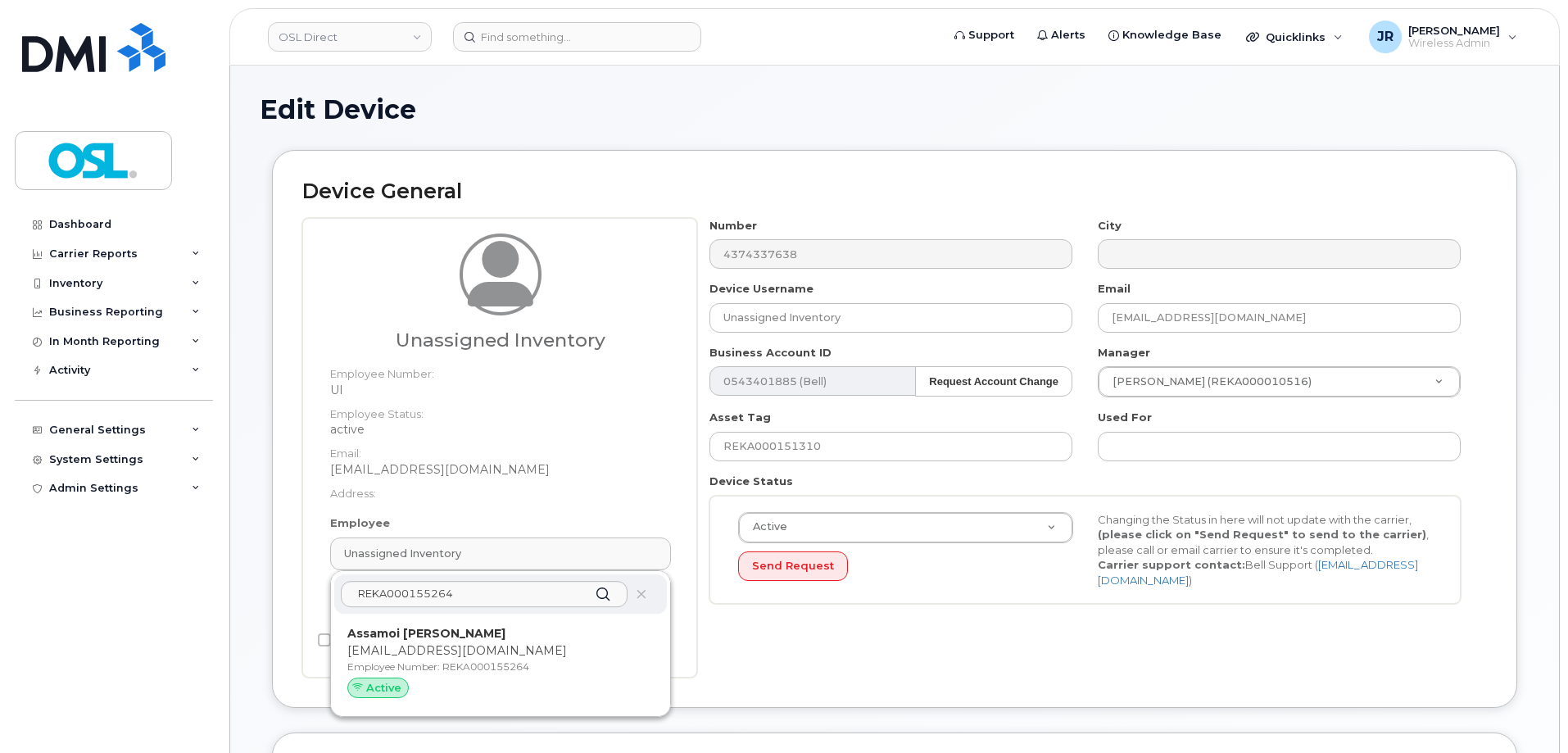
drag, startPoint x: 457, startPoint y: 650, endPoint x: 855, endPoint y: 51, distance: 719.2
click at [457, 650] on p "[EMAIL_ADDRESS][DOMAIN_NAME]" at bounding box center [500, 651] width 306 height 17
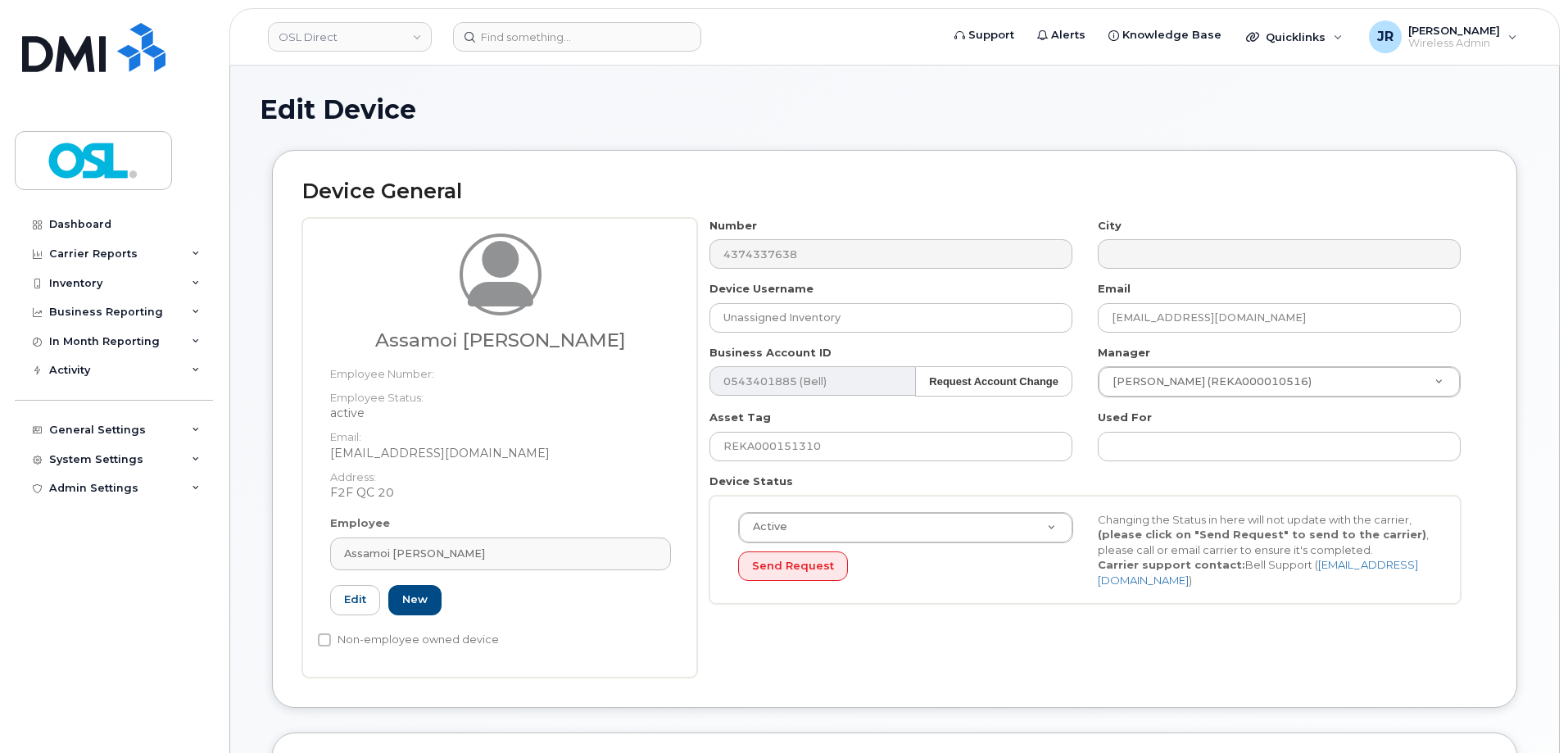
type input "REKA000155264"
type input "Assamoi [PERSON_NAME]"
type input "[EMAIL_ADDRESS][DOMAIN_NAME]"
type input "3358105"
click at [771, 443] on input "REKA000151310" at bounding box center [891, 446] width 363 height 30
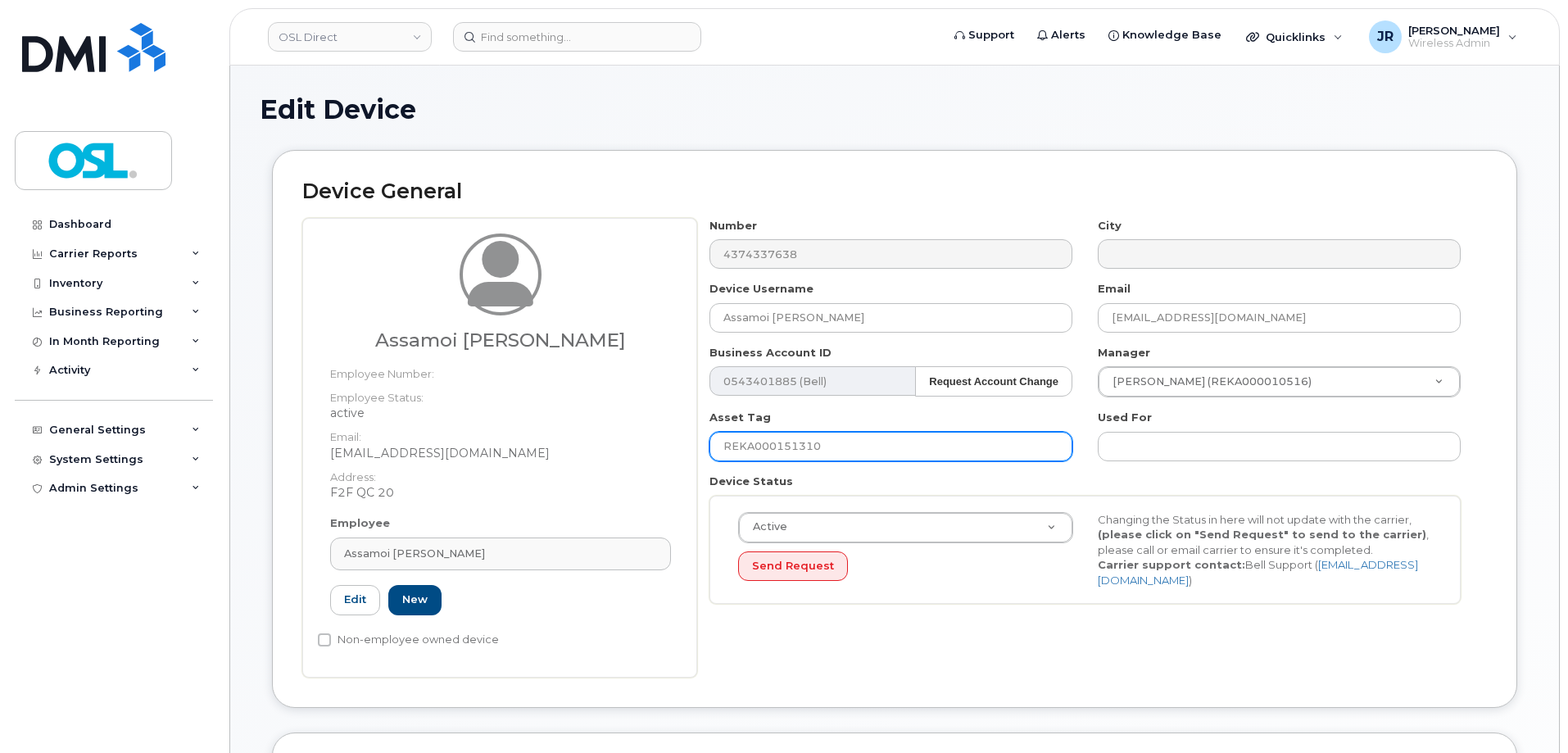
click at [771, 443] on input "REKA000151310" at bounding box center [891, 446] width 363 height 30
paste input "5264"
type input "REKA000155264"
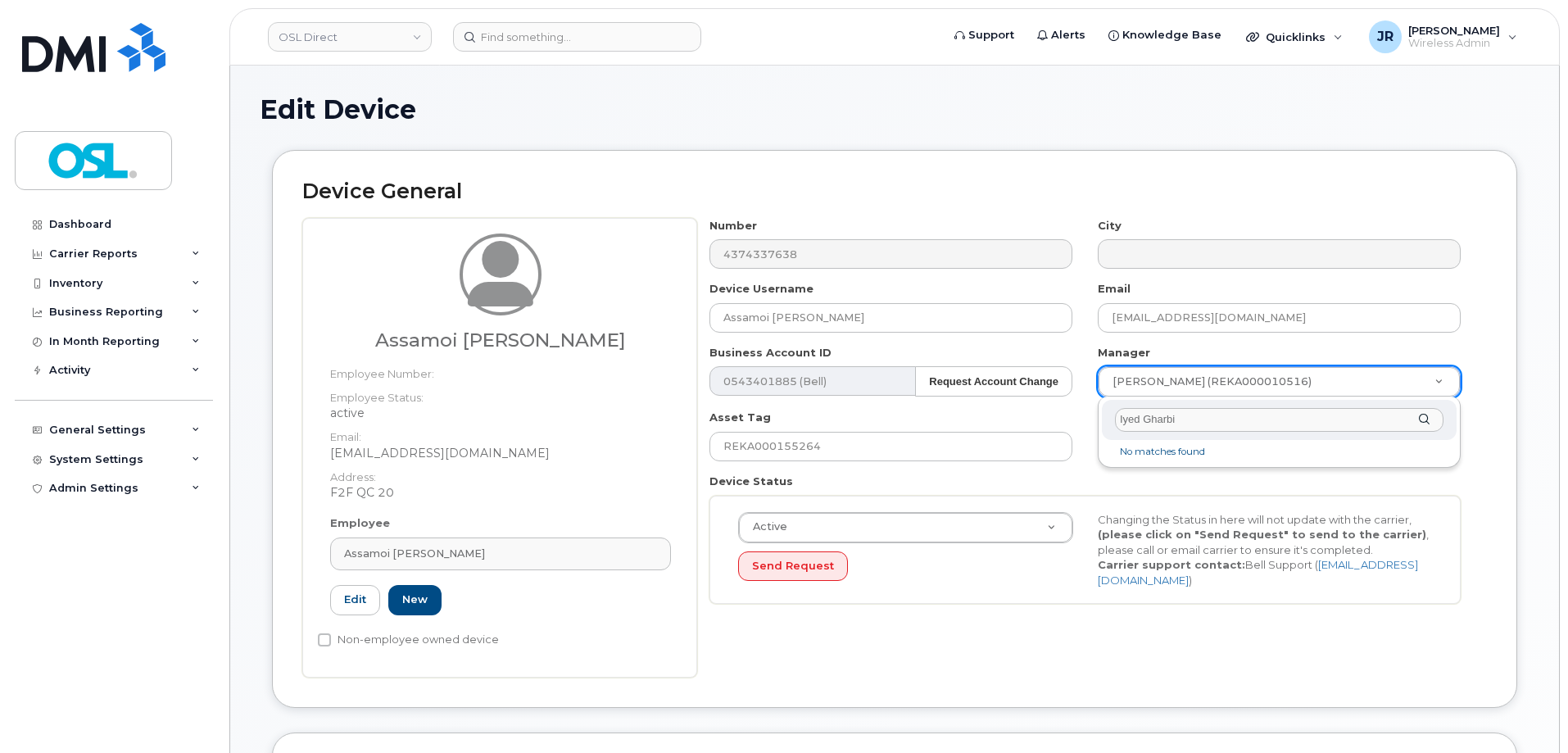
click at [1128, 412] on input "Iyed Gharbi" at bounding box center [1279, 419] width 329 height 23
type input "Iyeed Gharbi"
type input "1610169"
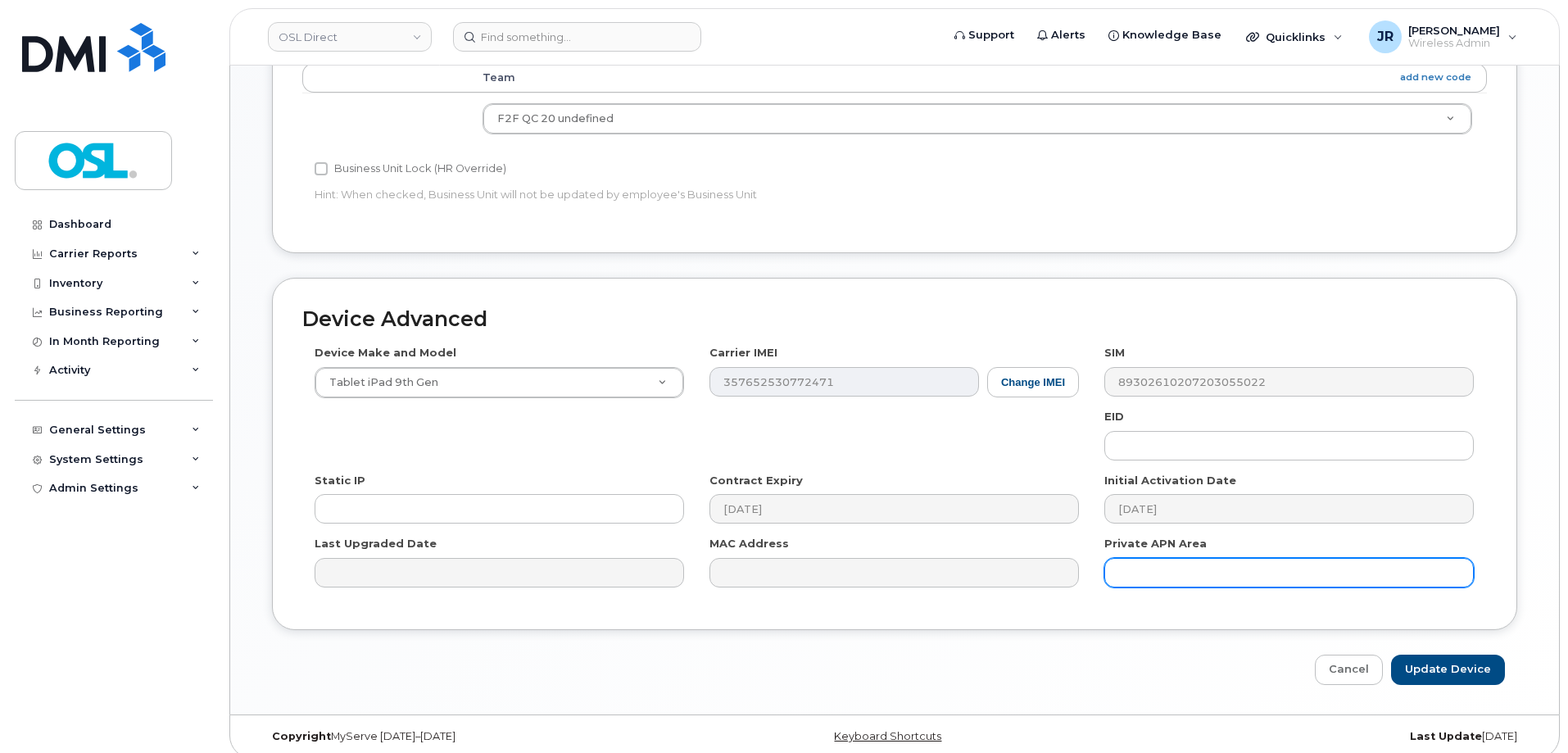
scroll to position [750, 0]
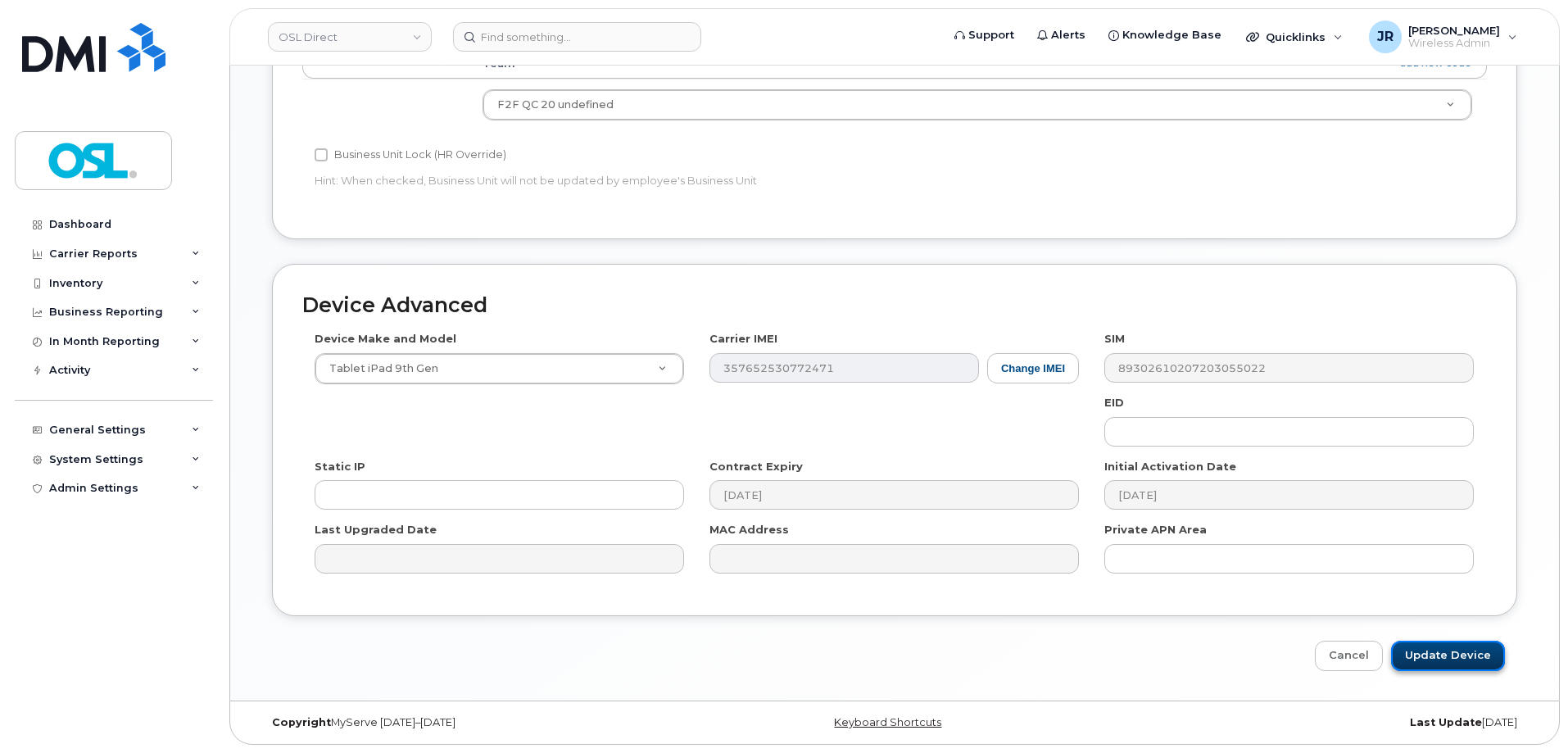
click at [1439, 648] on input "Update Device" at bounding box center [1448, 656] width 114 height 30
type input "Saving..."
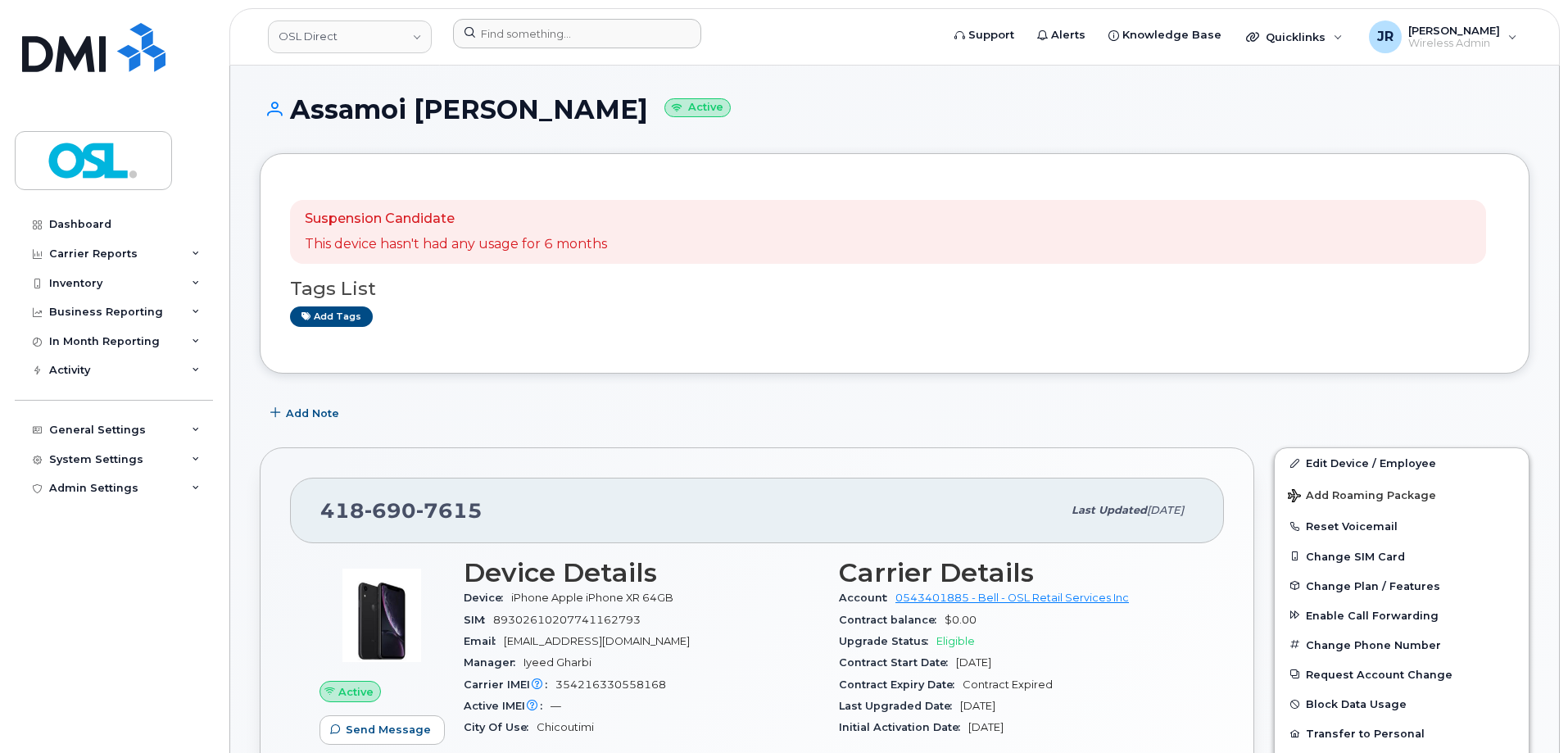
click at [526, 50] on div at bounding box center [691, 37] width 503 height 36
click at [530, 41] on input at bounding box center [577, 34] width 248 height 30
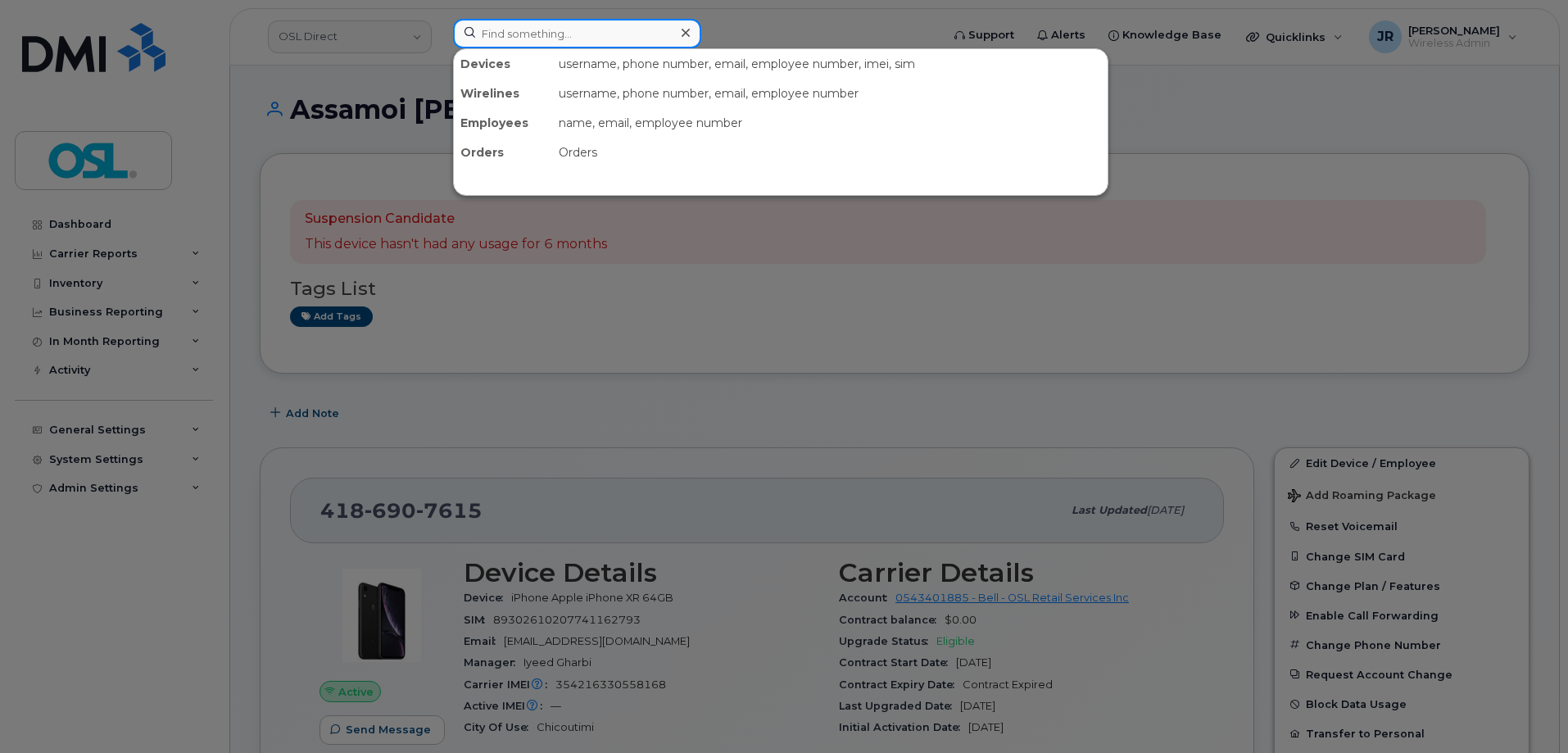
paste input "4185632761"
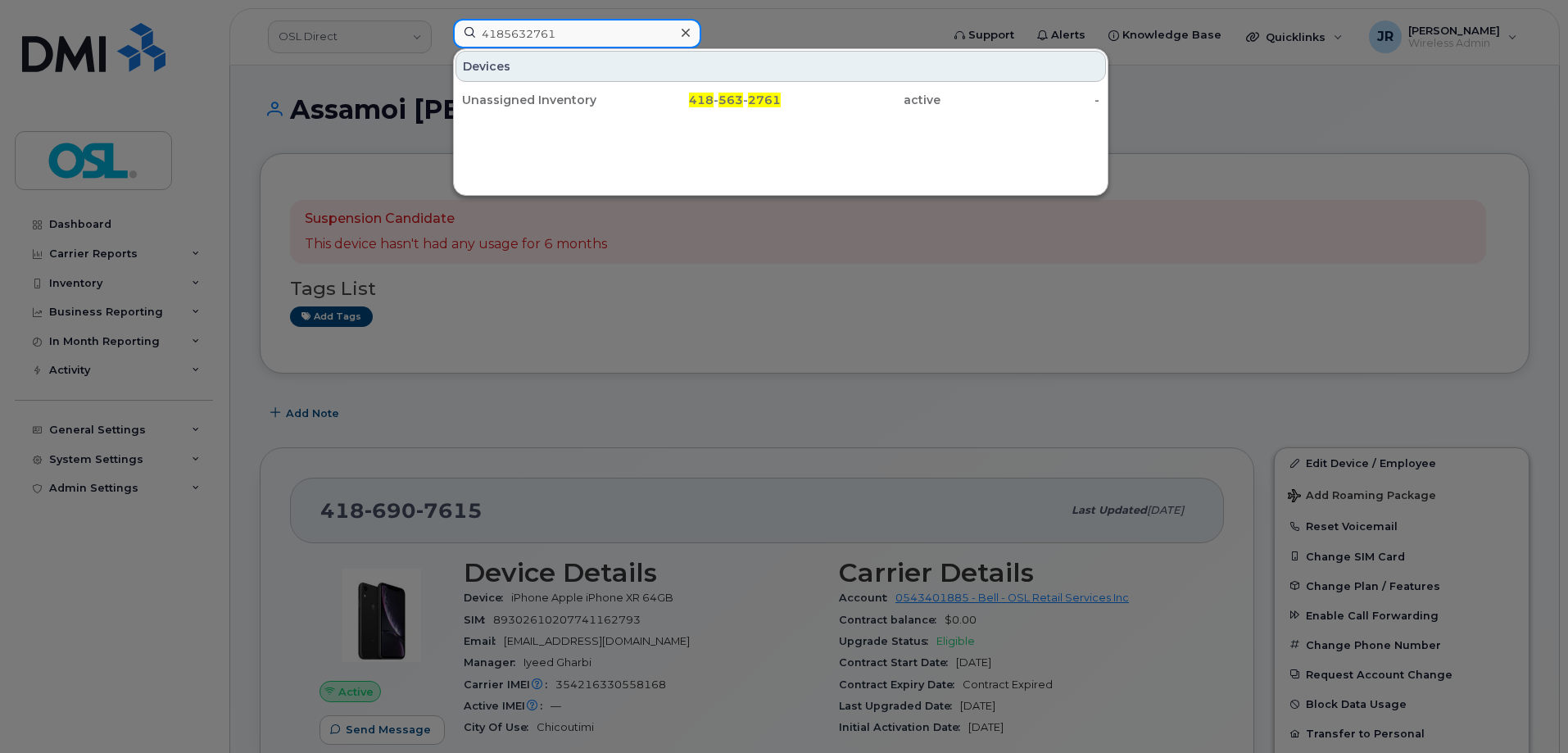
type input "4185632761"
click at [601, 115] on div "Unassigned Inventory 418 - 563 - 2761 active -" at bounding box center [781, 100] width 654 height 33
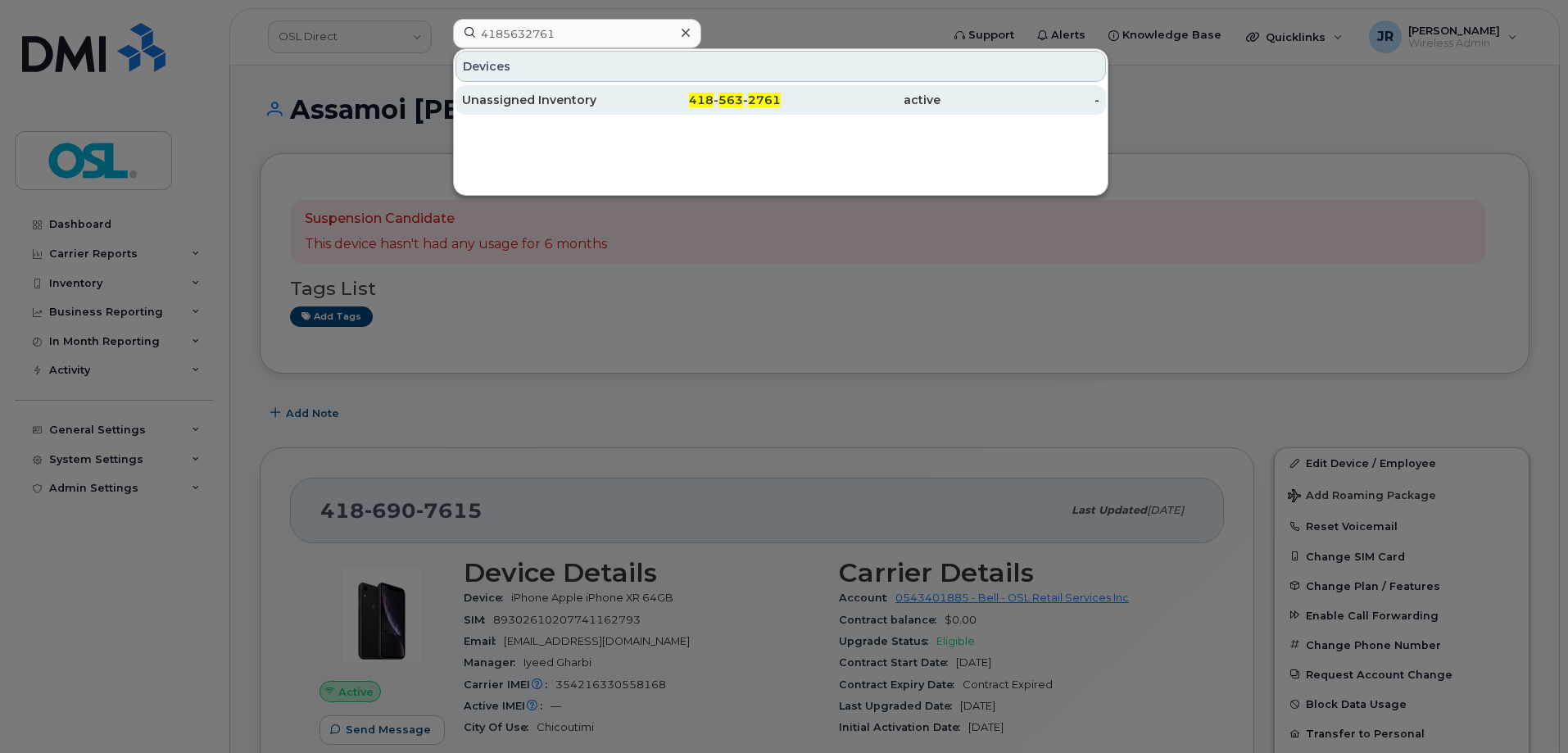
click at [554, 110] on div "Unassigned Inventory" at bounding box center [542, 100] width 160 height 30
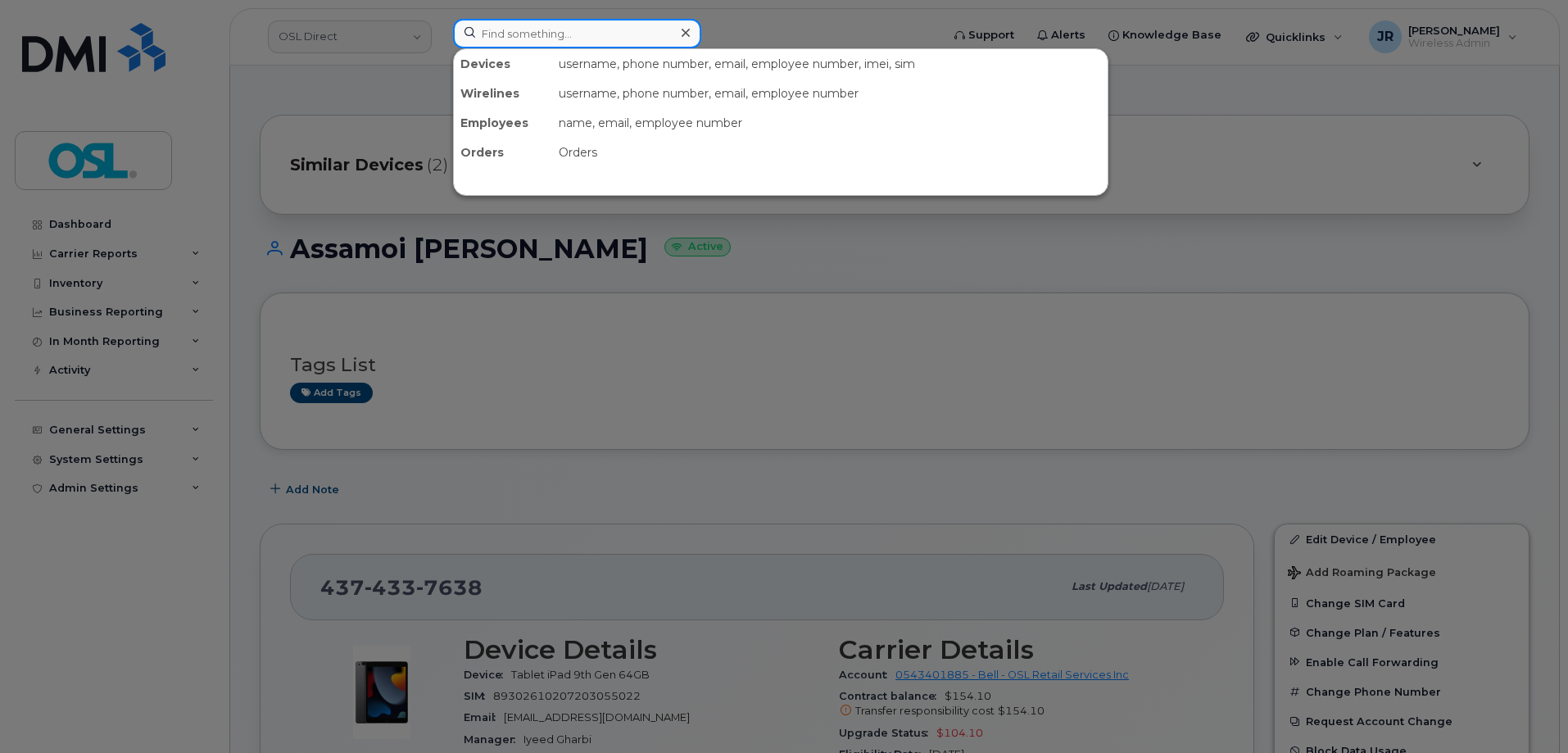
click at [584, 22] on input at bounding box center [577, 34] width 248 height 30
paste input "4168025270"
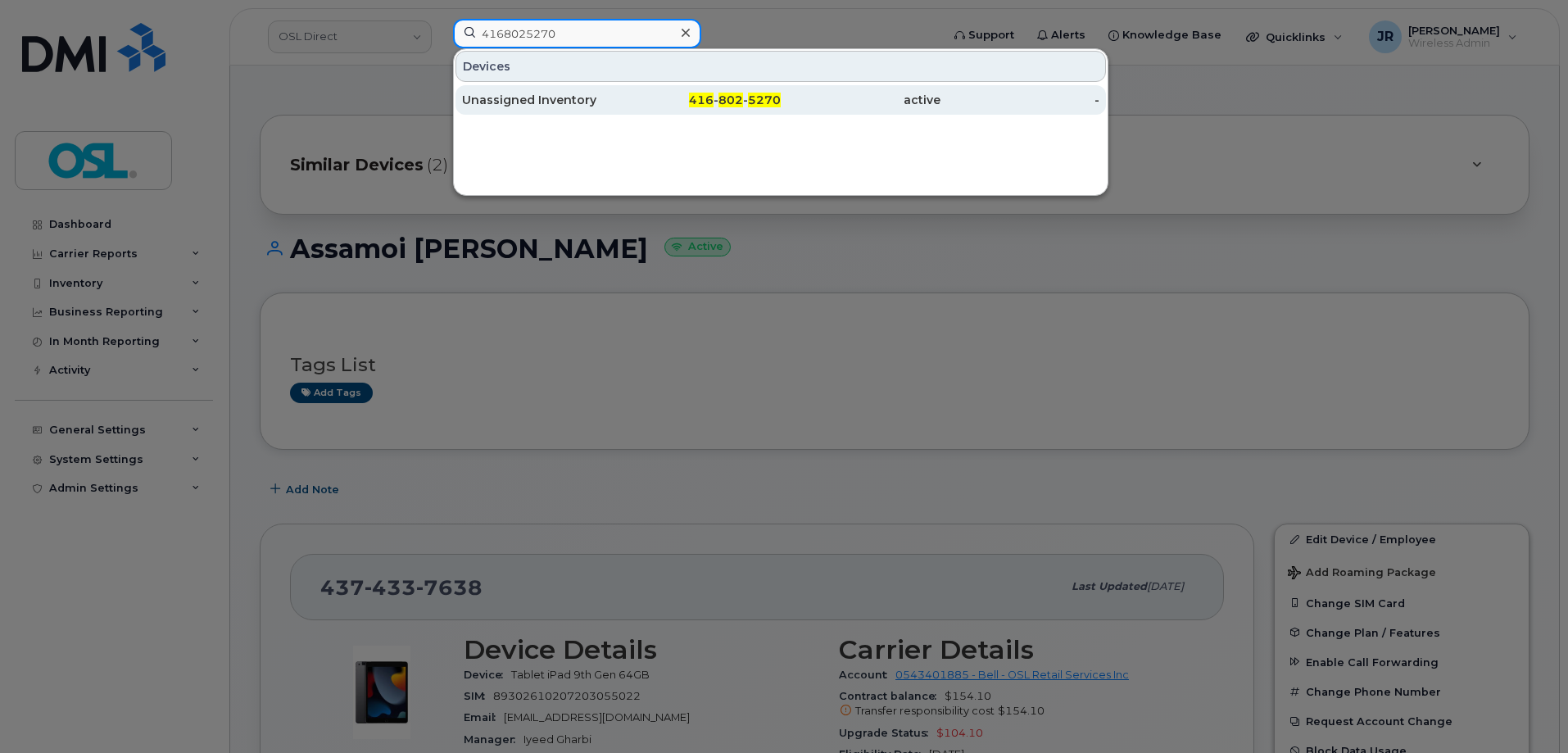
type input "4168025270"
click at [574, 100] on div "Unassigned Inventory" at bounding box center [542, 100] width 160 height 17
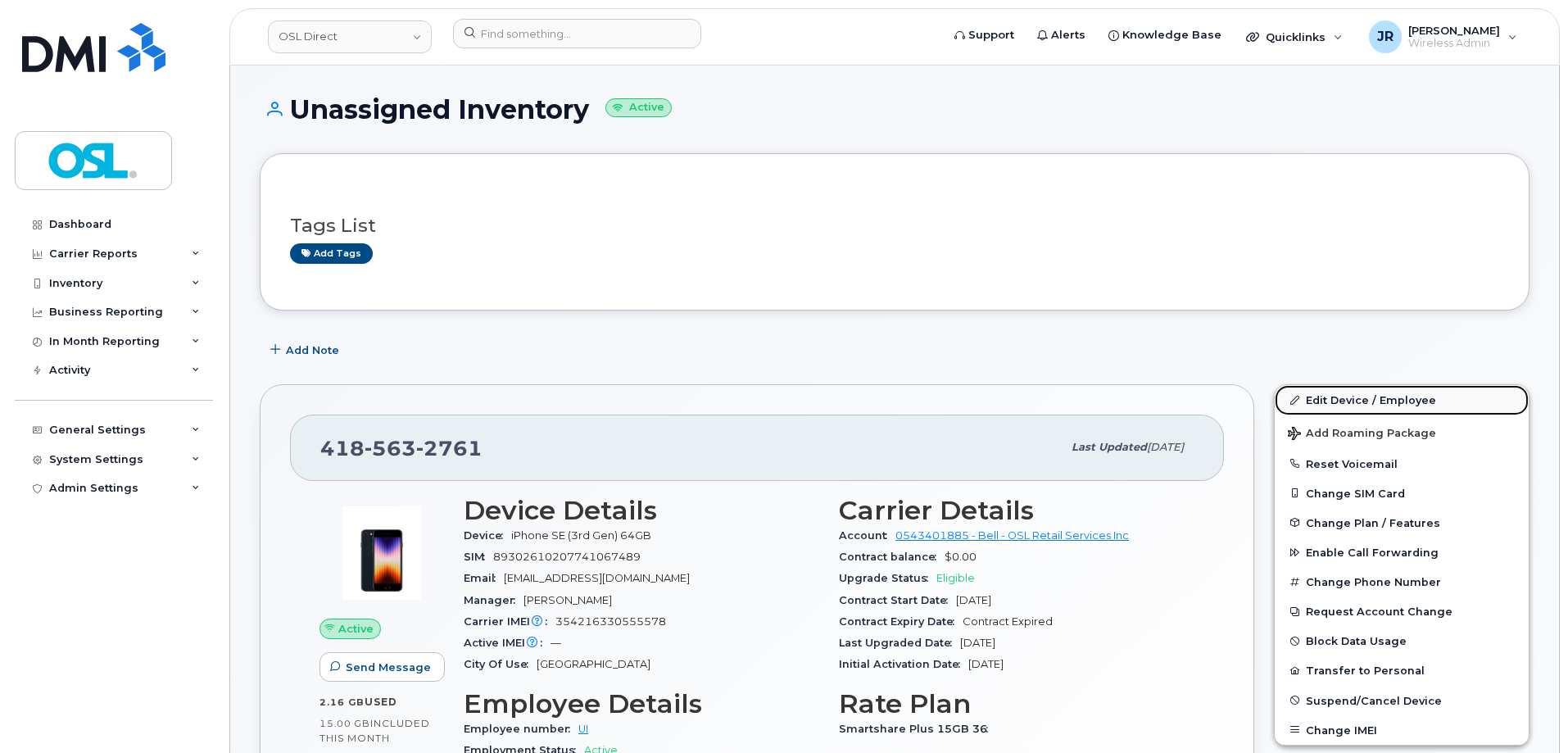
click at [1443, 403] on link "Edit Device / Employee" at bounding box center [1402, 400] width 254 height 30
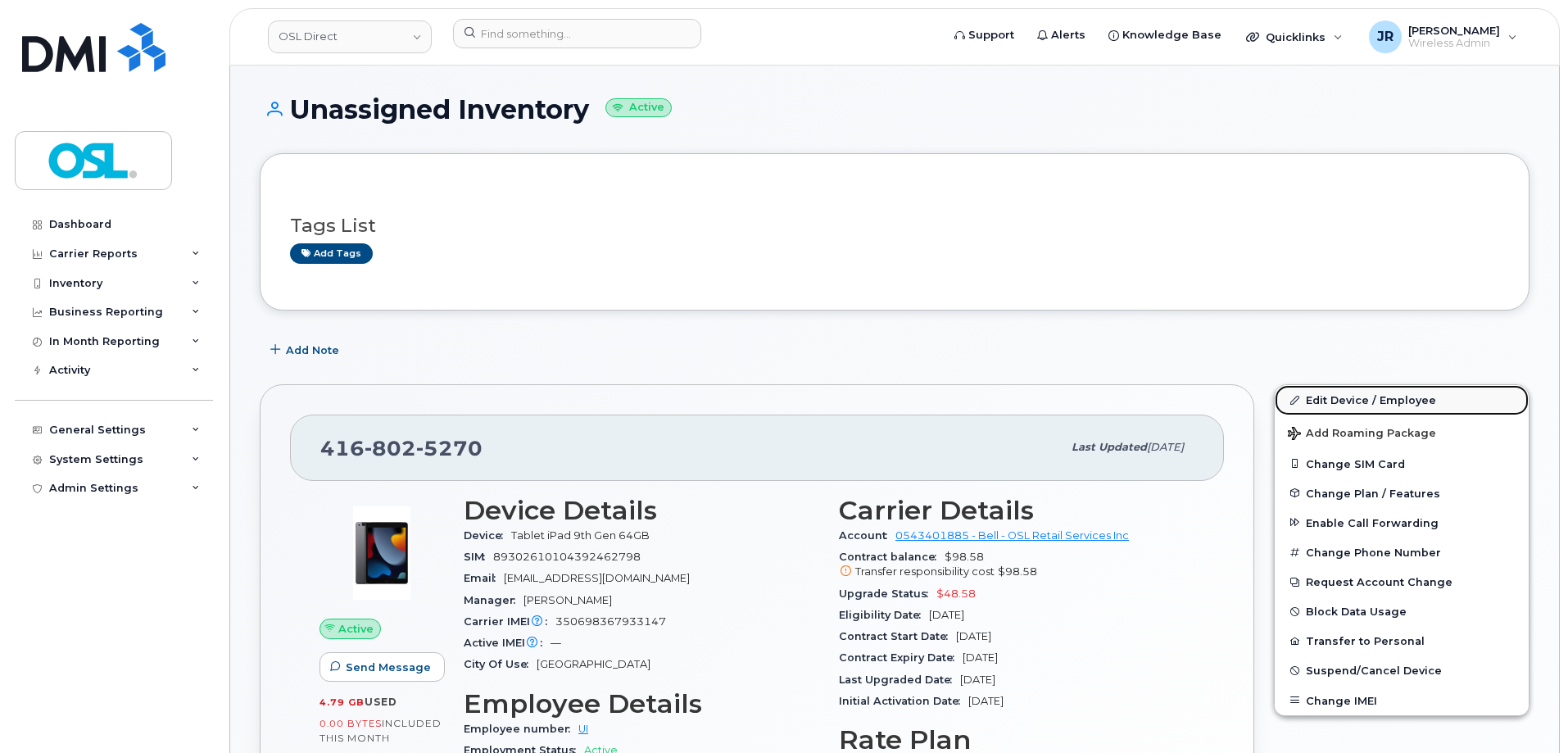
click at [1321, 406] on link "Edit Device / Employee" at bounding box center [1402, 400] width 254 height 30
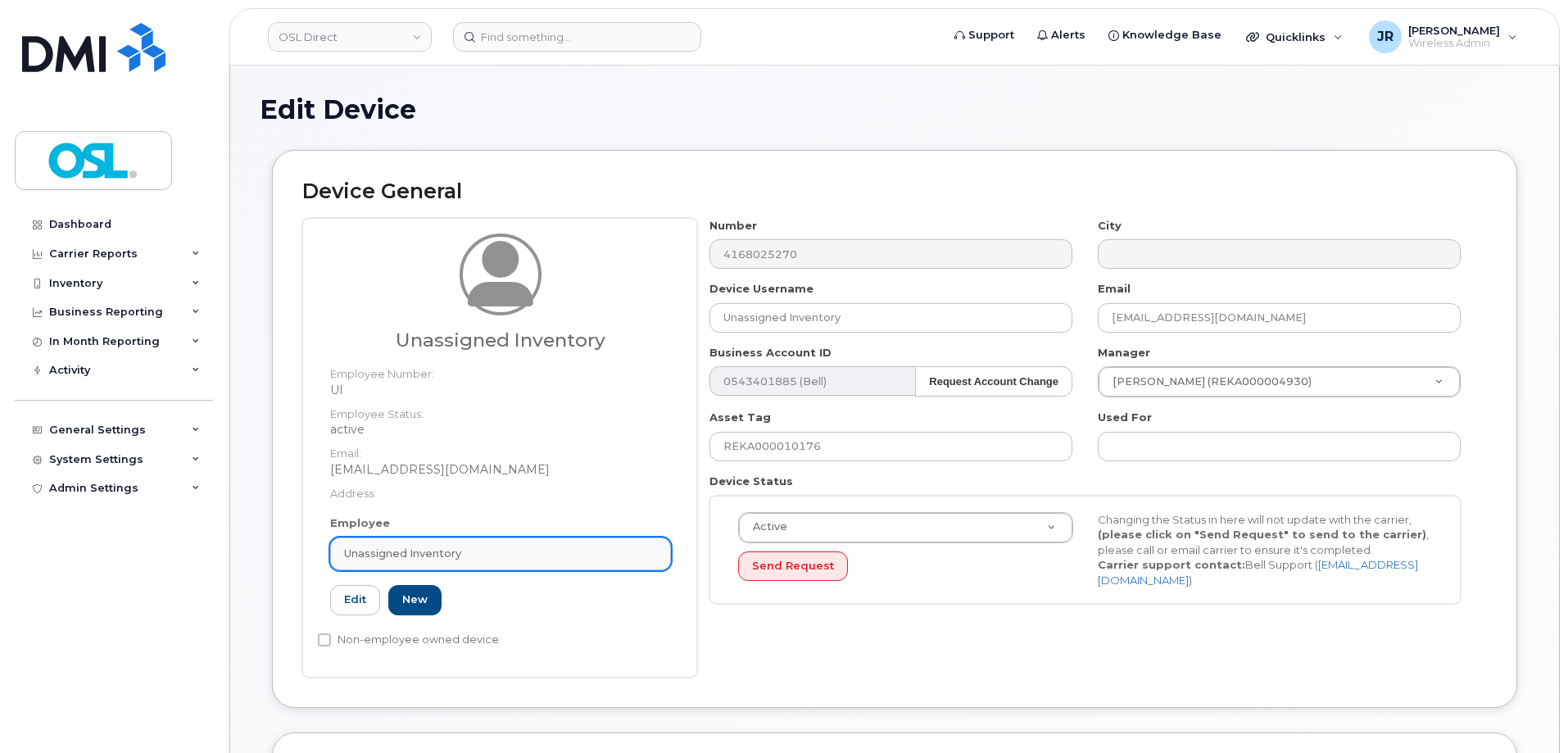
click at [400, 554] on span "Unassigned Inventory" at bounding box center [403, 553] width 117 height 16
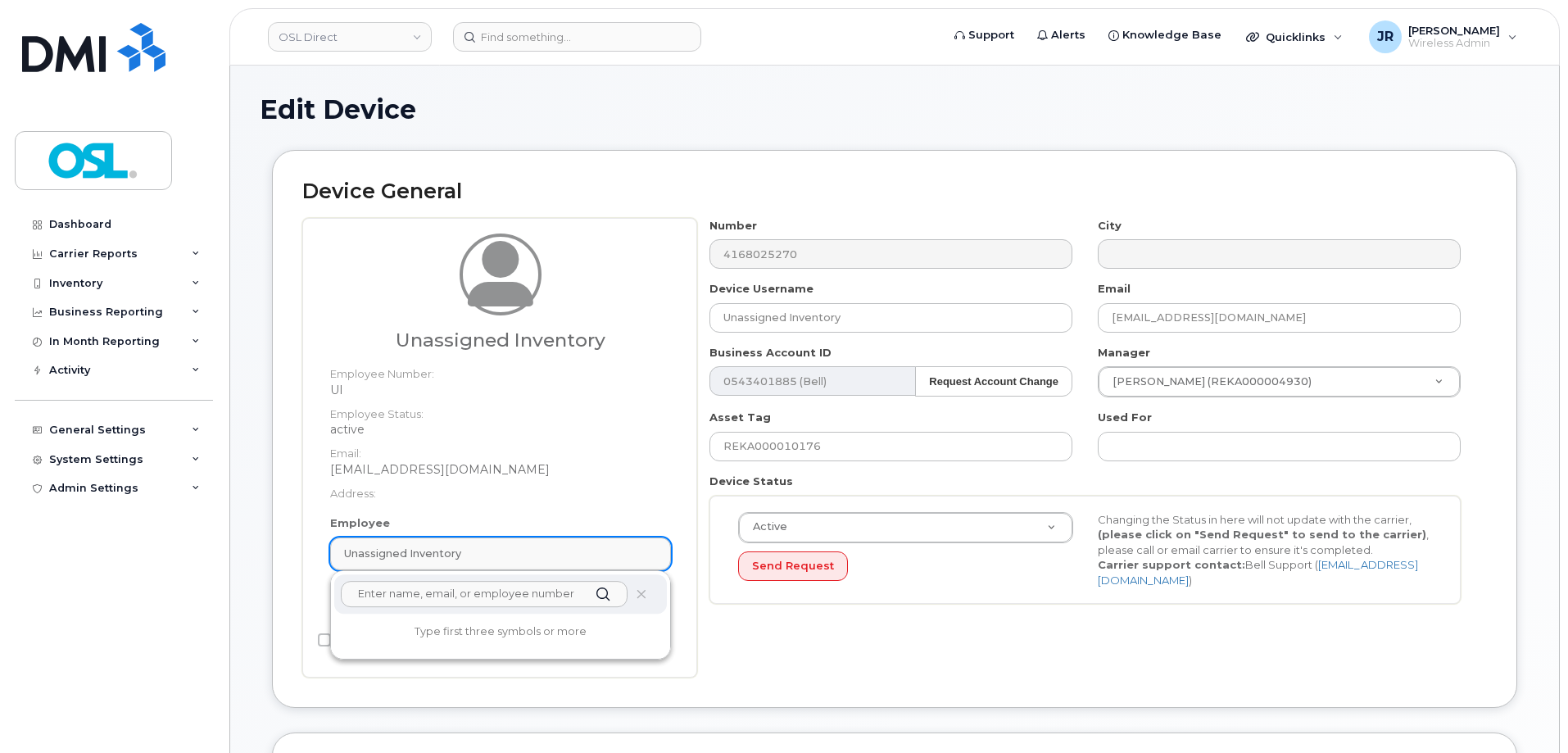
paste input "REKA000155243"
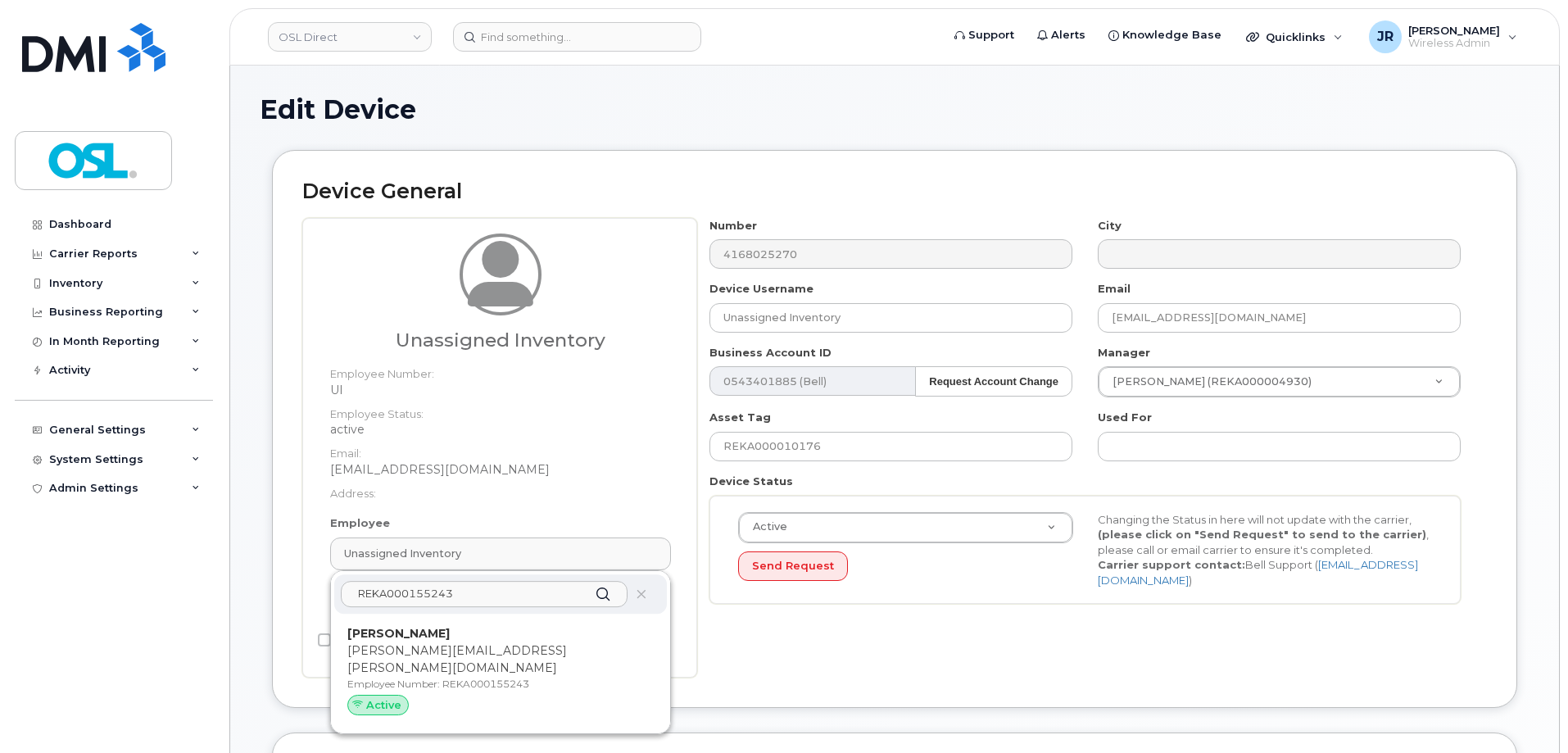
type input "REKA000155243"
click at [464, 643] on p "[PERSON_NAME][EMAIL_ADDRESS][PERSON_NAME][DOMAIN_NAME]" at bounding box center [500, 660] width 306 height 35
type input "REKA000155243"
type input "[PERSON_NAME]"
type input "[PERSON_NAME][EMAIL_ADDRESS][PERSON_NAME][DOMAIN_NAME]"
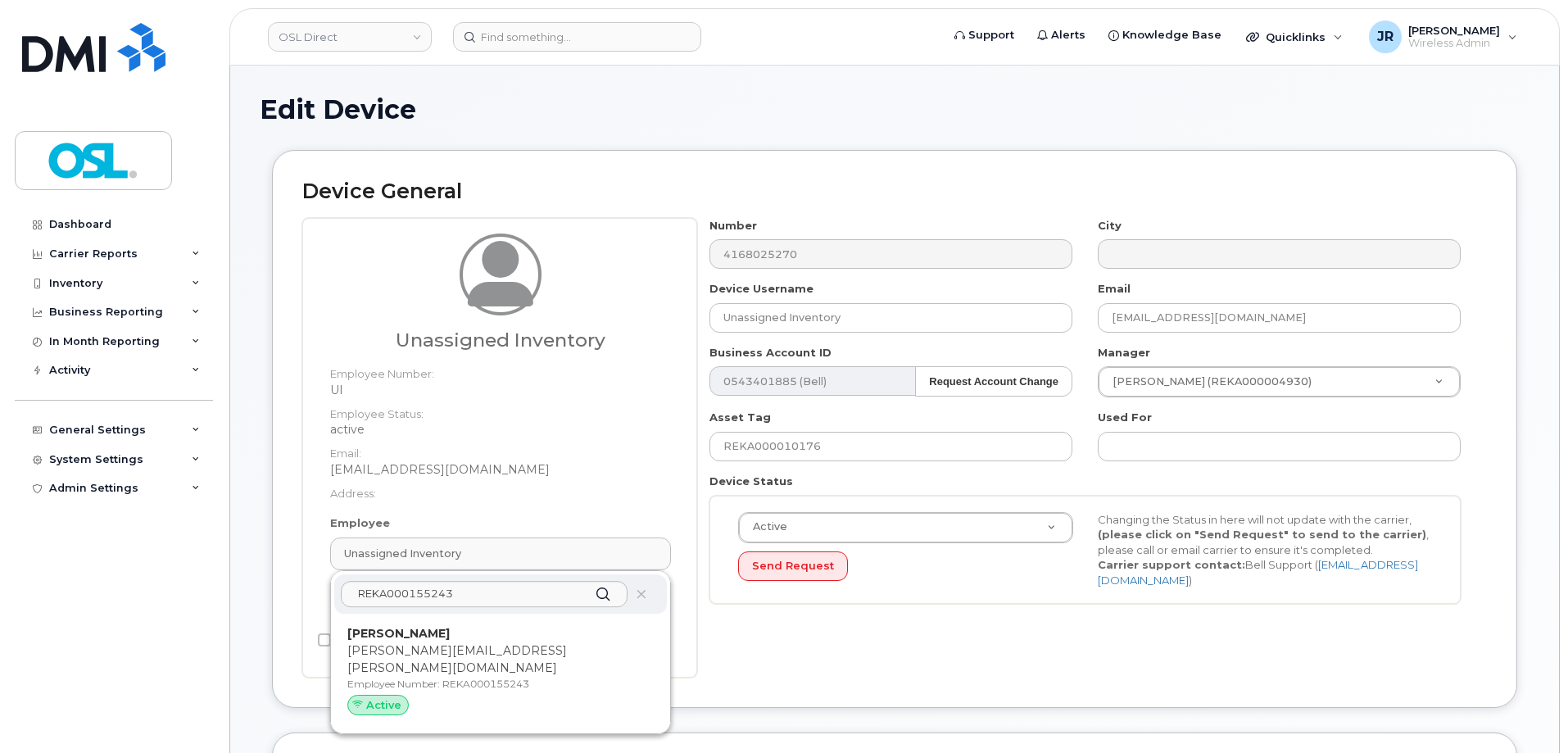
type input "3358058"
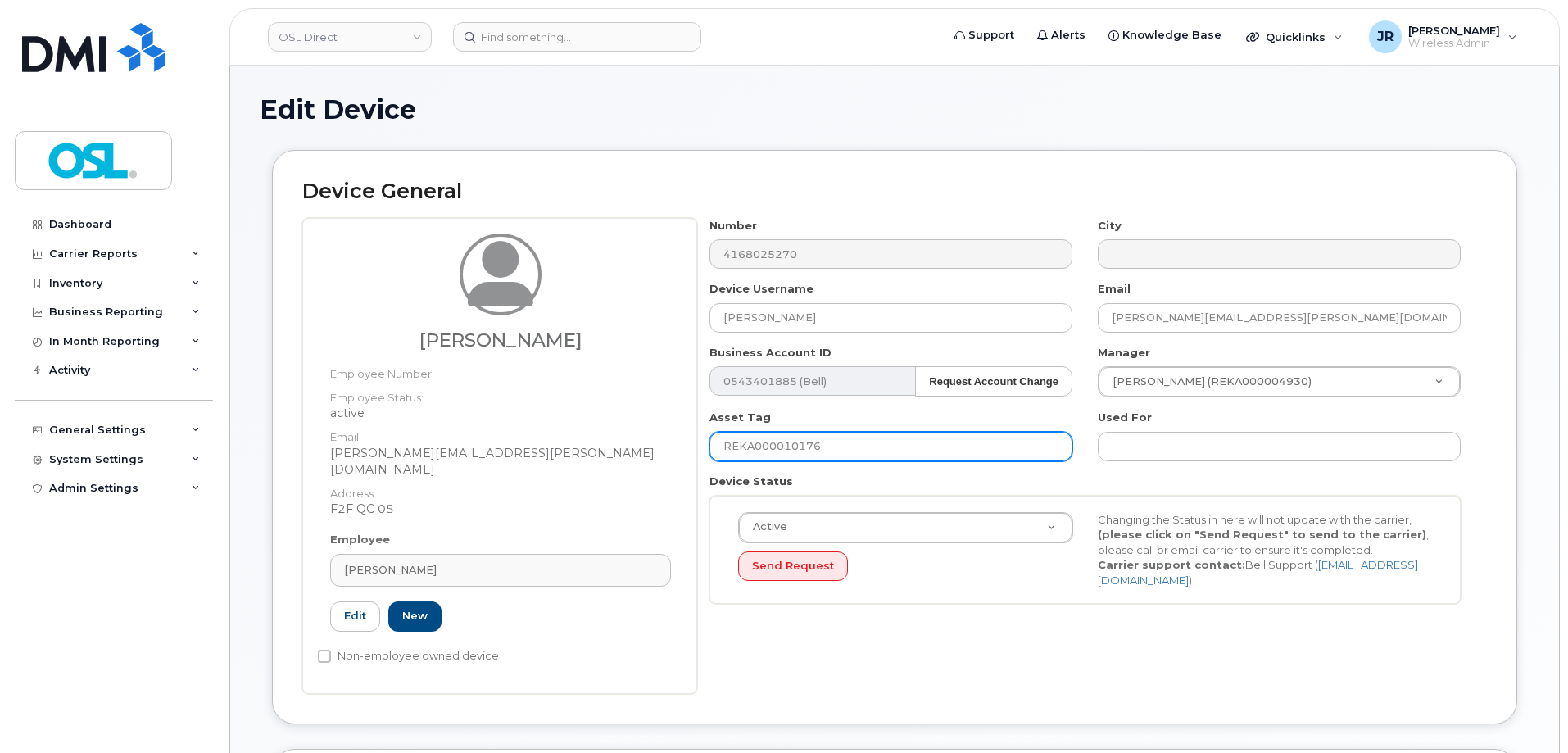
click at [804, 454] on input "REKA000010176" at bounding box center [891, 446] width 363 height 30
paste input "155243"
type input "REKA000155243"
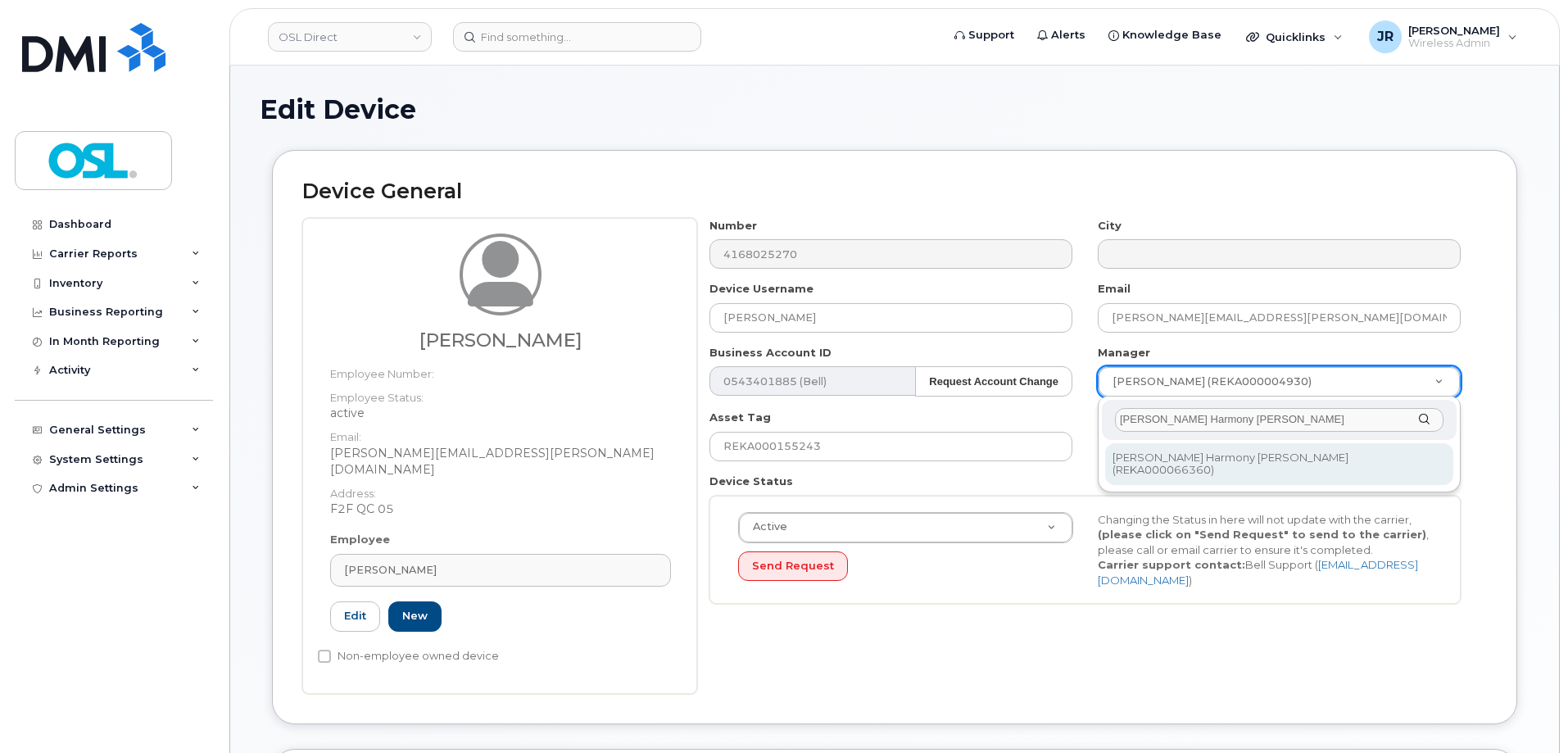
type input "[PERSON_NAME] Harmony [PERSON_NAME]"
type input "1660155"
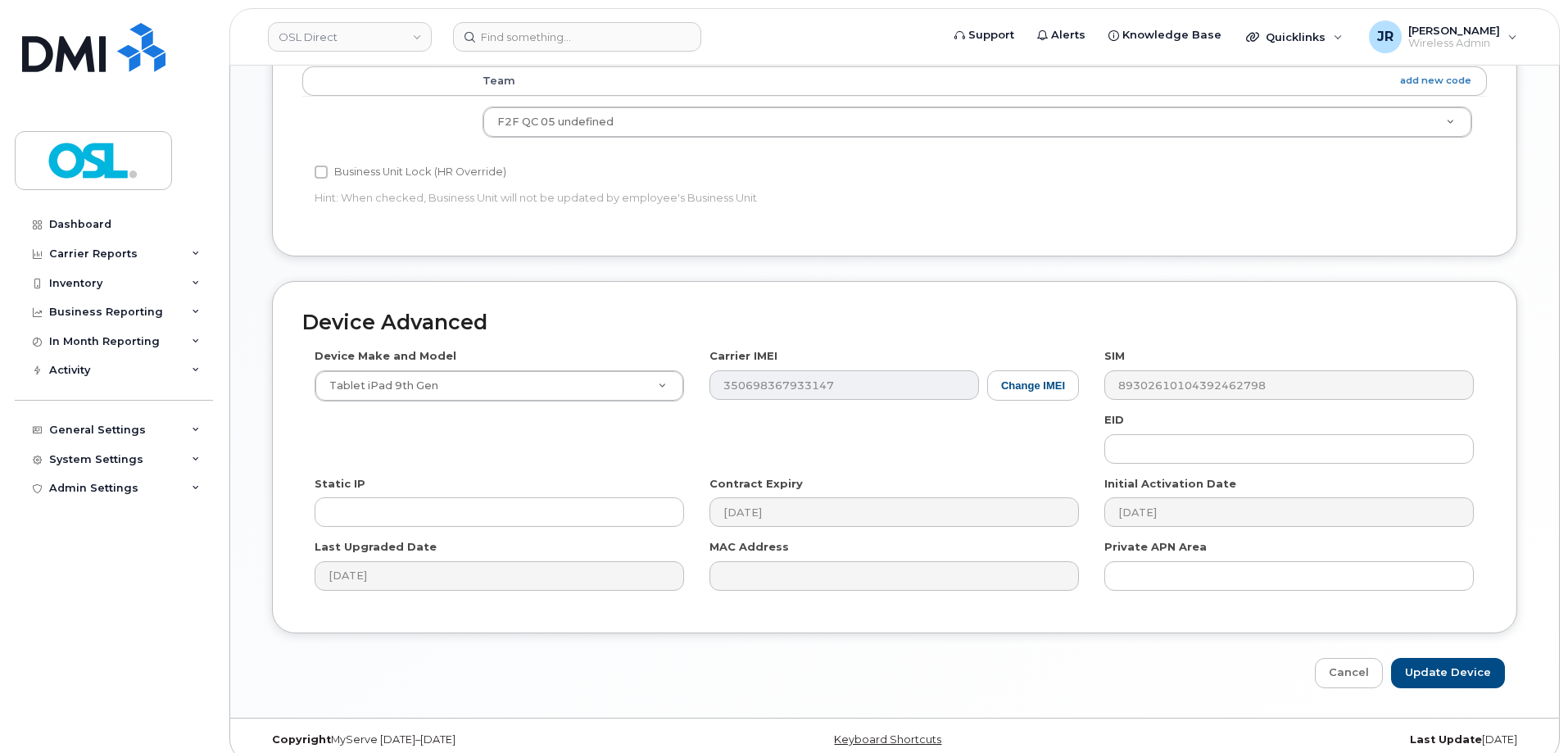
scroll to position [750, 0]
click at [1429, 656] on input "Update Device" at bounding box center [1448, 671] width 114 height 30
type input "Saving..."
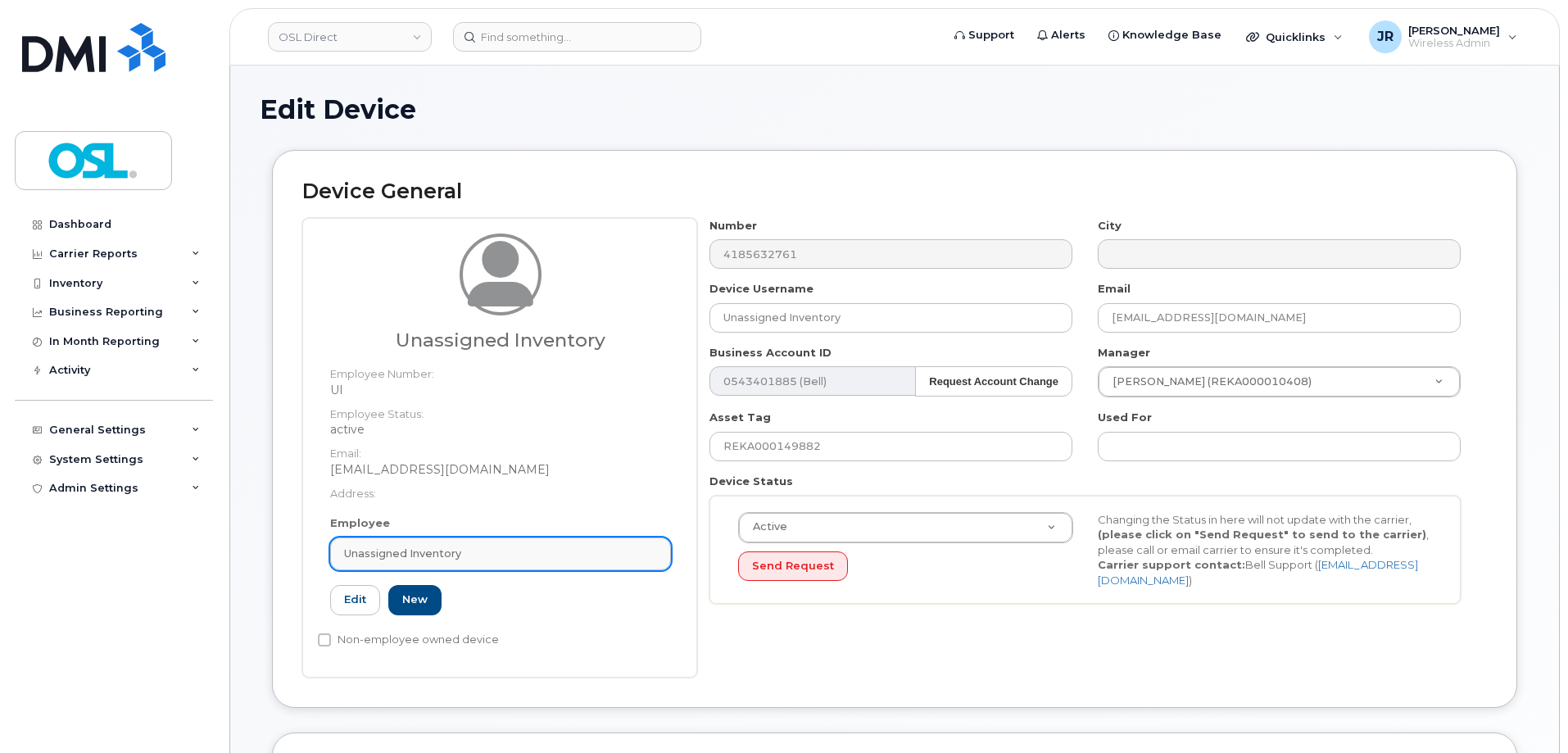
click at [459, 554] on span "Unassigned Inventory" at bounding box center [403, 553] width 117 height 16
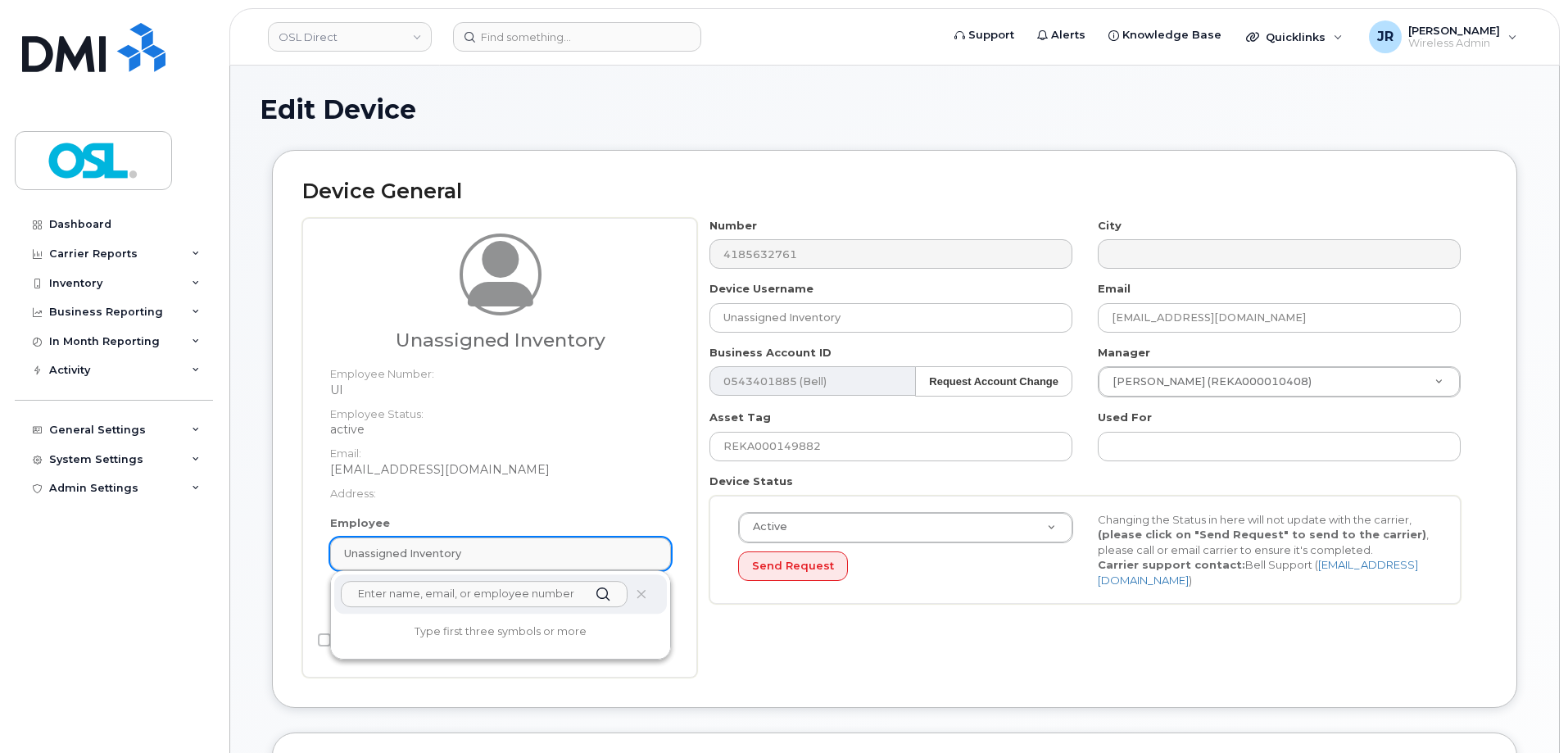
paste input "REKA000155243"
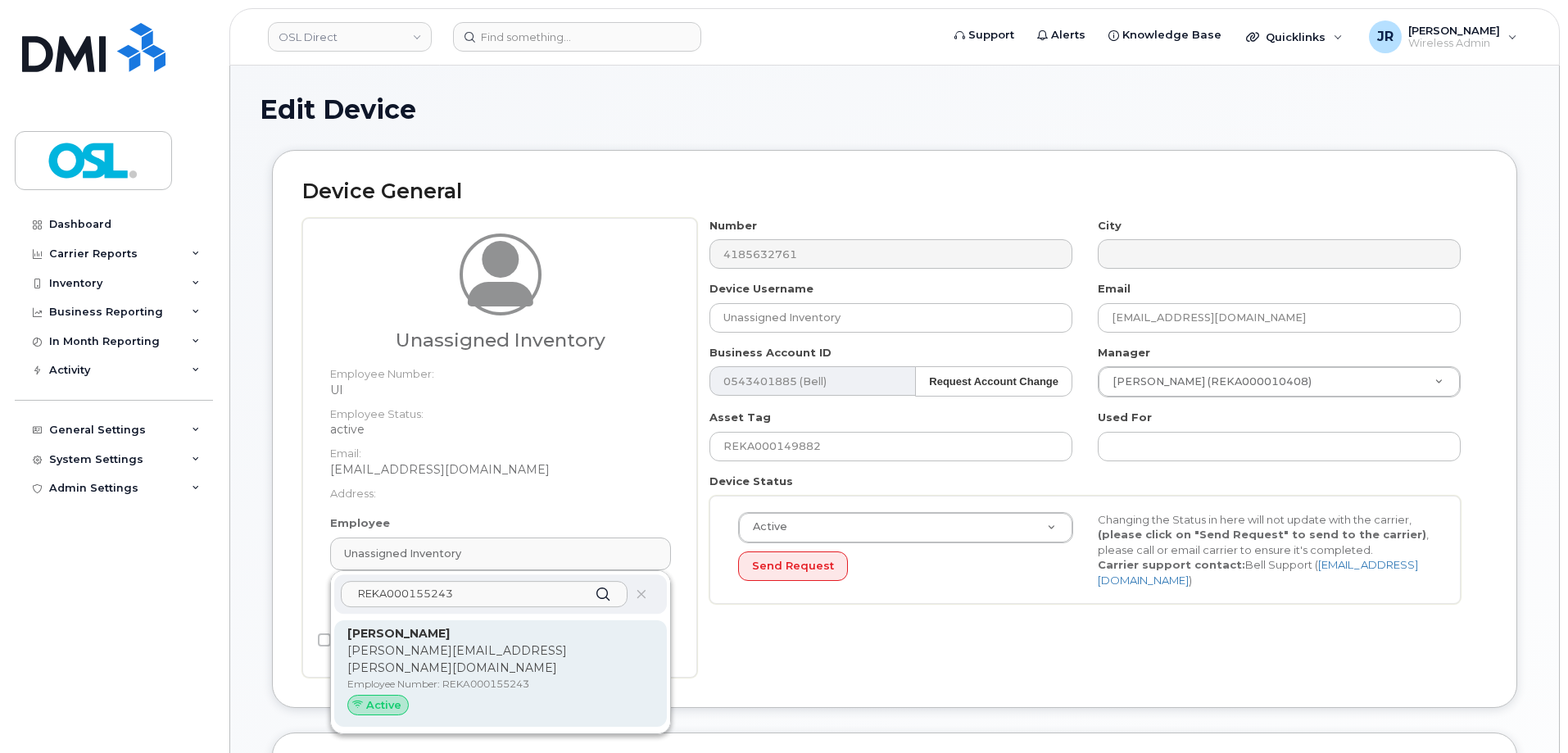
type input "REKA000155243"
click at [477, 644] on p "[PERSON_NAME][EMAIL_ADDRESS][PERSON_NAME][DOMAIN_NAME]" at bounding box center [500, 660] width 306 height 35
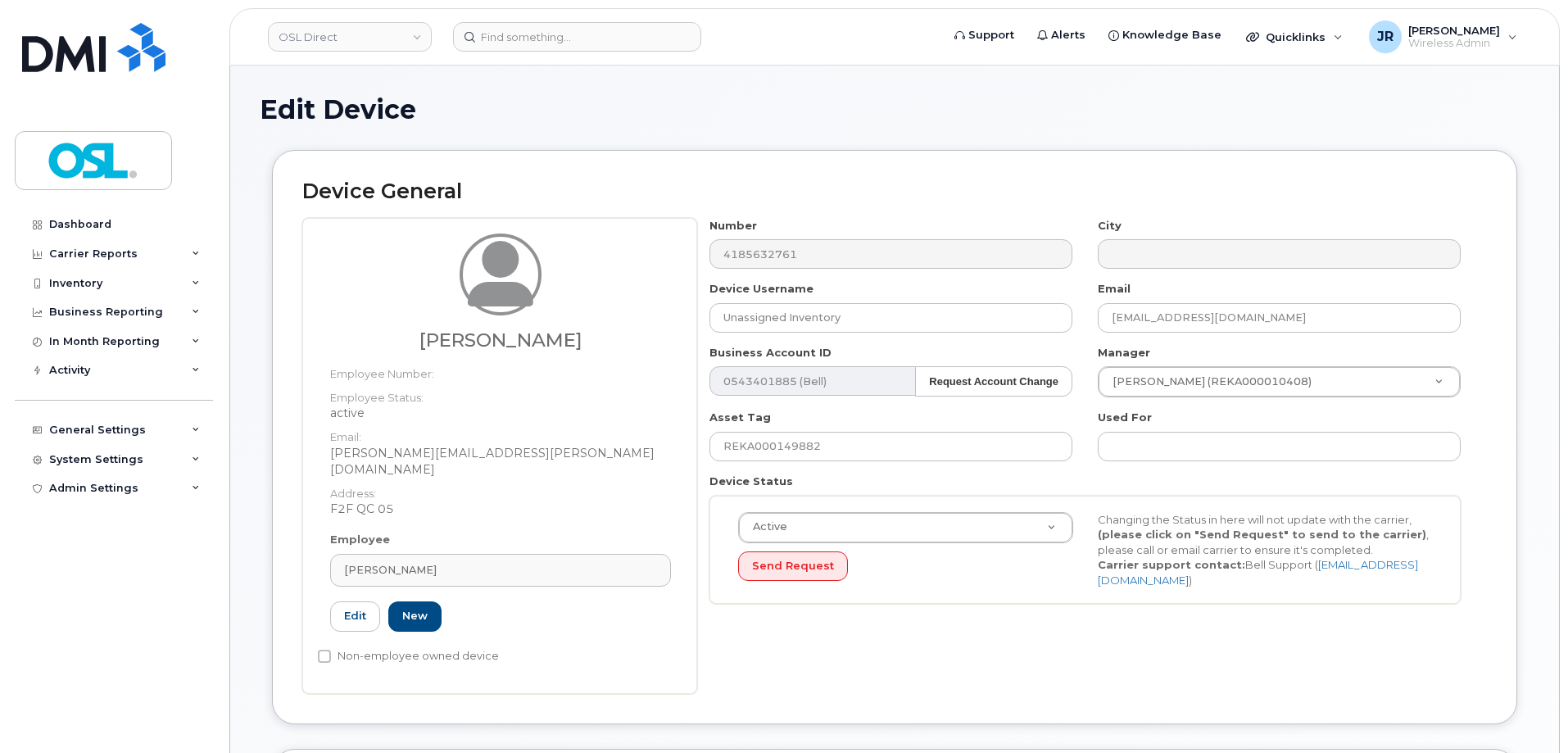
type input "REKA000155243"
type input "[PERSON_NAME]"
type input "[PERSON_NAME][EMAIL_ADDRESS][PERSON_NAME][DOMAIN_NAME]"
type input "3358058"
click at [797, 430] on div "Asset Tag REKA000149882" at bounding box center [891, 435] width 389 height 51
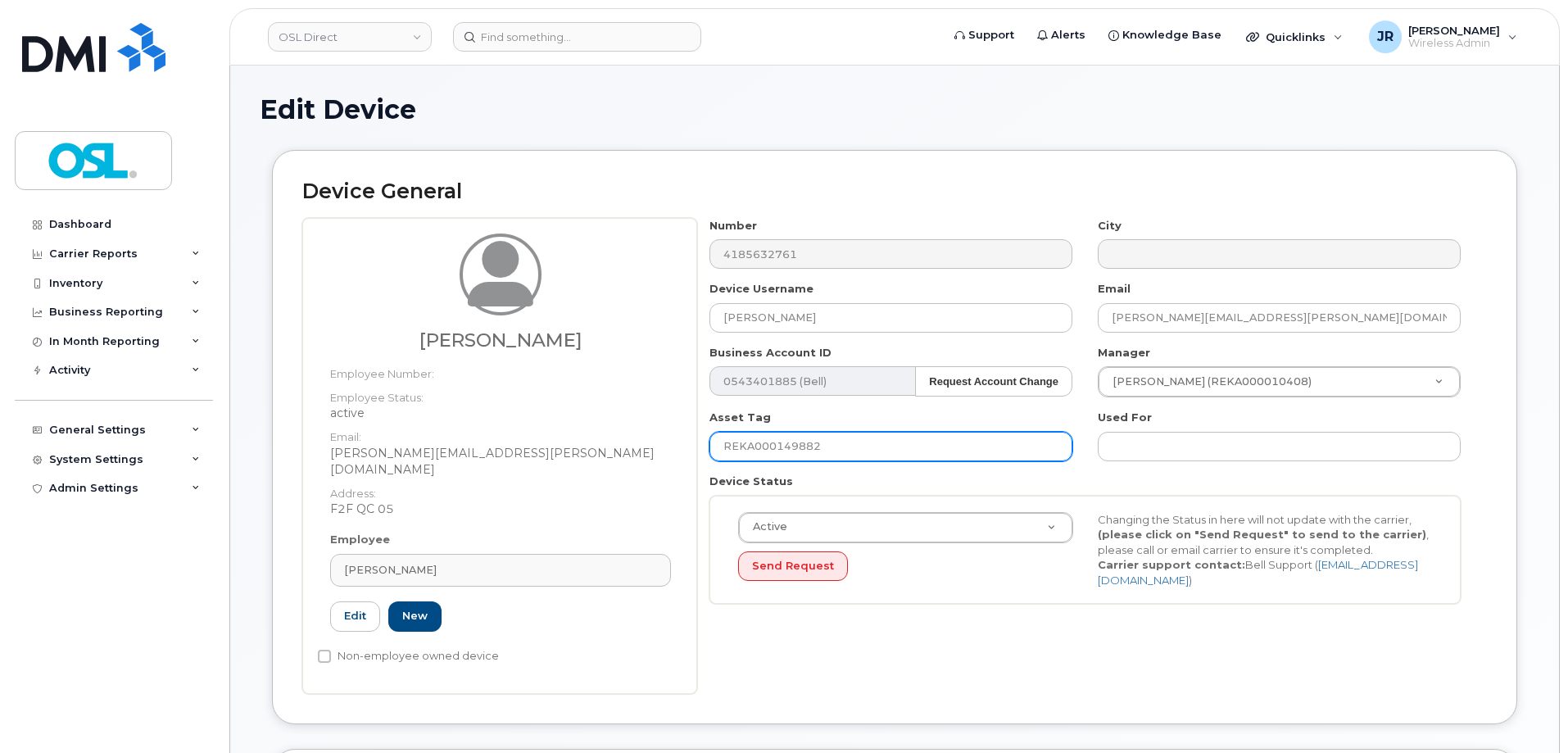
click at [794, 445] on input "REKA000149882" at bounding box center [891, 446] width 363 height 30
paste input "55243"
type input "REKA000155243"
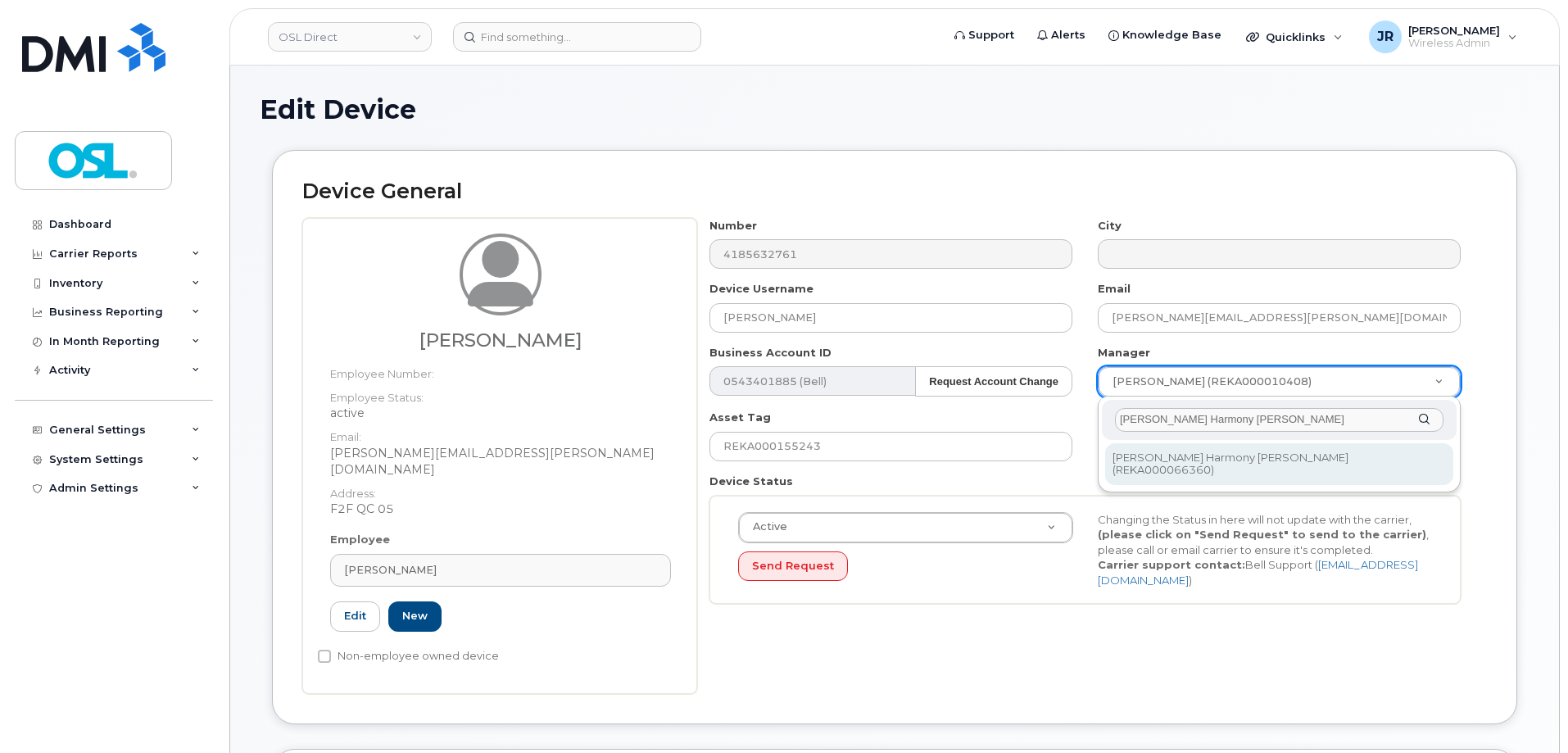
type input "[PERSON_NAME] Harmony [PERSON_NAME]"
type input "1660155"
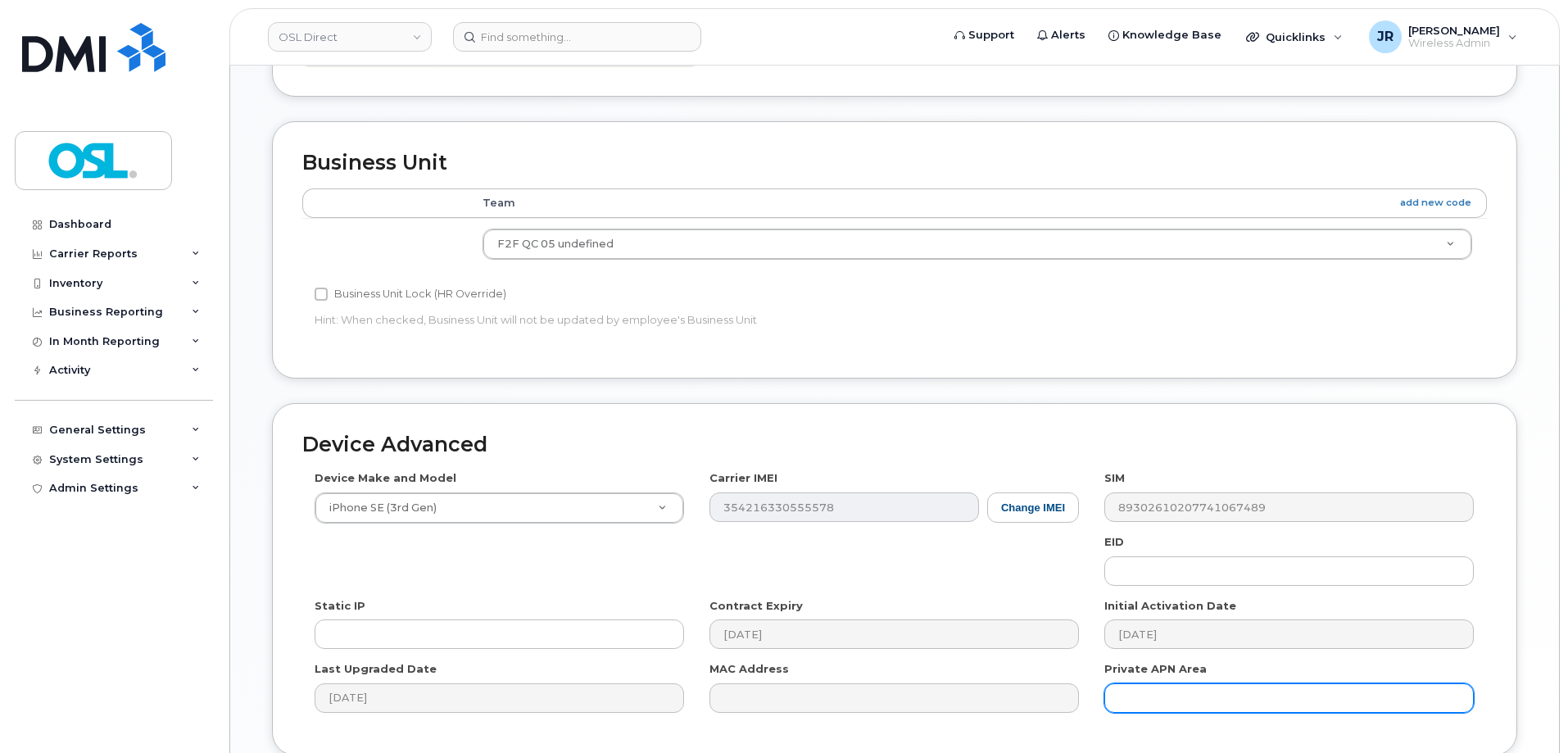
scroll to position [656, 0]
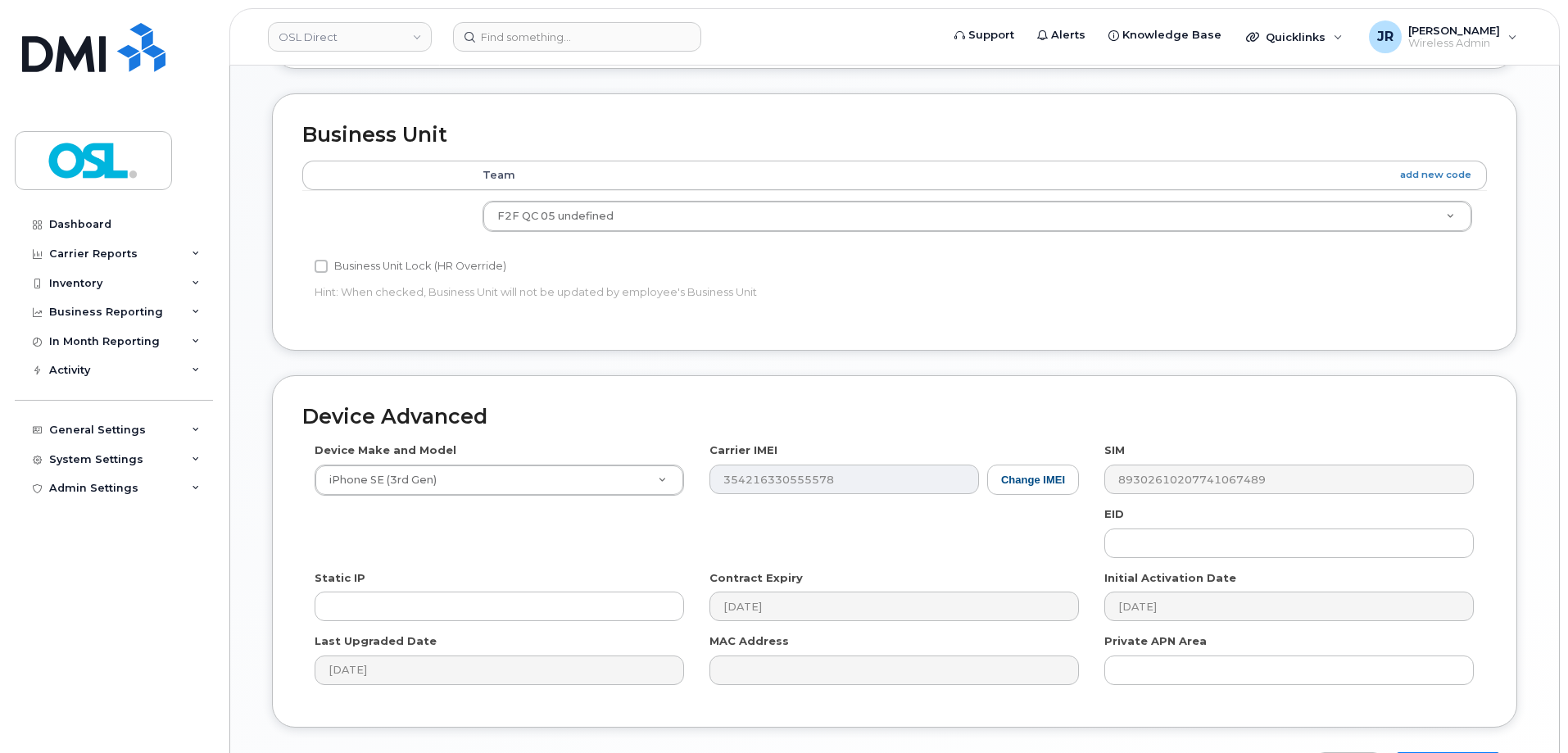
click at [1439, 752] on input "Update Device" at bounding box center [1448, 767] width 114 height 30
type input "Saving..."
